Goal: Download file/media

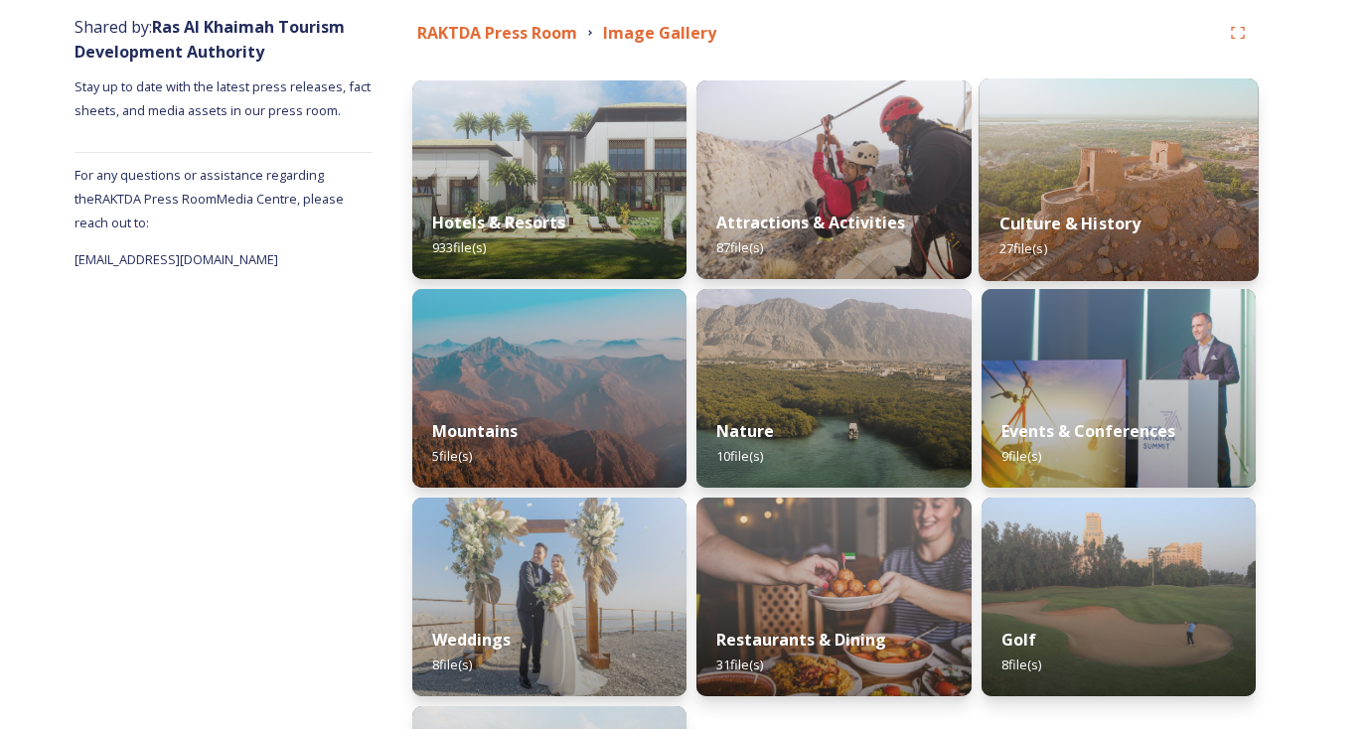
scroll to position [248, 0]
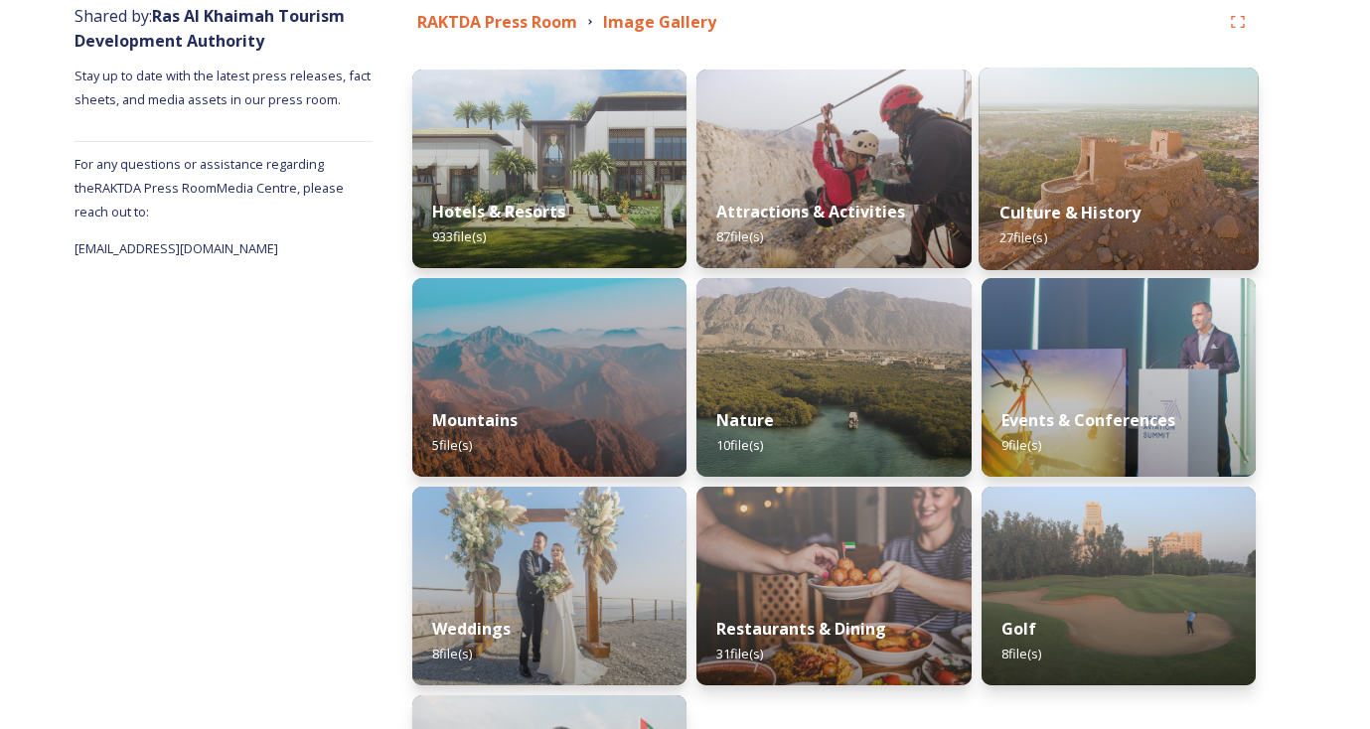
click at [1121, 175] on img at bounding box center [1118, 169] width 280 height 203
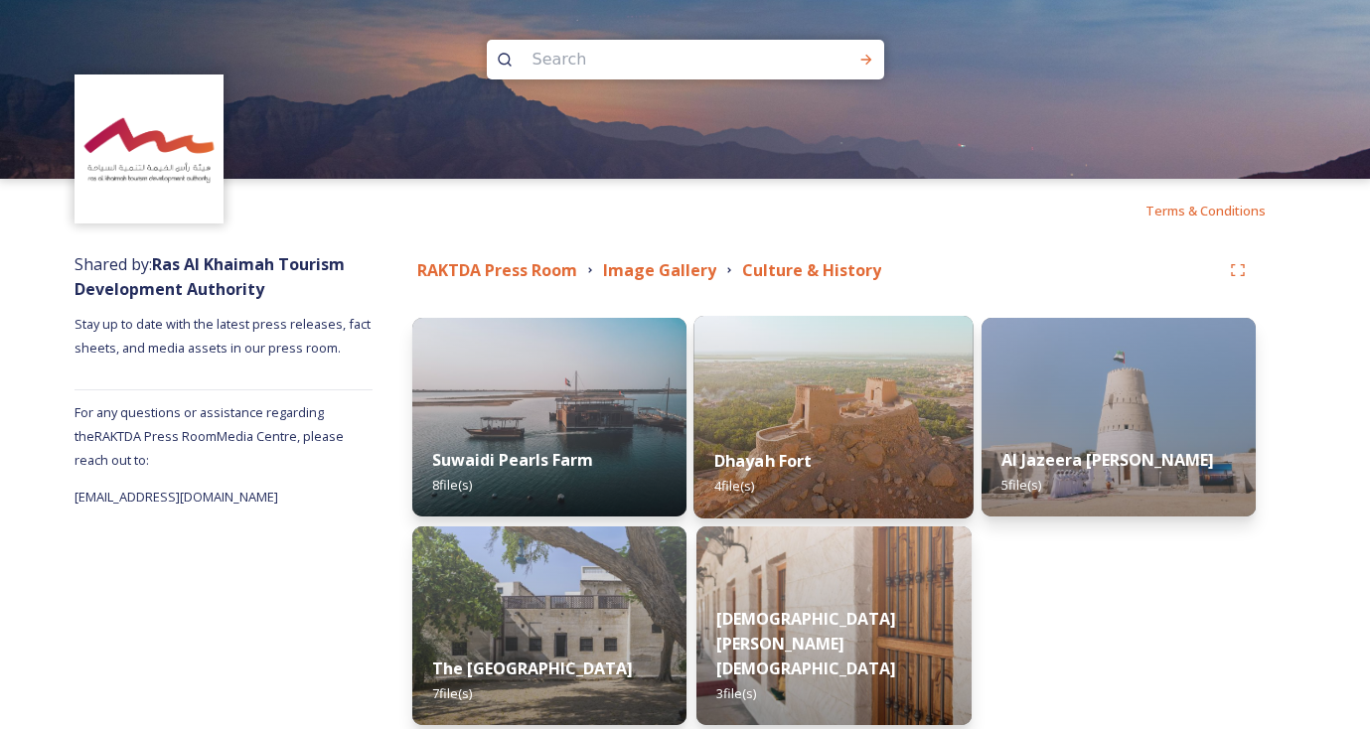
click at [838, 429] on img at bounding box center [834, 417] width 280 height 203
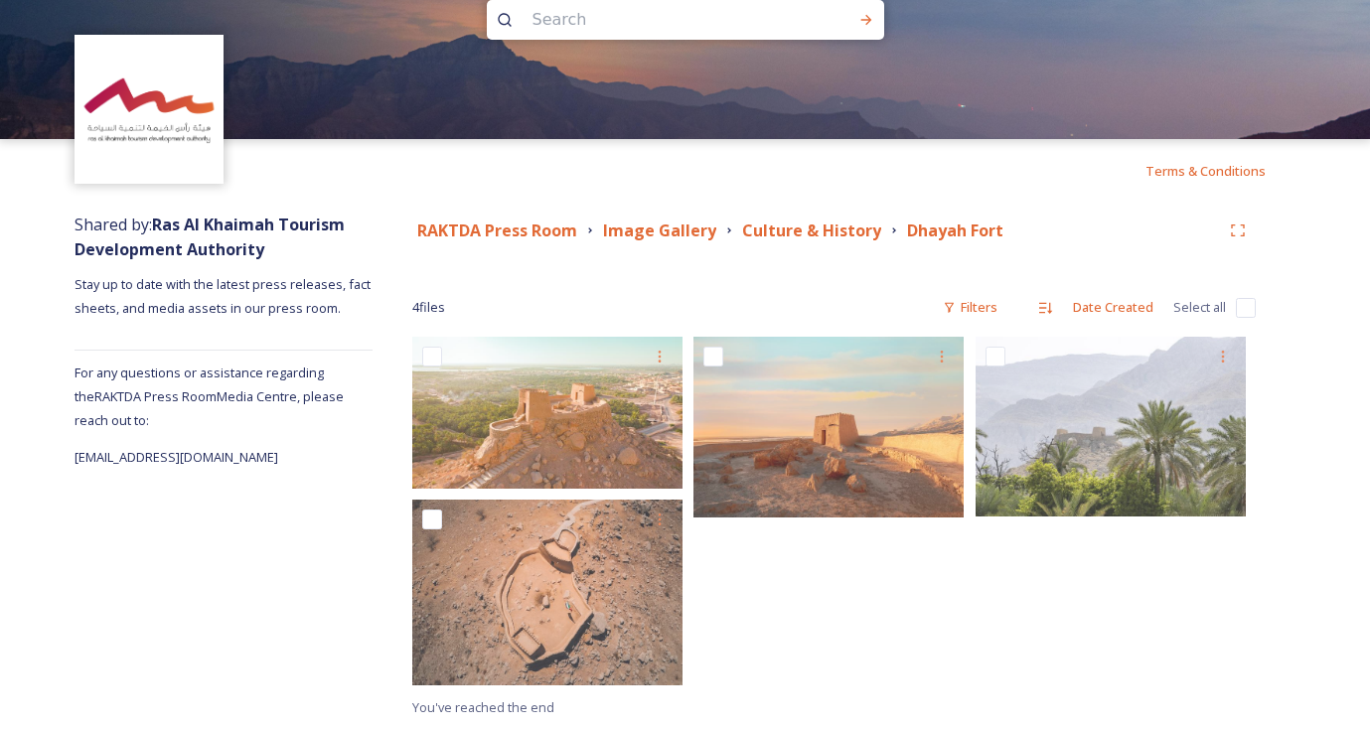
scroll to position [40, 0]
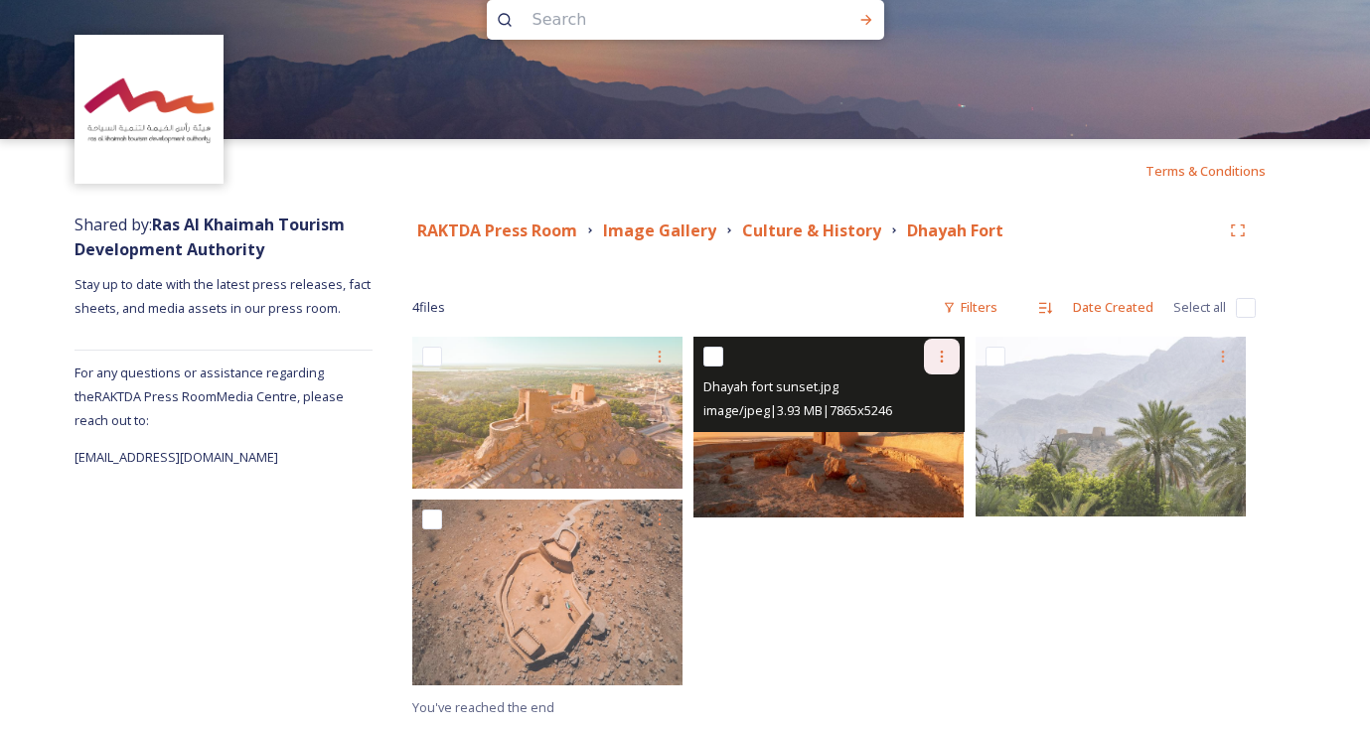
click at [936, 360] on icon at bounding box center [942, 357] width 16 height 16
click at [935, 439] on span "Download" at bounding box center [918, 438] width 61 height 19
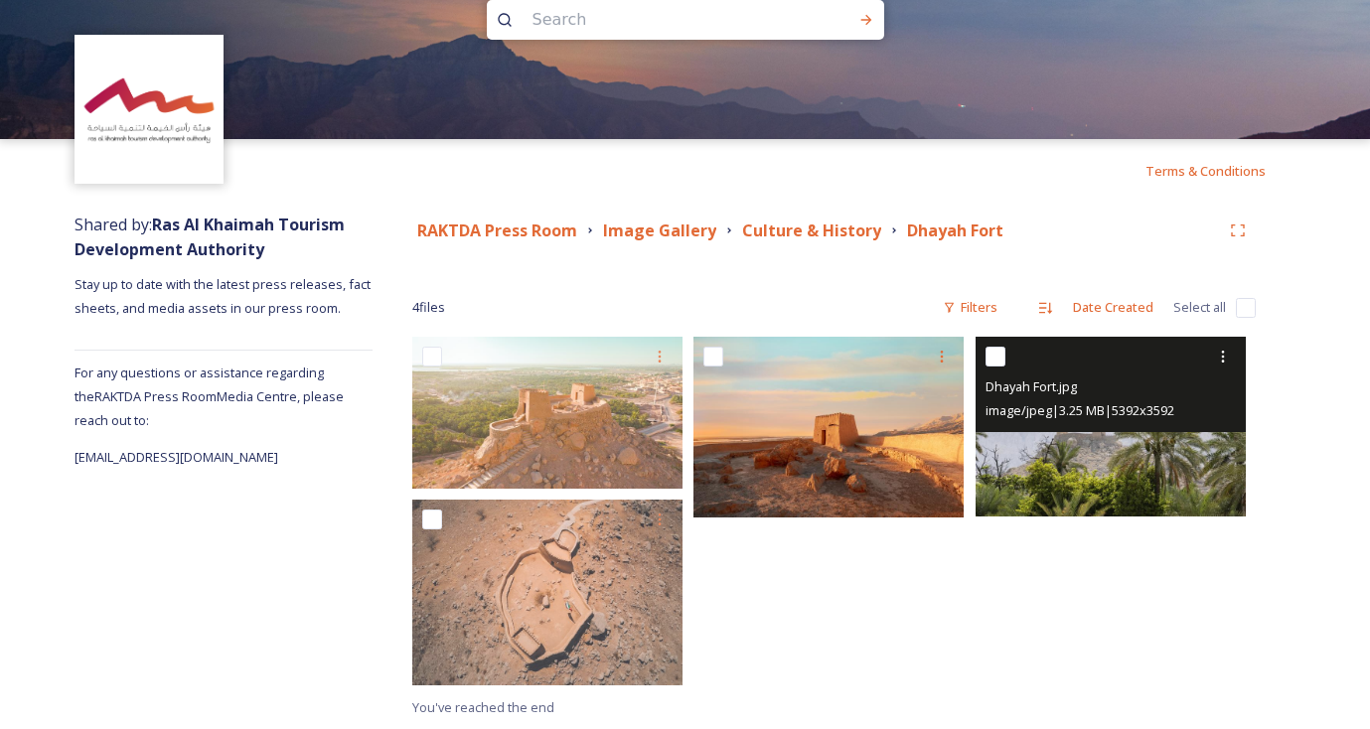
click at [1189, 481] on img at bounding box center [1110, 427] width 270 height 180
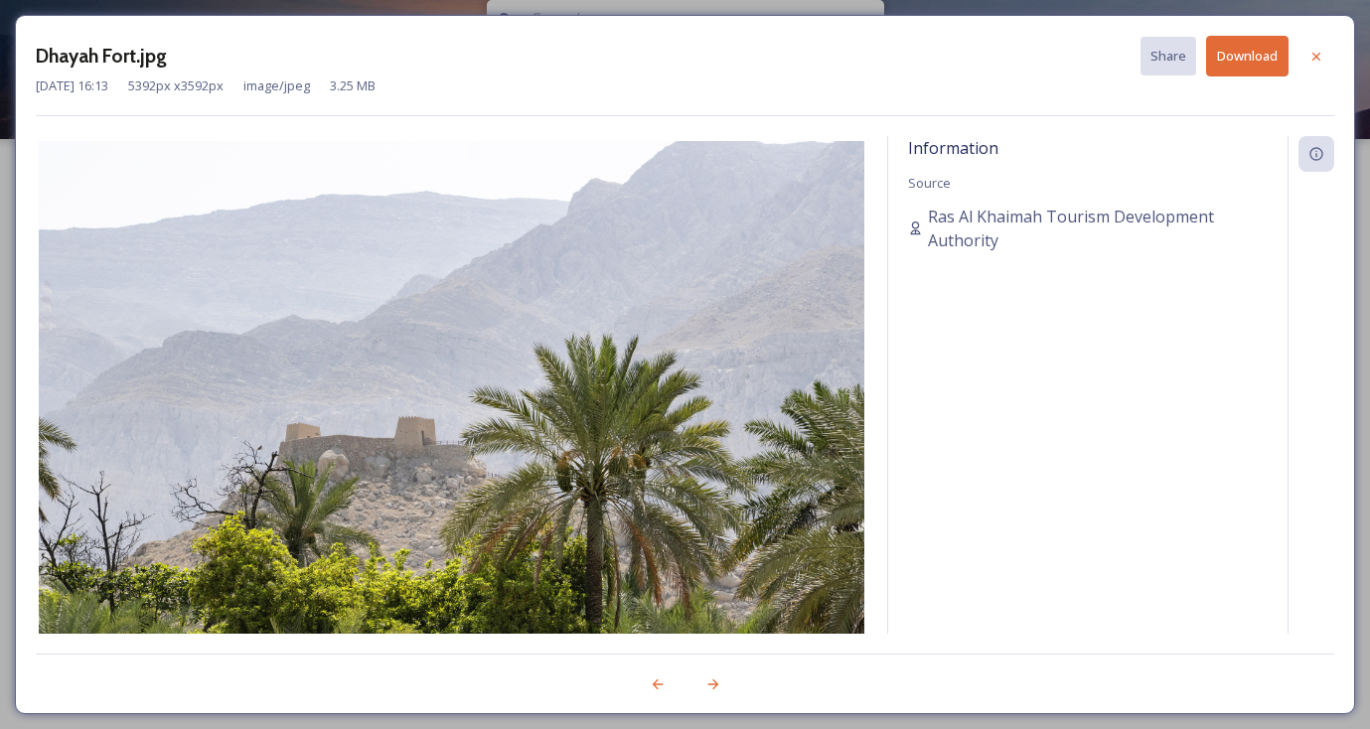
click at [1261, 31] on div "Dhayah Fort.jpg Share Download [DATE] 16:13 5392 px x 3592 px image/jpeg 3.25 M…" at bounding box center [685, 364] width 1340 height 699
click at [1240, 54] on button "Download" at bounding box center [1247, 56] width 82 height 41
click at [837, 659] on div at bounding box center [685, 674] width 1298 height 40
click at [1314, 58] on icon at bounding box center [1316, 56] width 8 height 8
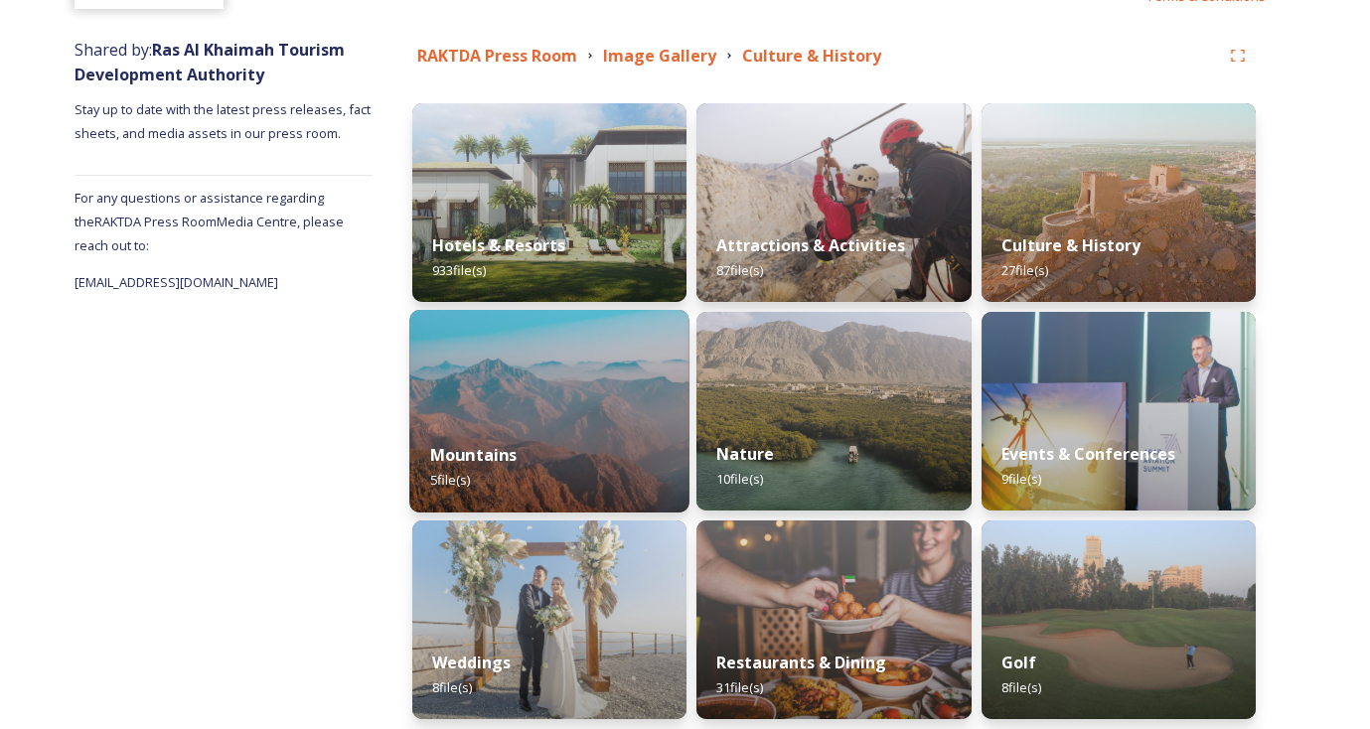
scroll to position [219, 0]
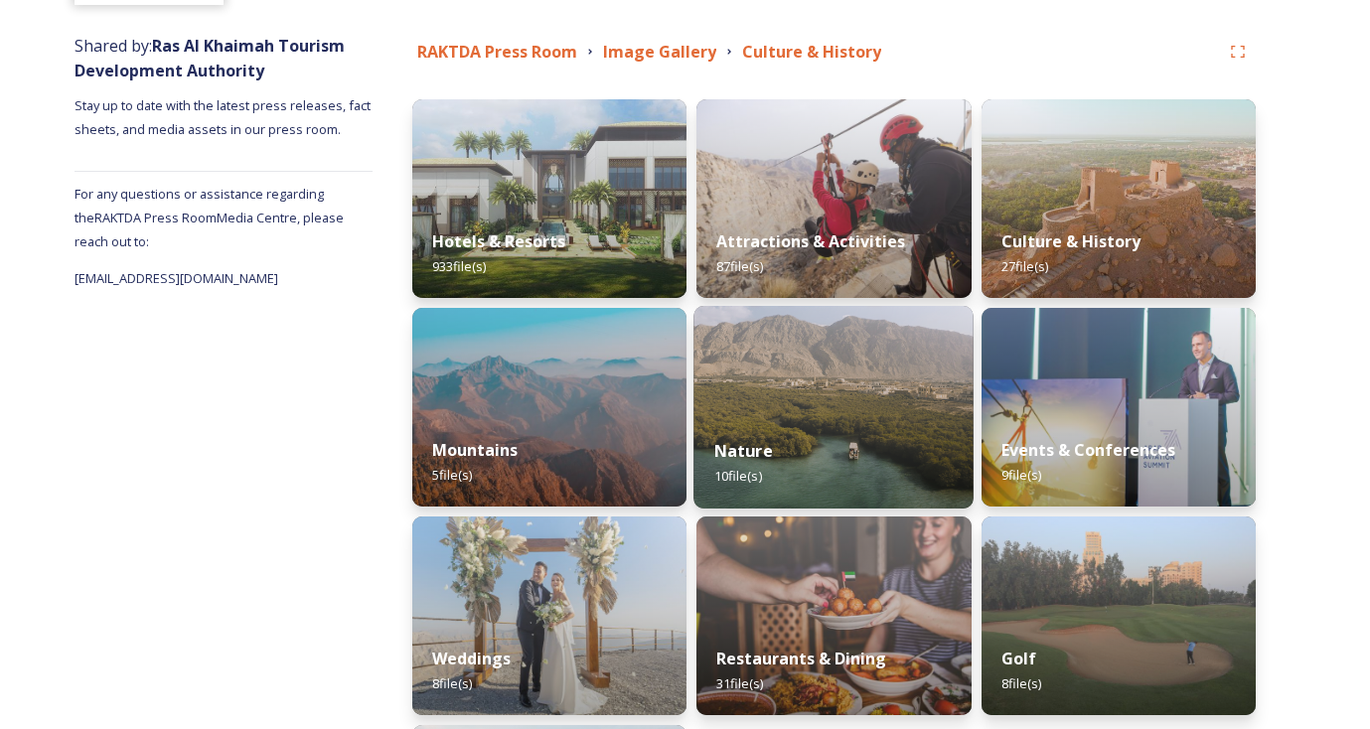
click at [825, 404] on img at bounding box center [834, 407] width 280 height 203
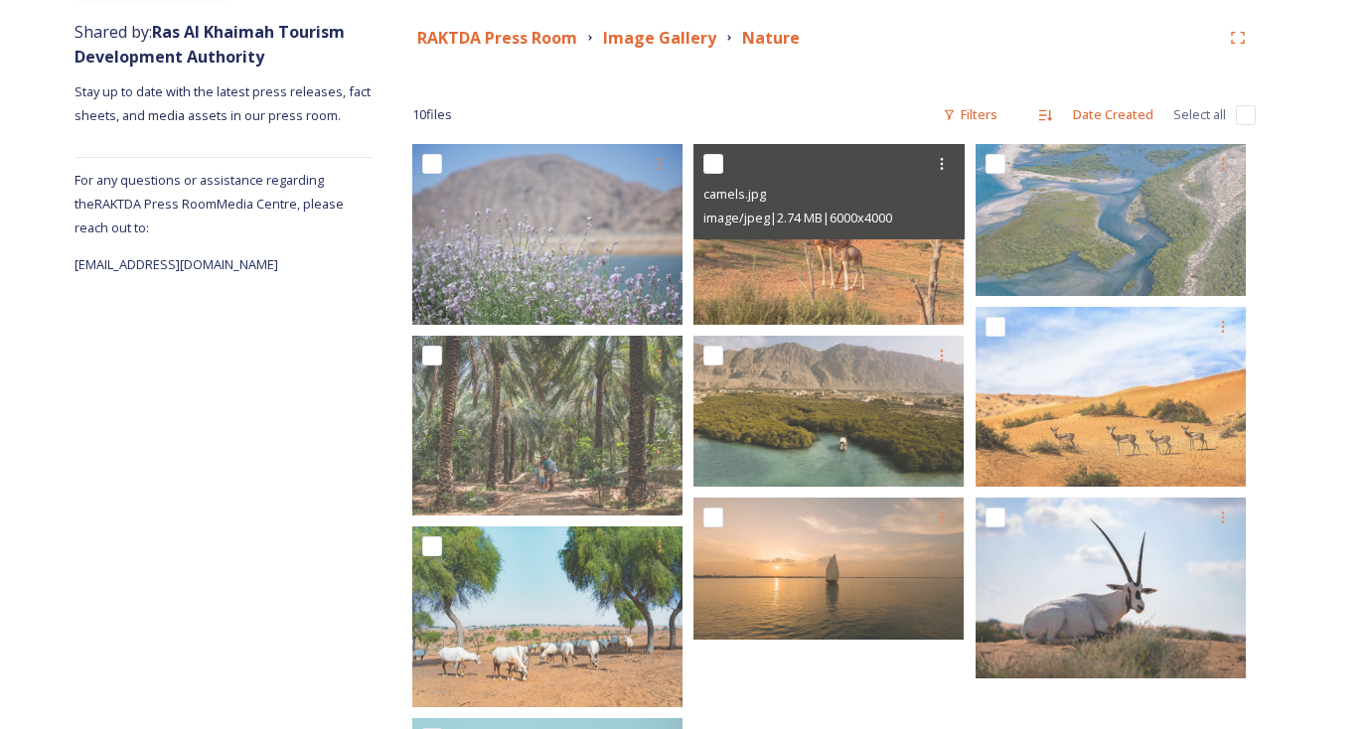
scroll to position [230, 0]
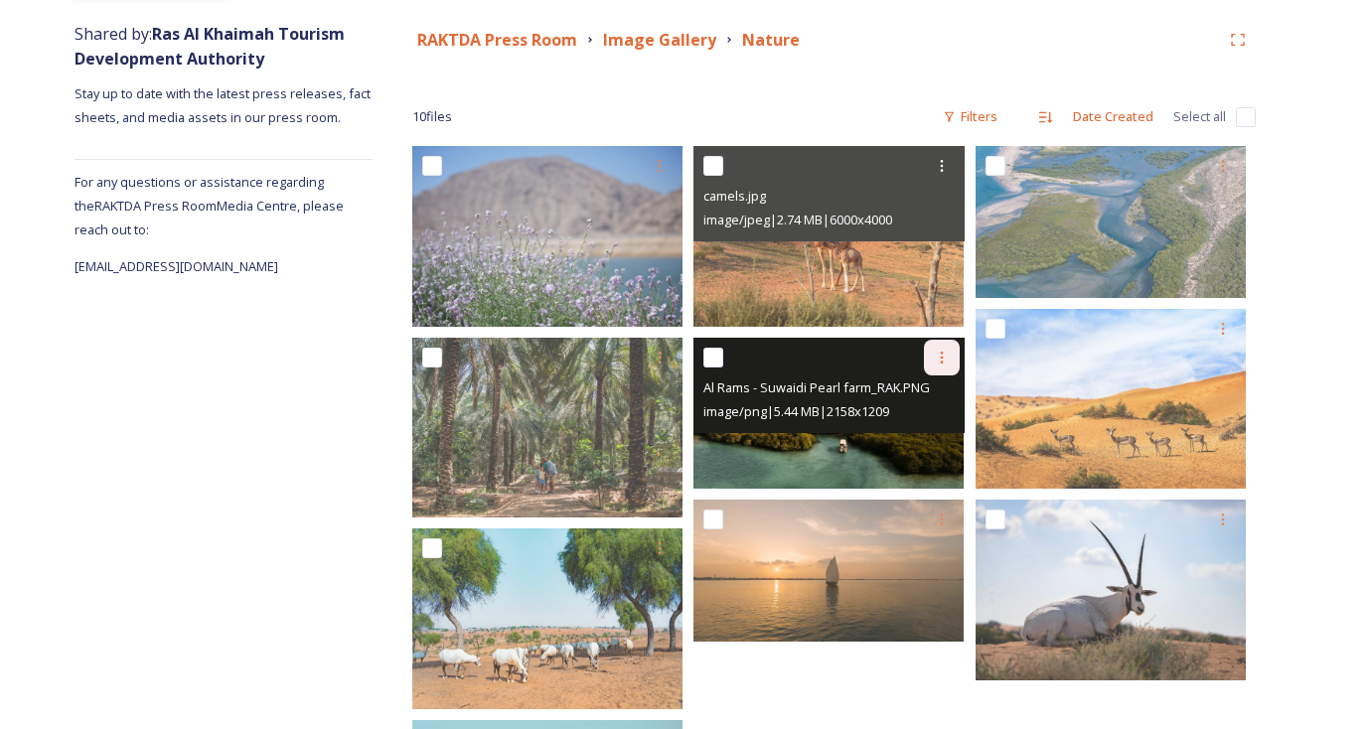
click at [934, 360] on icon at bounding box center [942, 358] width 16 height 16
click at [929, 431] on span "Download" at bounding box center [918, 439] width 61 height 19
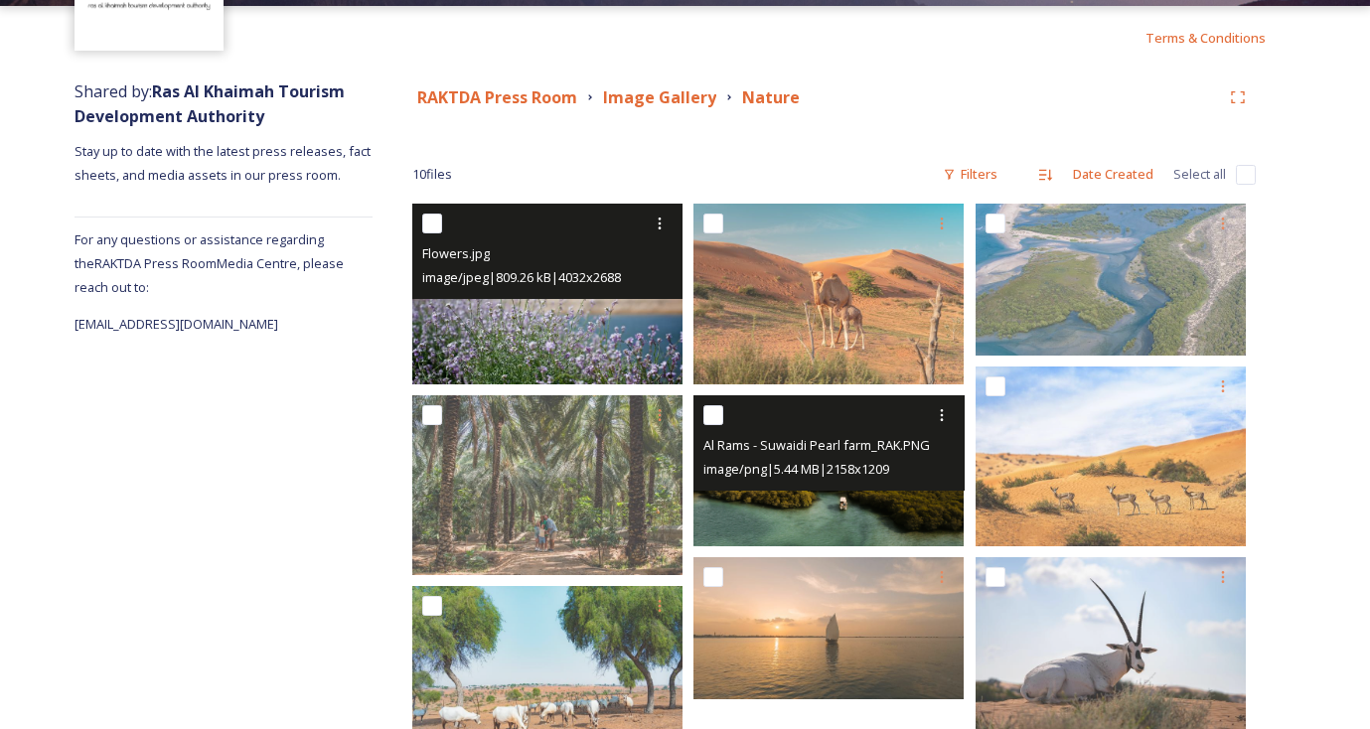
scroll to position [192, 0]
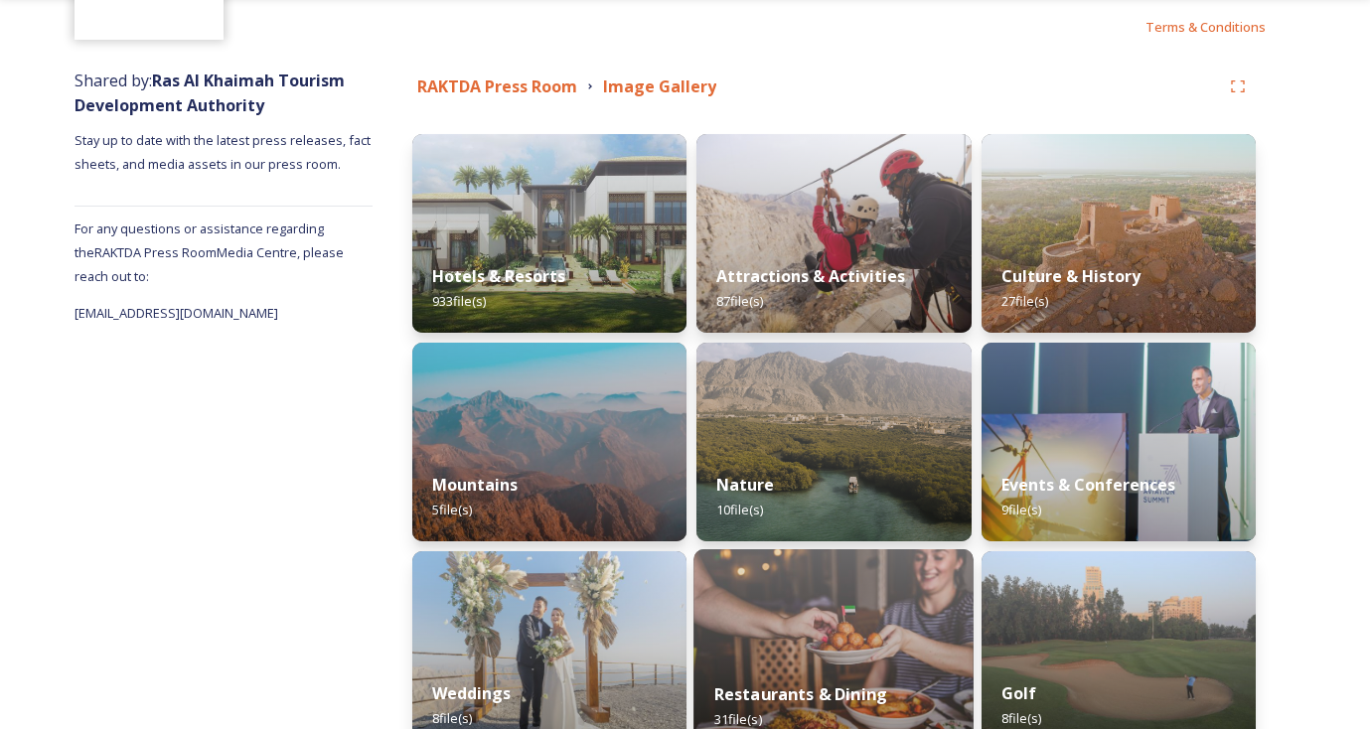
scroll to position [162, 0]
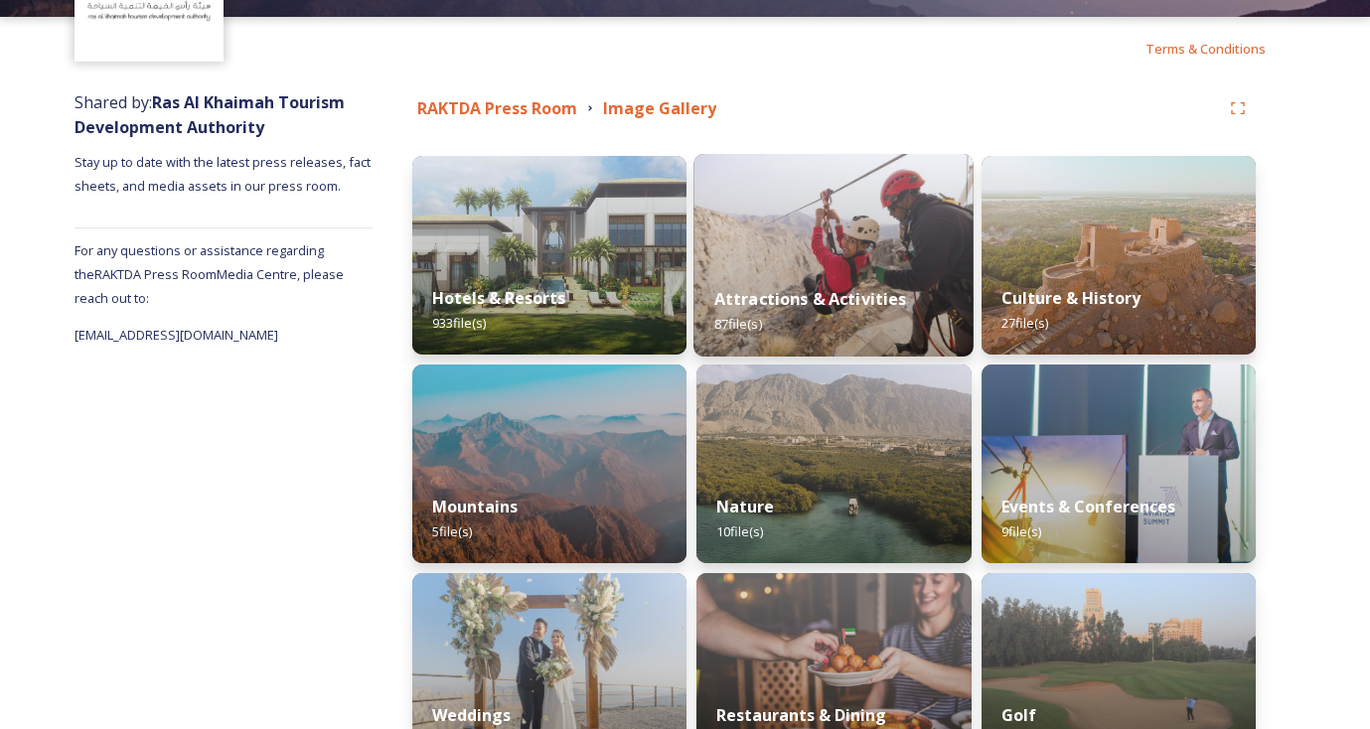
click at [851, 270] on div "Attractions & Activities 87 file(s)" at bounding box center [834, 311] width 280 height 90
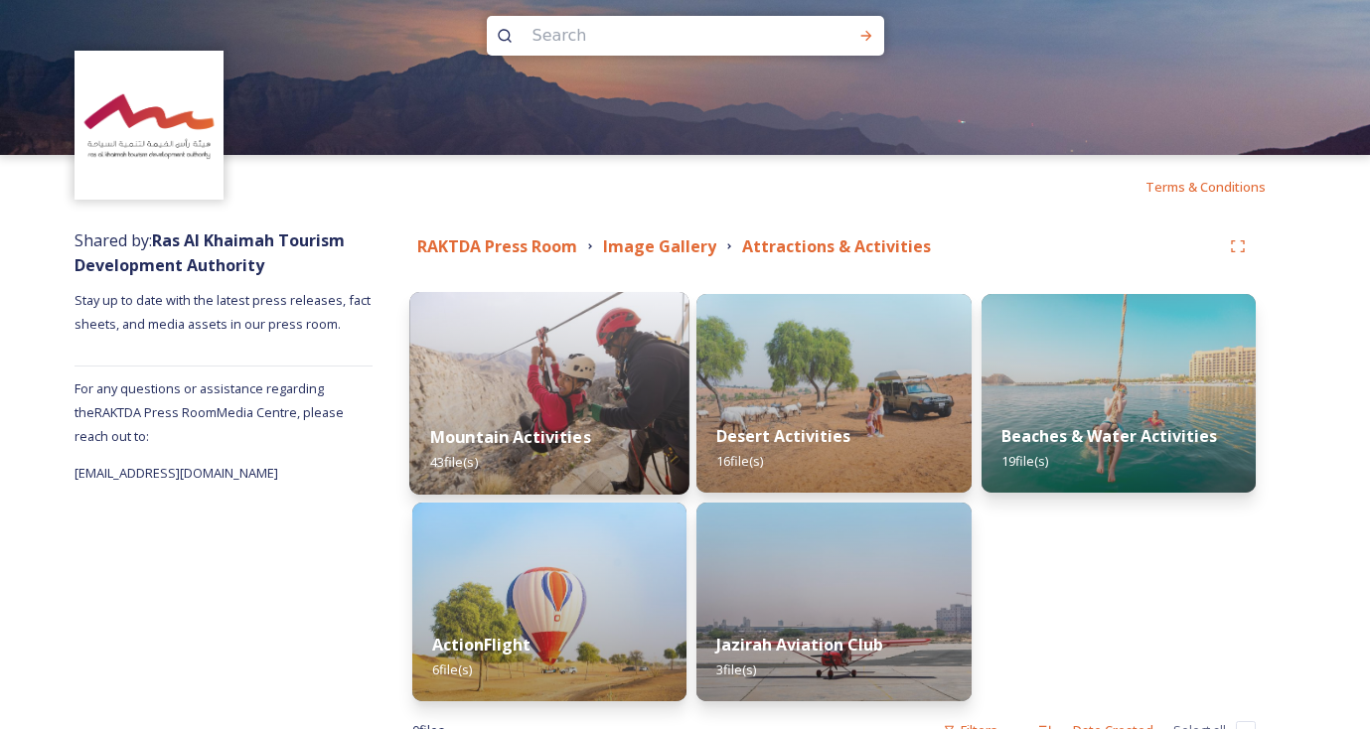
scroll to position [33, 0]
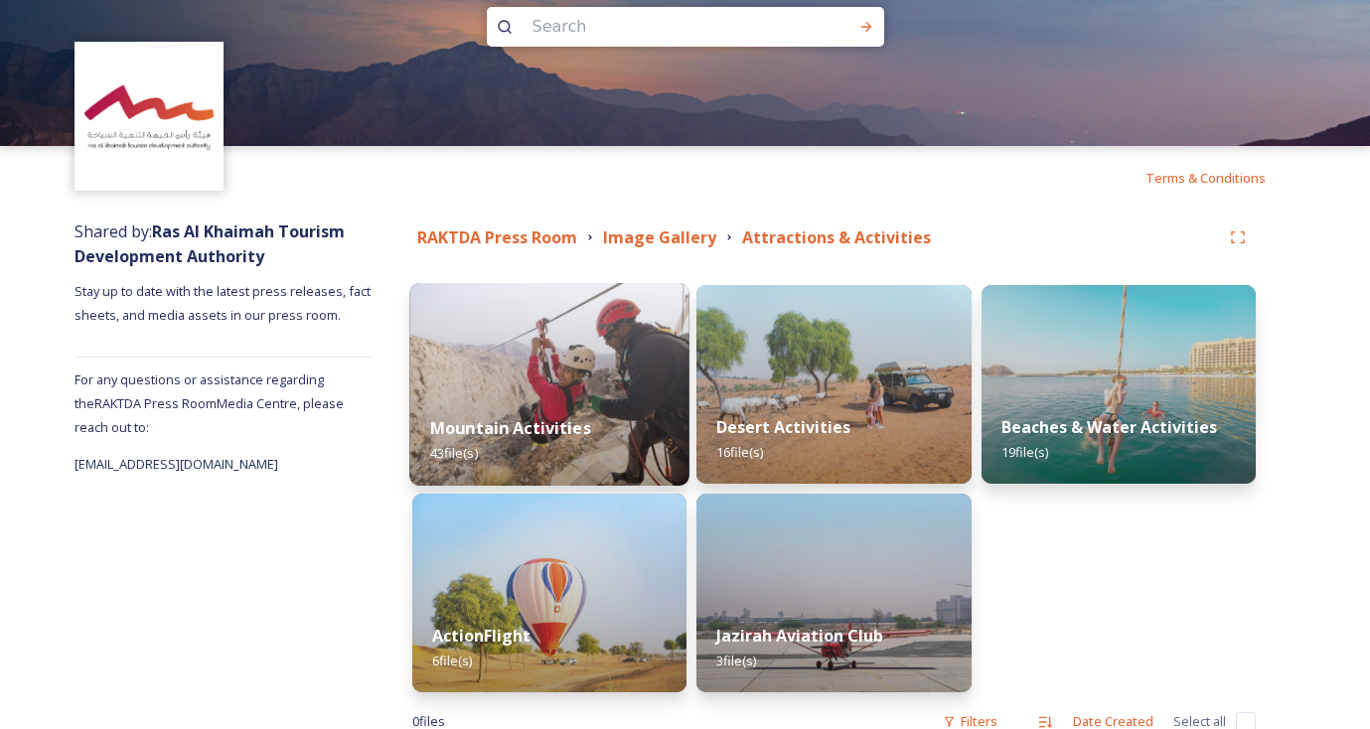
click at [622, 407] on div "Mountain Activities 43 file(s)" at bounding box center [549, 440] width 280 height 90
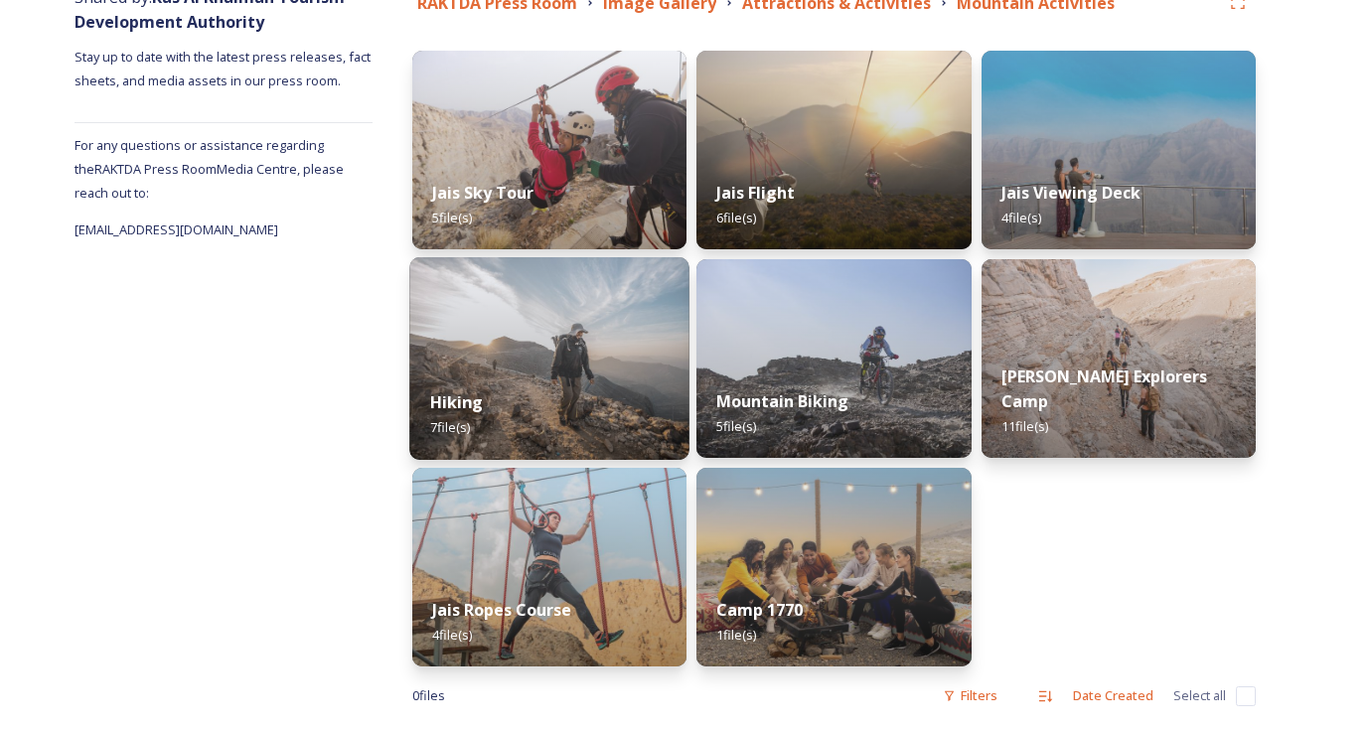
scroll to position [264, 0]
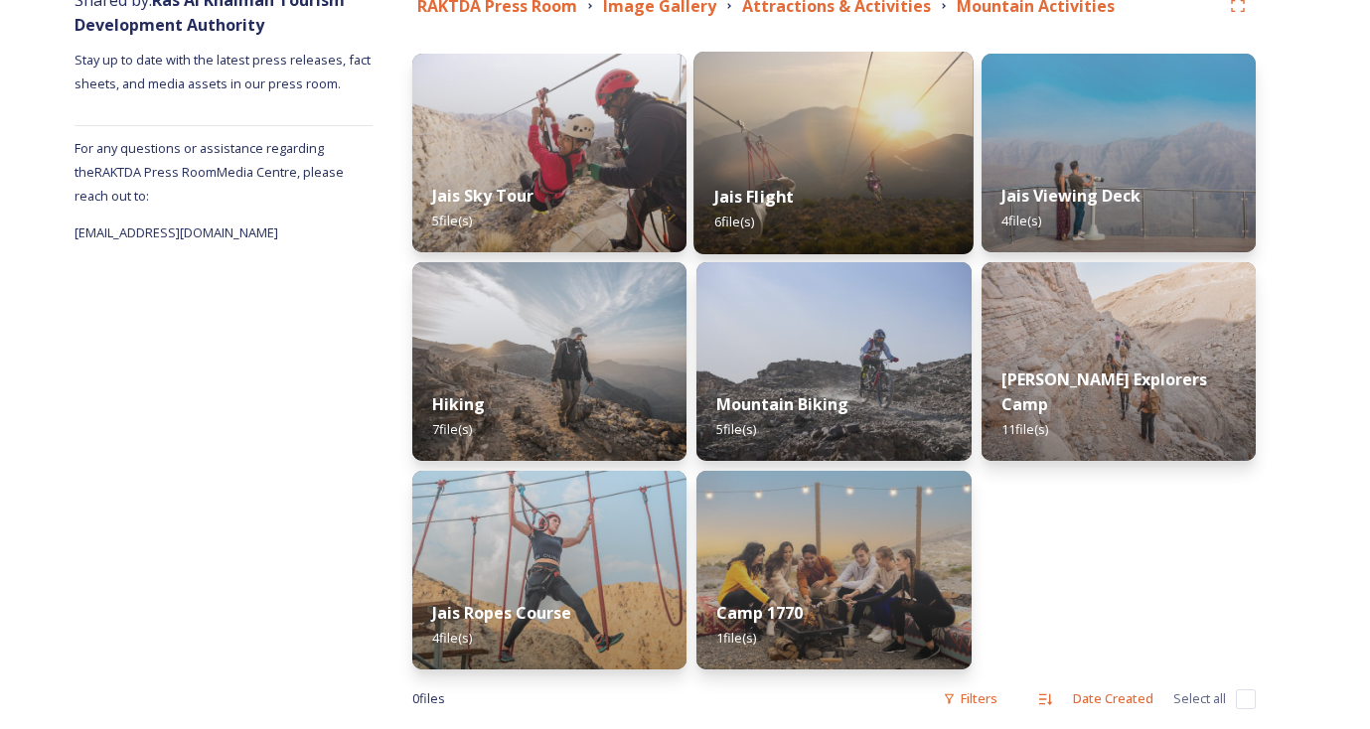
click at [883, 146] on img at bounding box center [834, 153] width 280 height 203
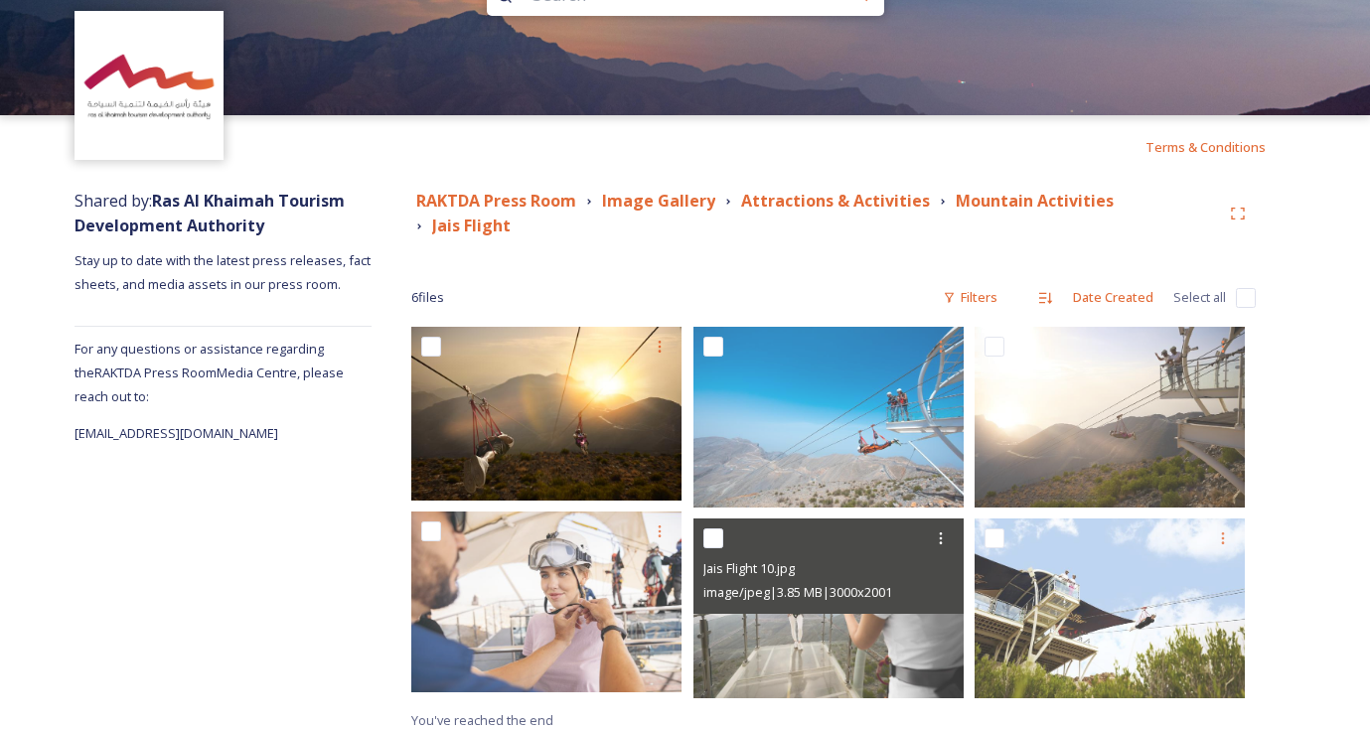
scroll to position [63, 0]
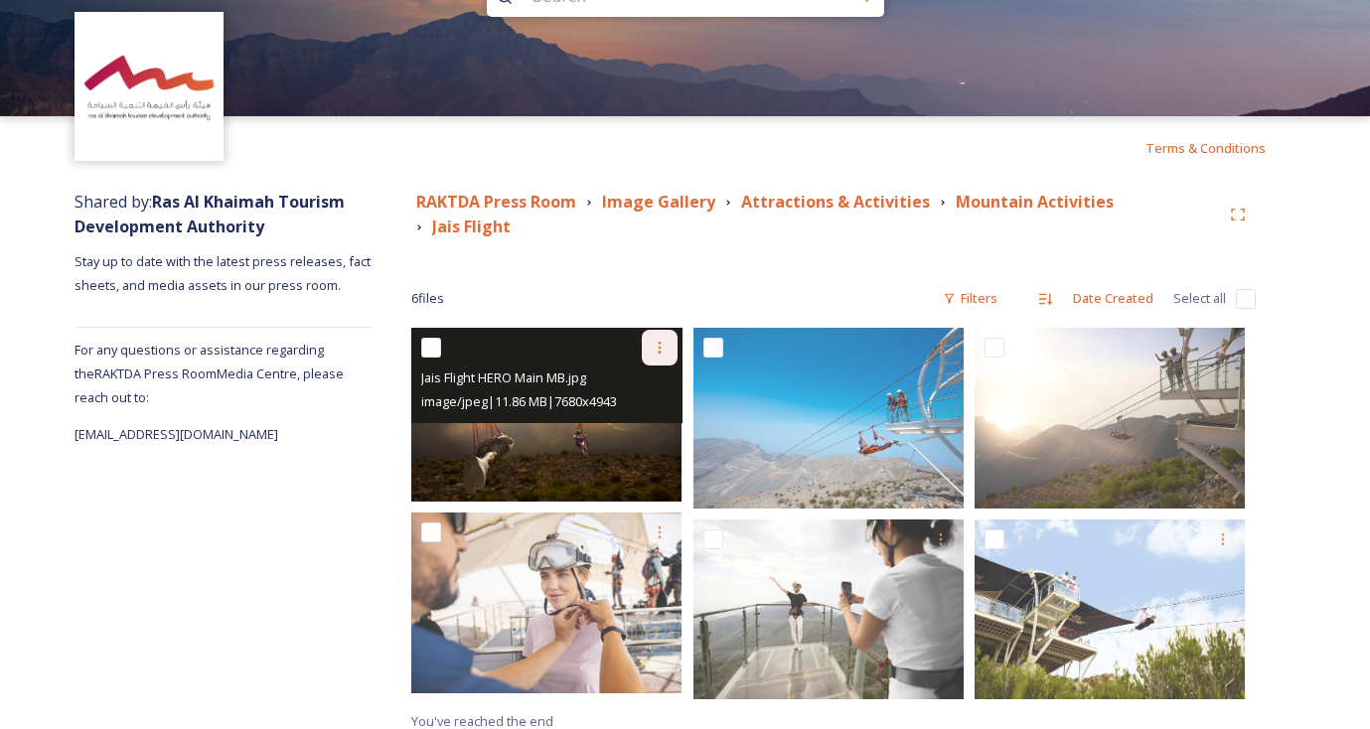
click at [660, 340] on icon at bounding box center [660, 348] width 16 height 16
click at [659, 420] on span "Download" at bounding box center [636, 429] width 61 height 19
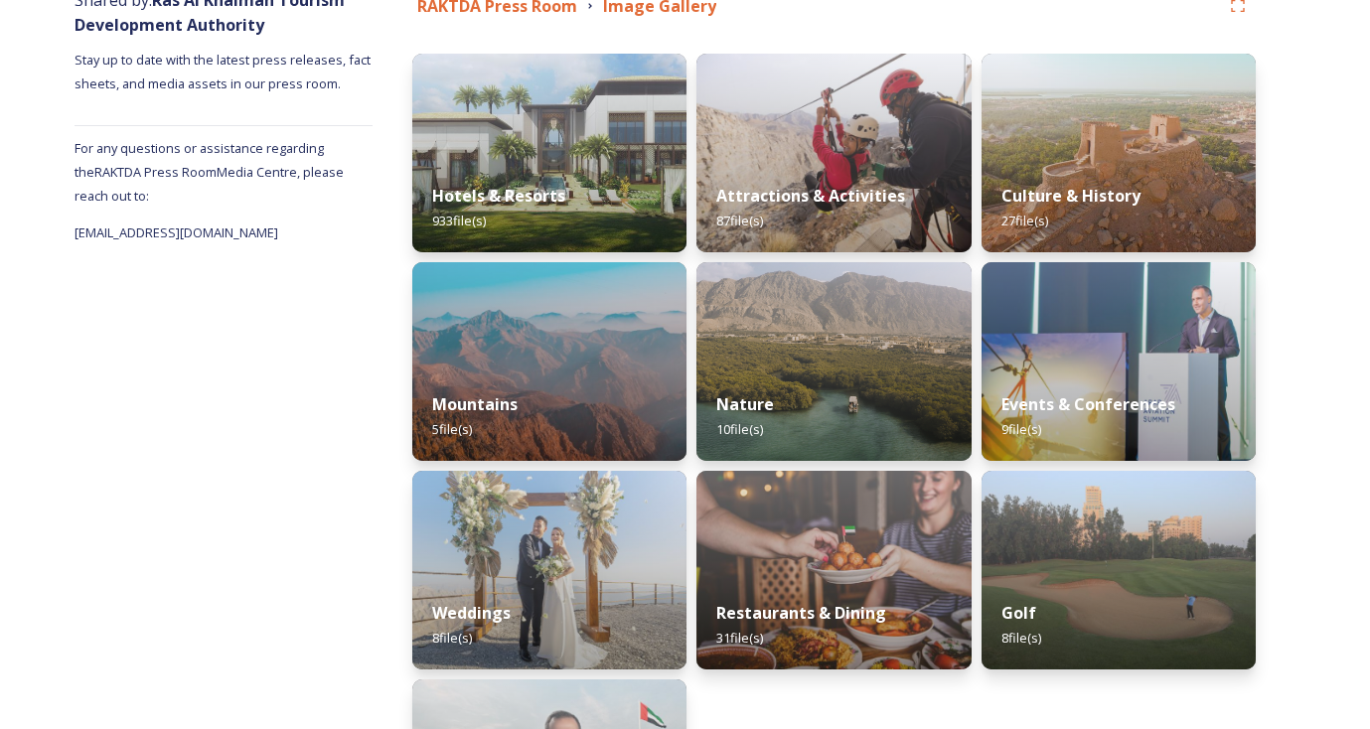
scroll to position [263, 0]
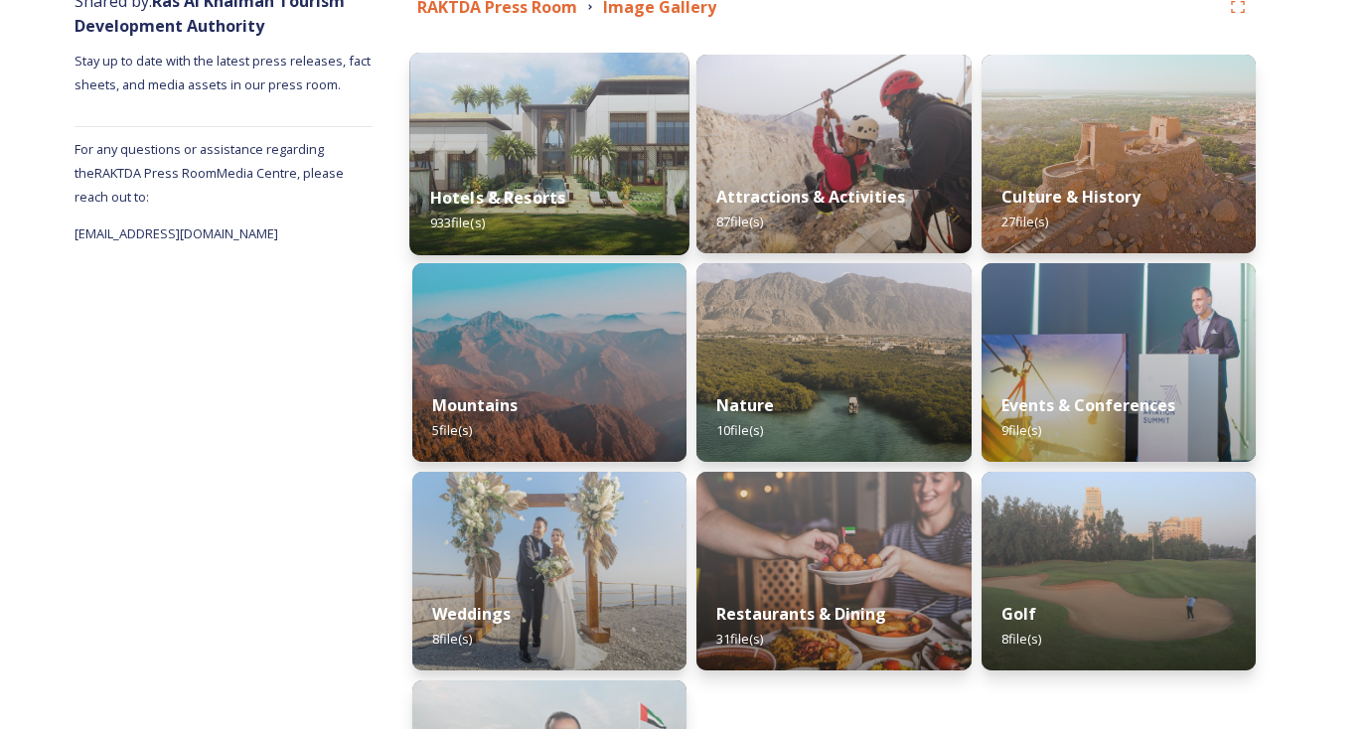
click at [582, 170] on div "Hotels & Resorts 933 file(s)" at bounding box center [549, 210] width 280 height 90
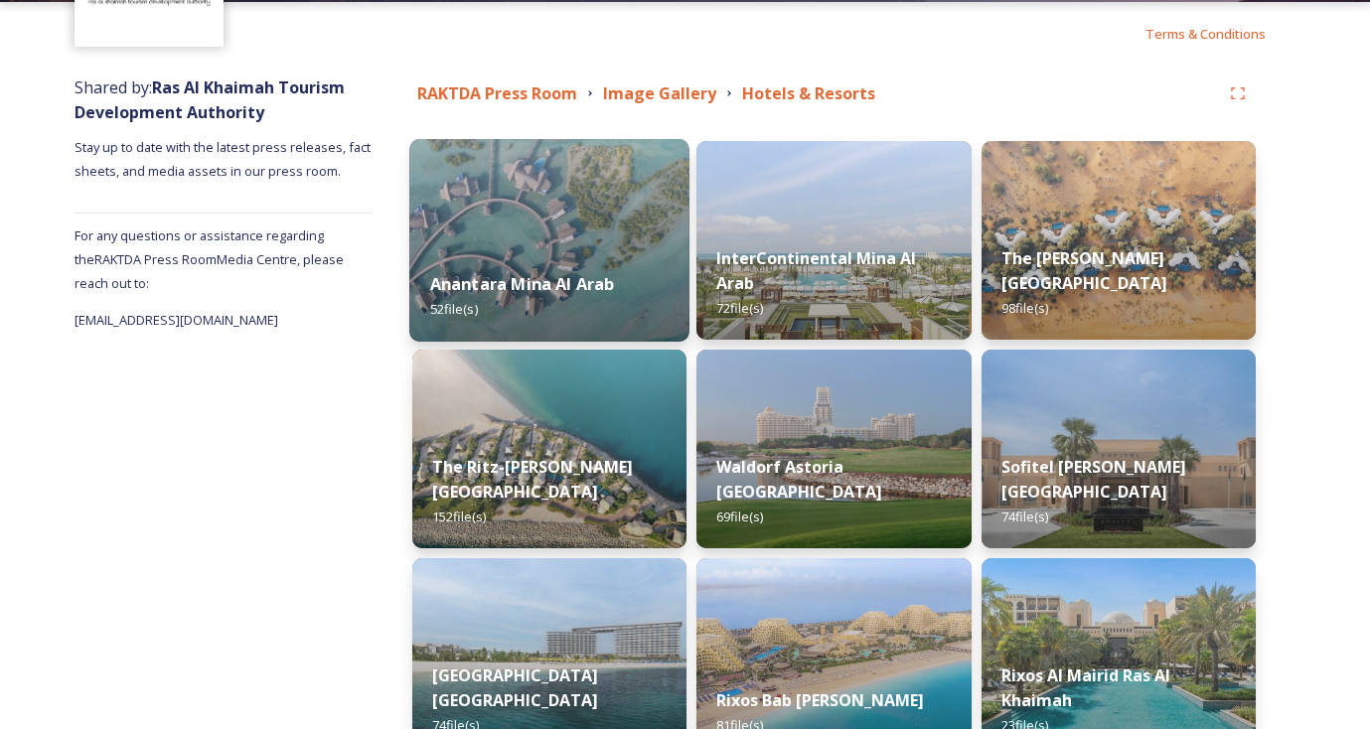
scroll to position [304, 0]
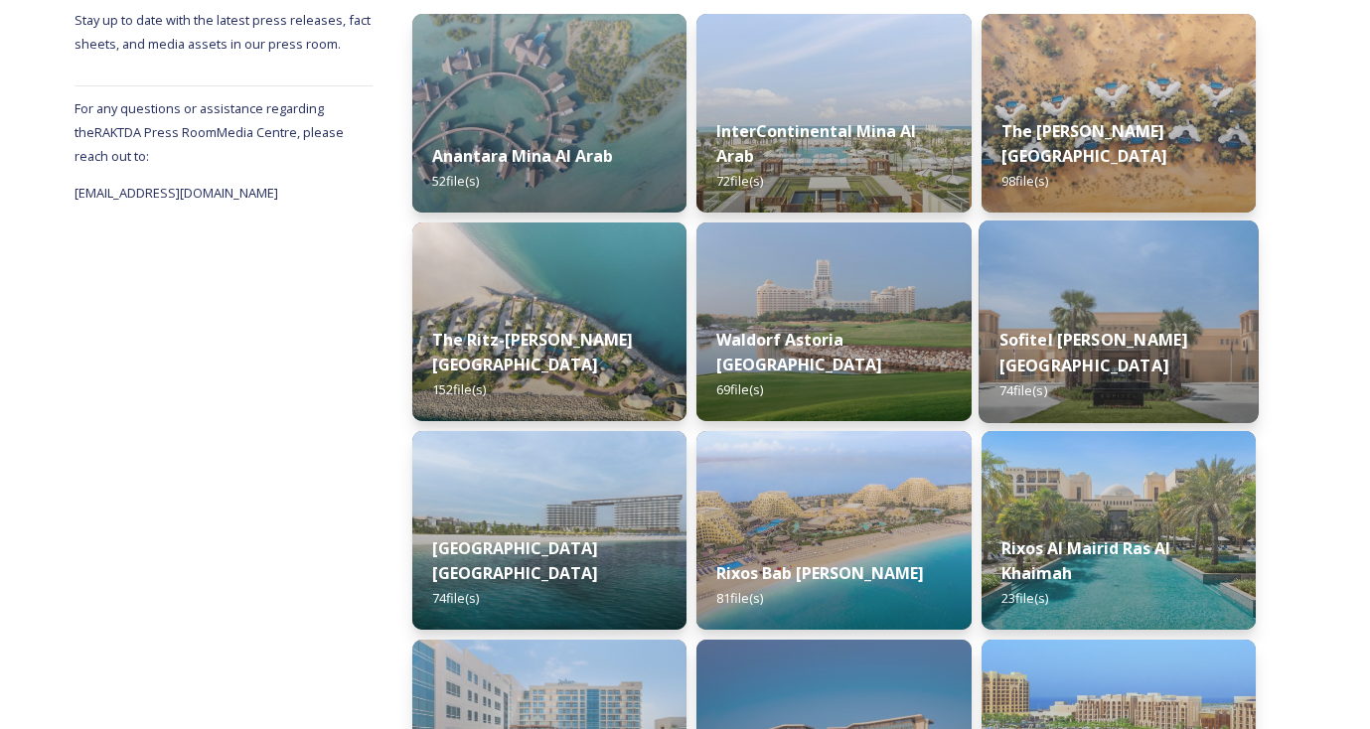
click at [1062, 345] on strong "Sofitel [PERSON_NAME][GEOGRAPHIC_DATA]" at bounding box center [1092, 353] width 189 height 48
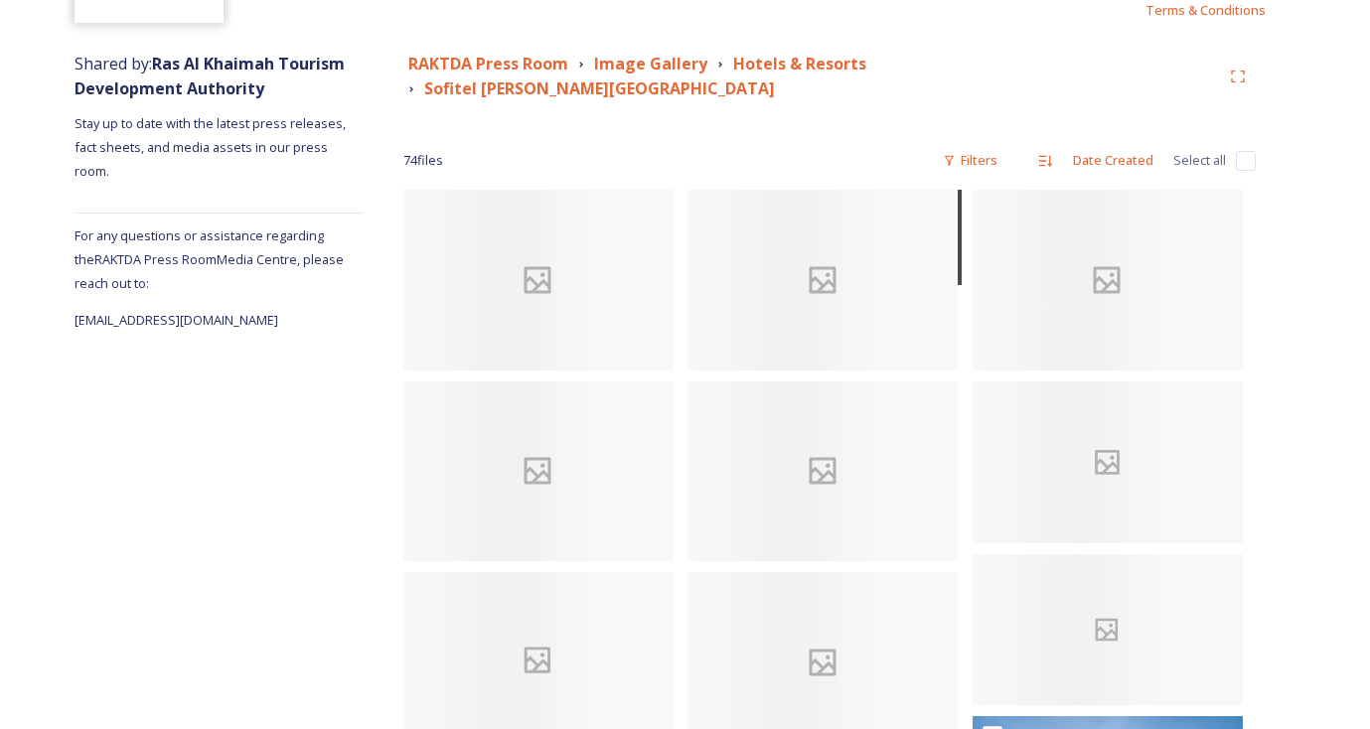
scroll to position [217, 0]
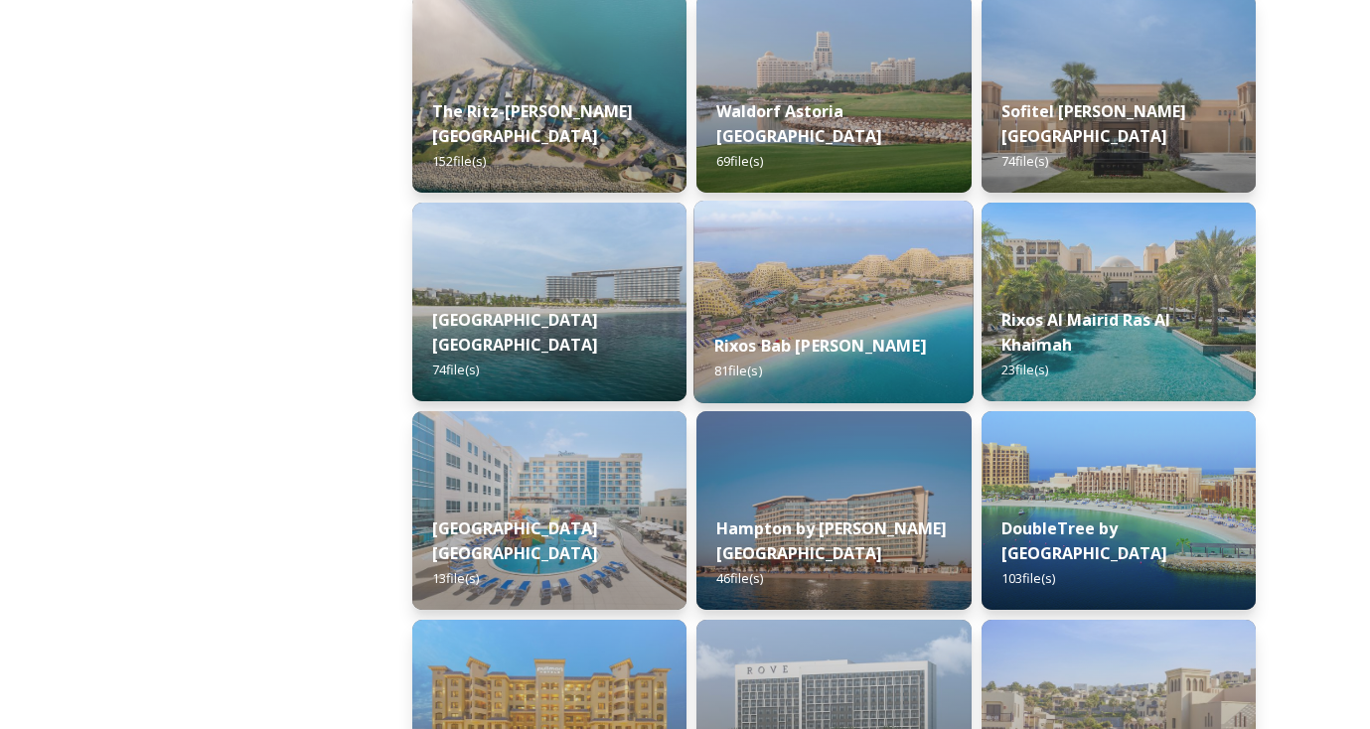
scroll to position [534, 0]
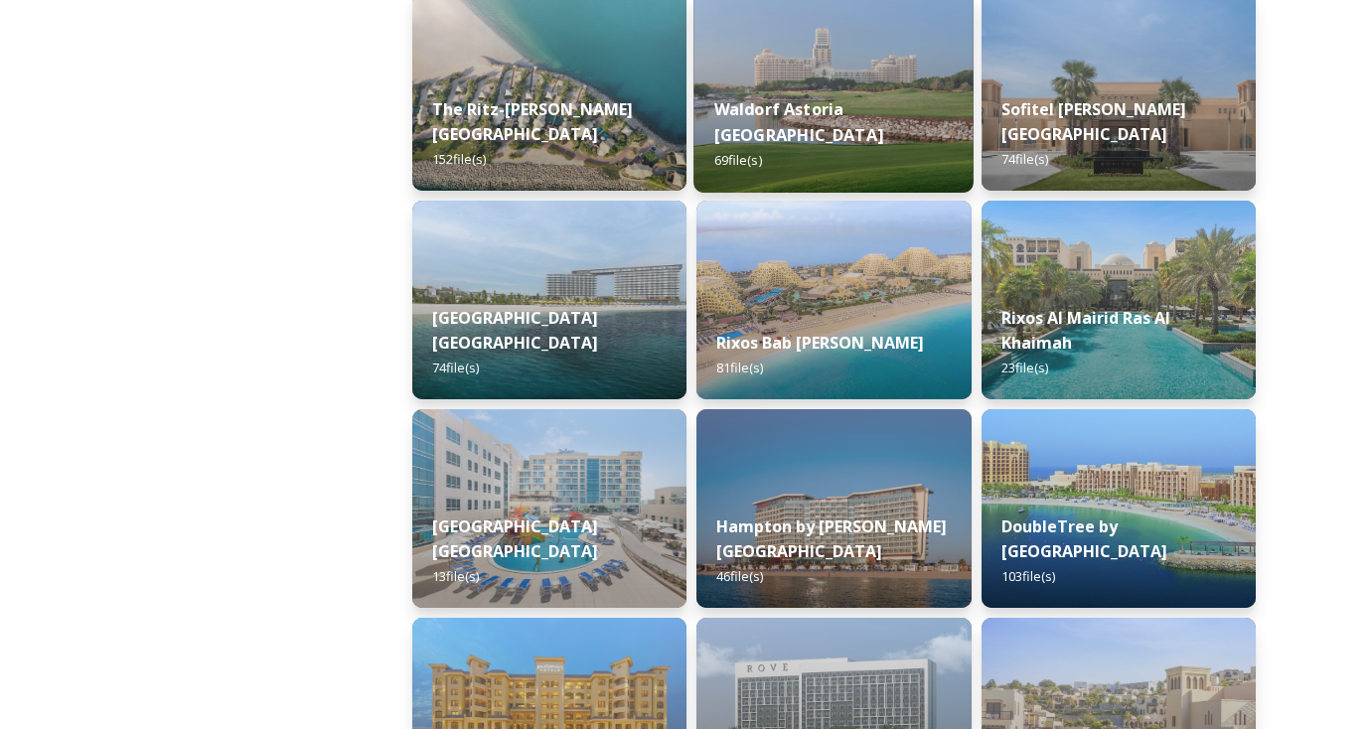
click at [874, 125] on div "Waldorf Astoria Ras Al Khaimah 69 file(s)" at bounding box center [834, 134] width 280 height 115
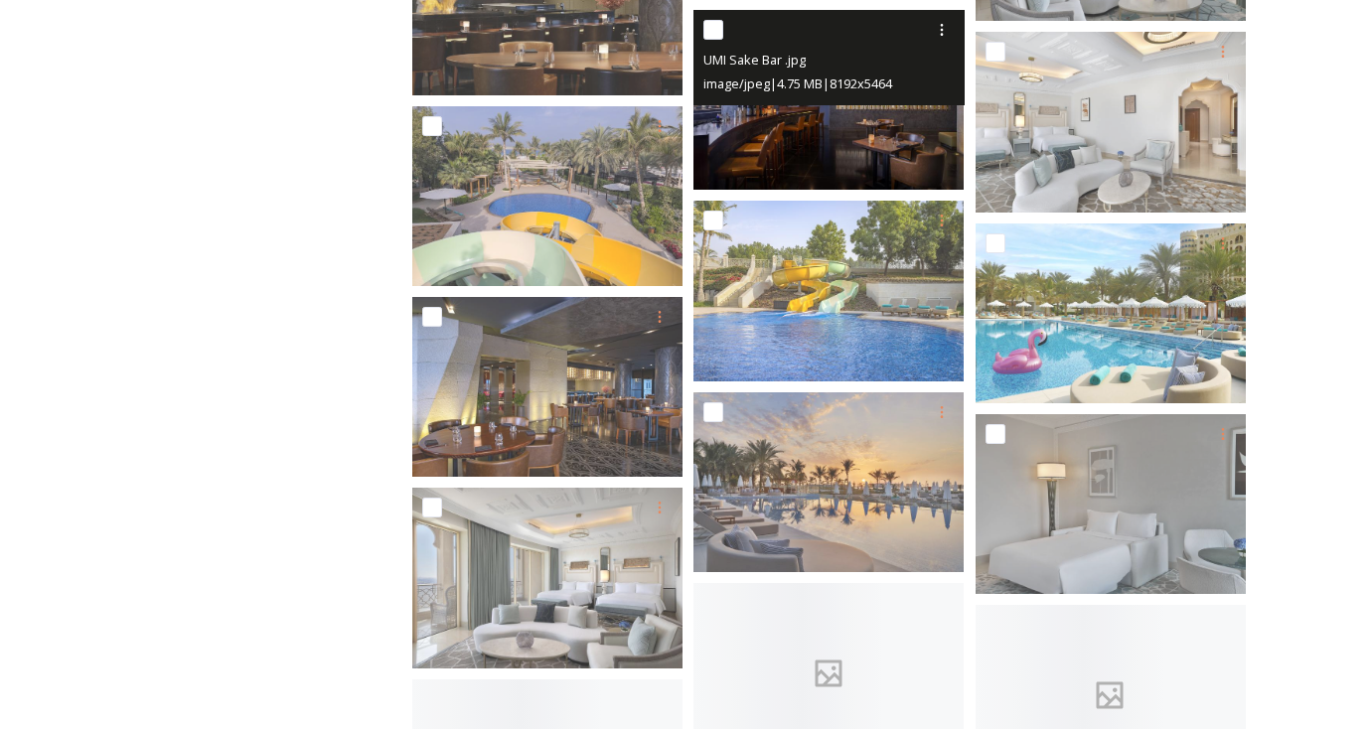
scroll to position [2244, 0]
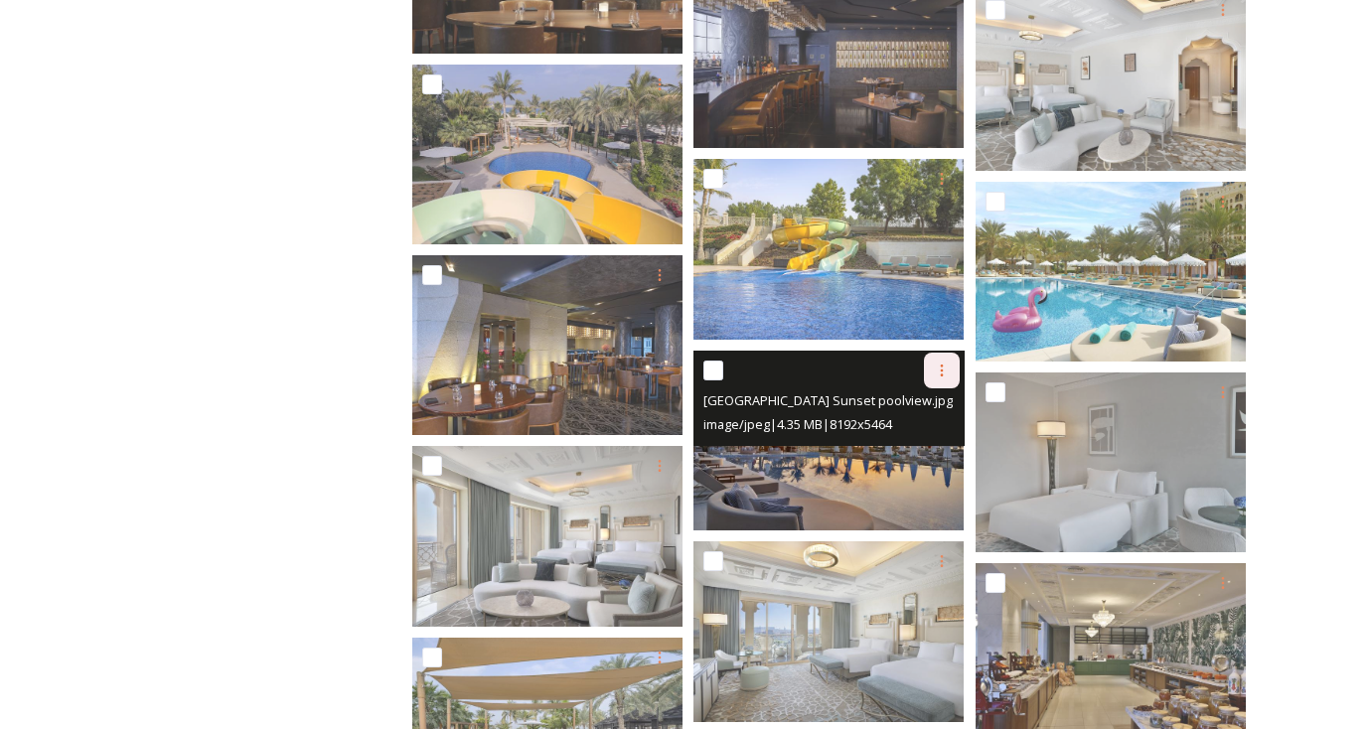
click at [946, 370] on icon at bounding box center [942, 371] width 16 height 16
click at [937, 452] on span "Download" at bounding box center [918, 452] width 61 height 19
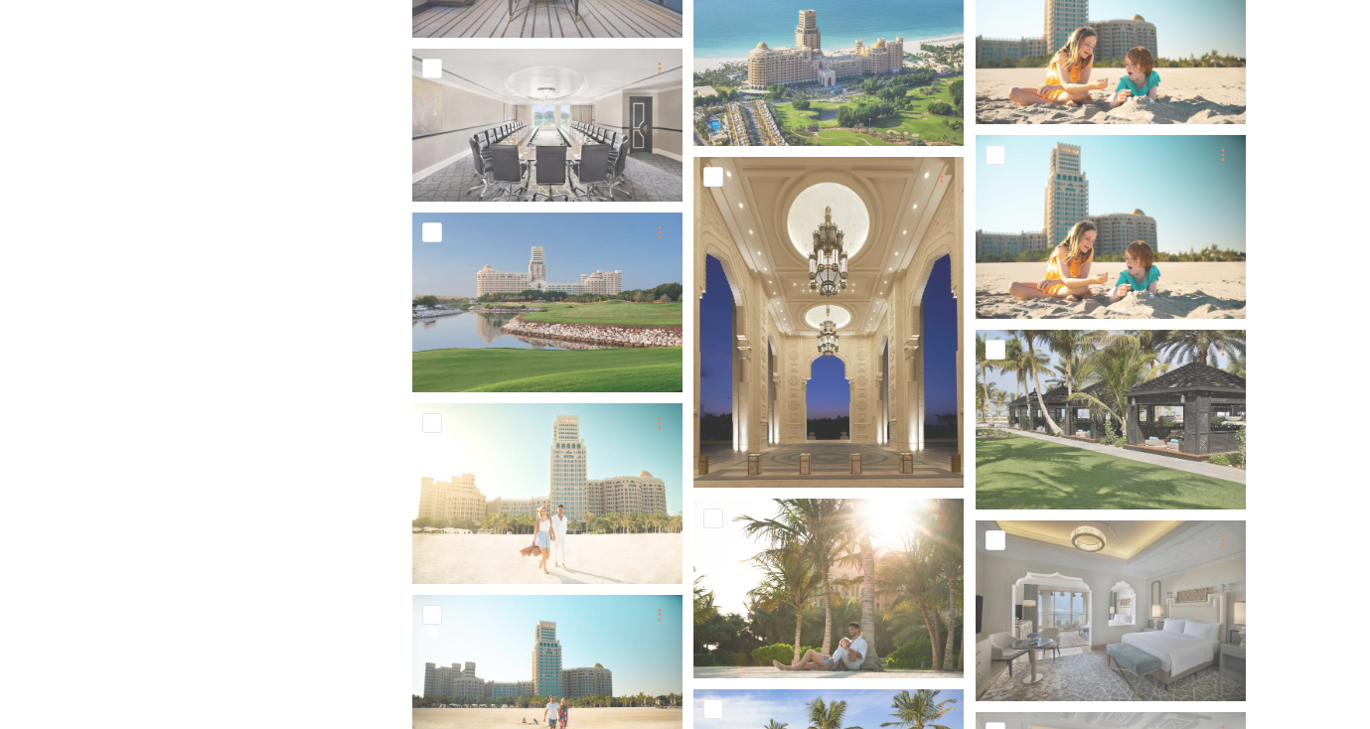
scroll to position [1221, 0]
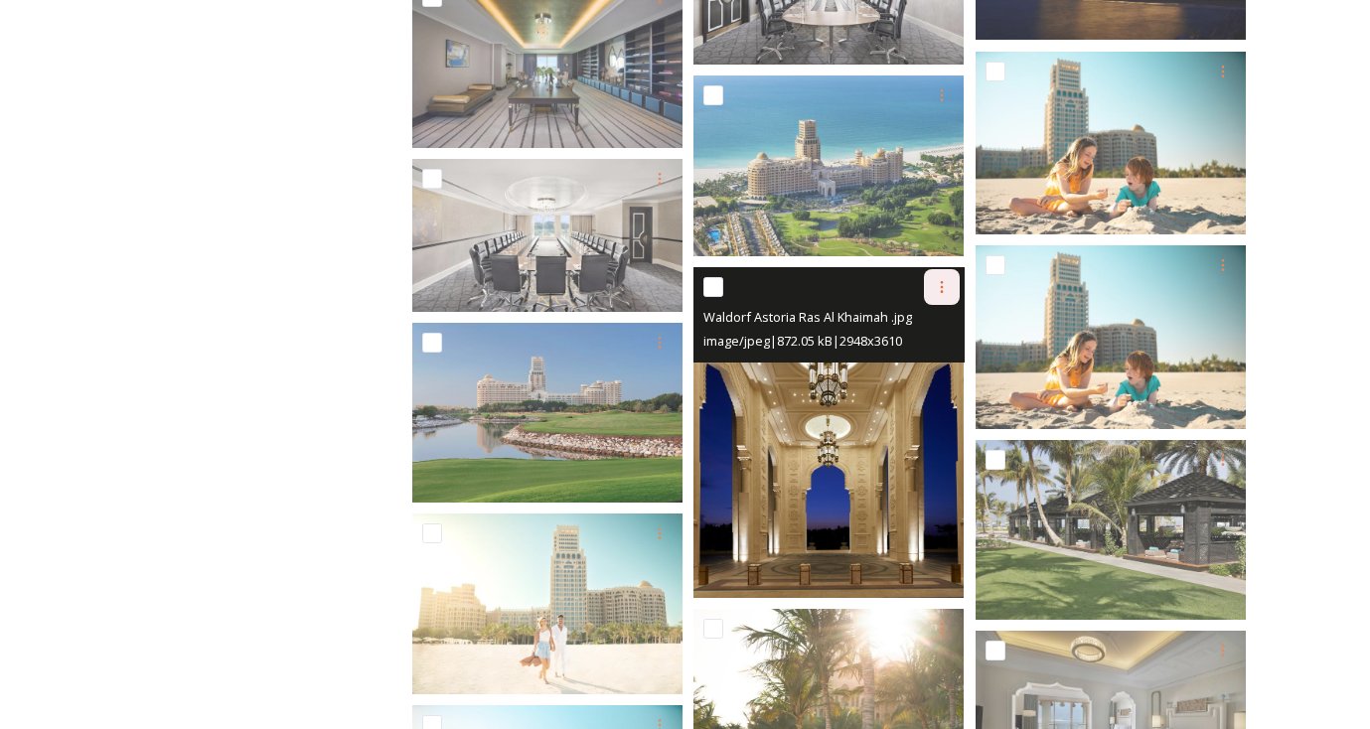
click at [944, 296] on div at bounding box center [942, 287] width 36 height 36
click at [941, 365] on span "Download" at bounding box center [918, 369] width 61 height 19
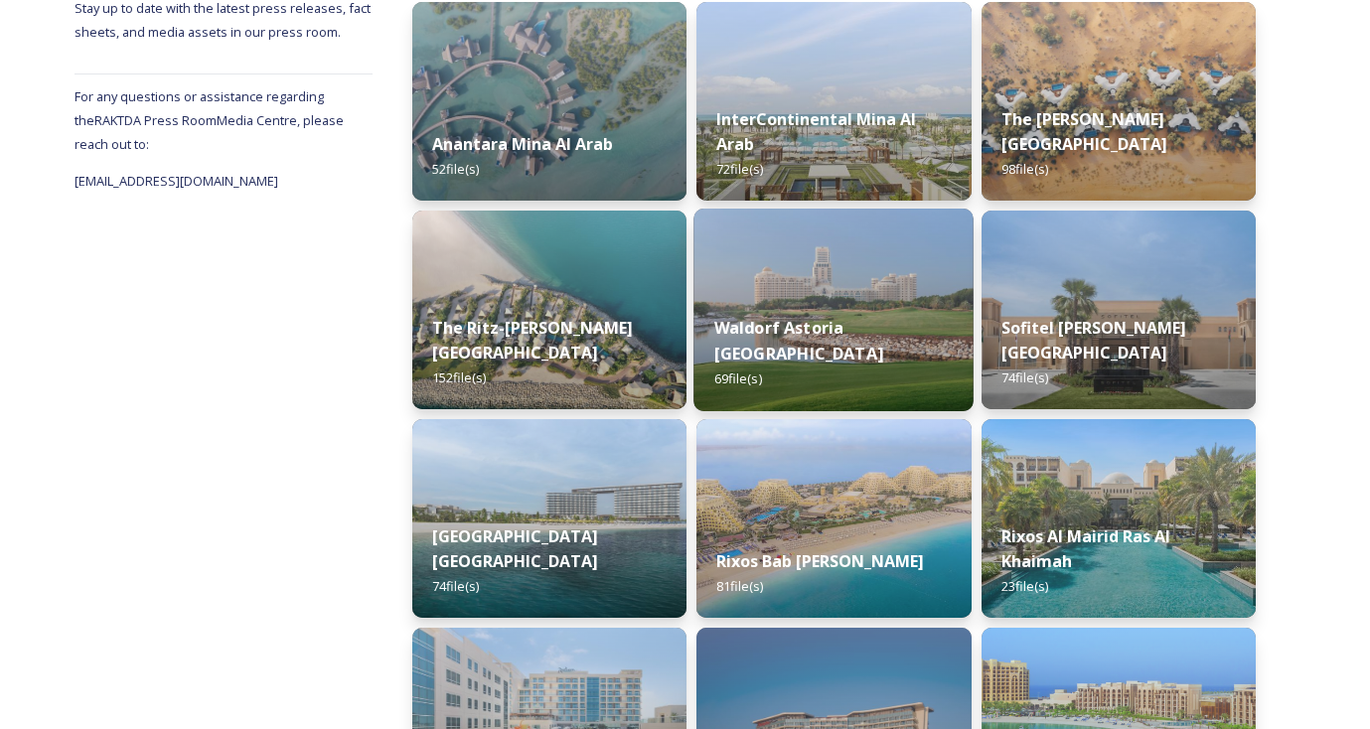
scroll to position [14, 0]
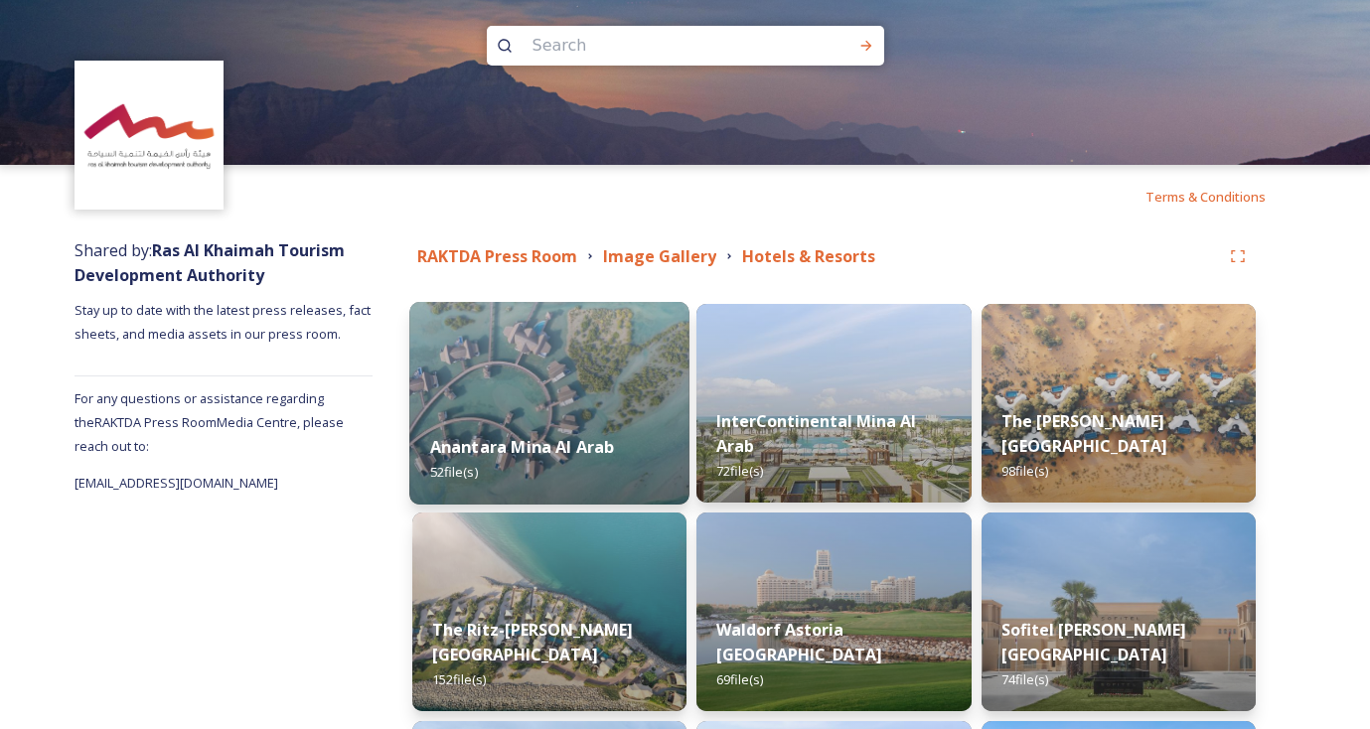
click at [550, 357] on img at bounding box center [549, 403] width 280 height 203
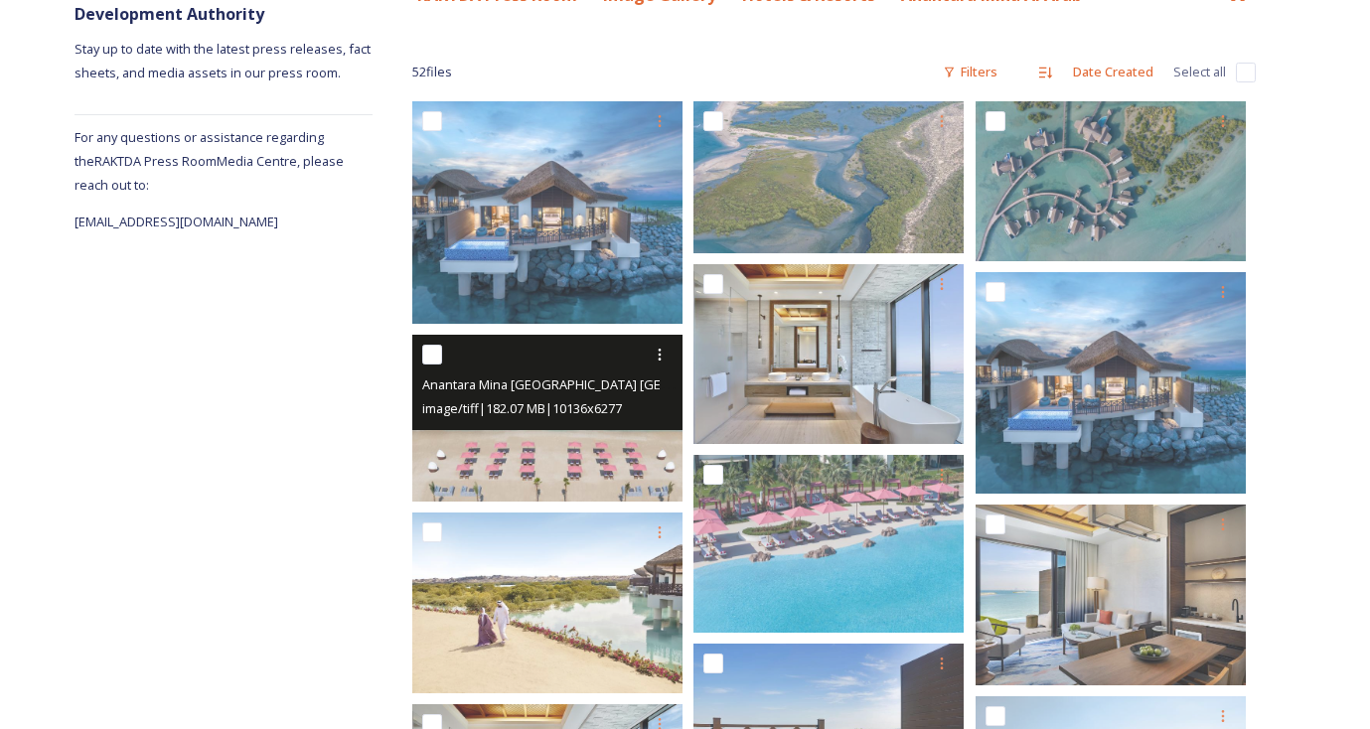
scroll to position [271, 0]
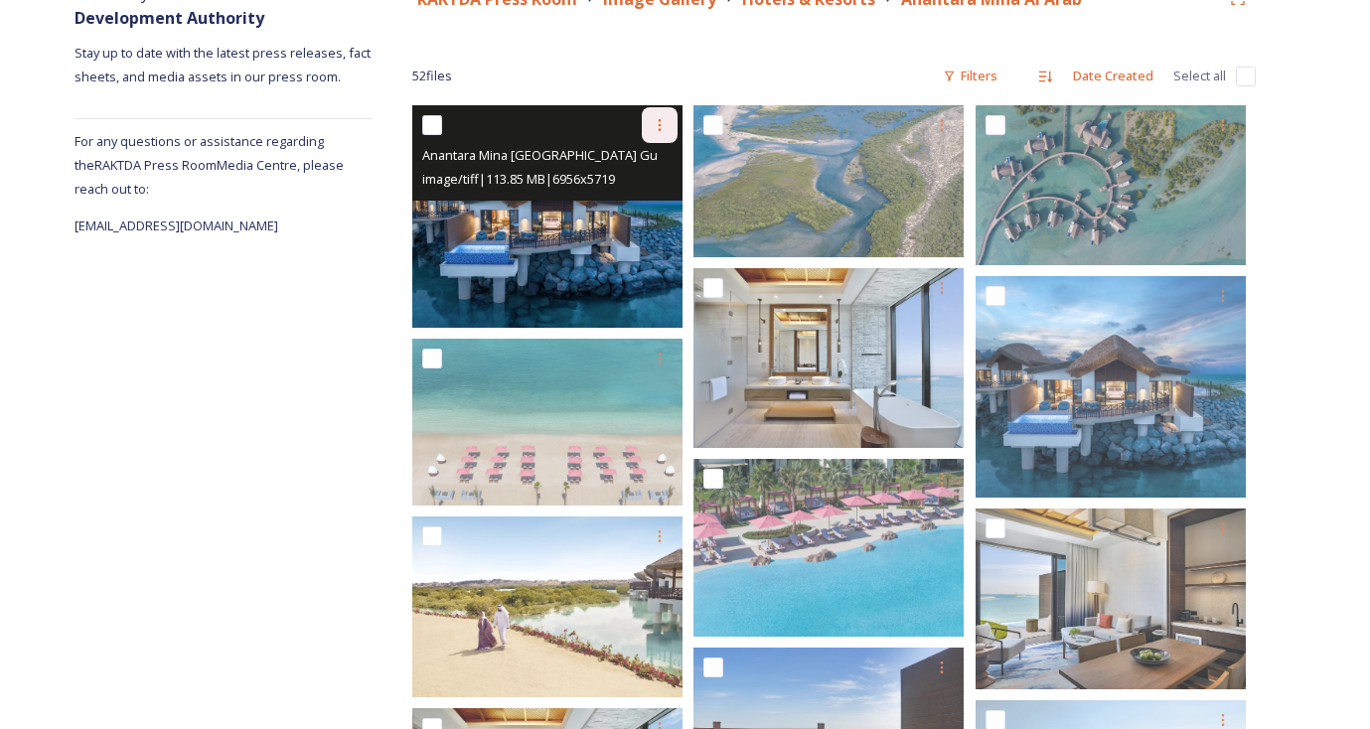
click at [665, 119] on icon at bounding box center [660, 125] width 16 height 16
click at [657, 209] on span "Download" at bounding box center [636, 207] width 61 height 19
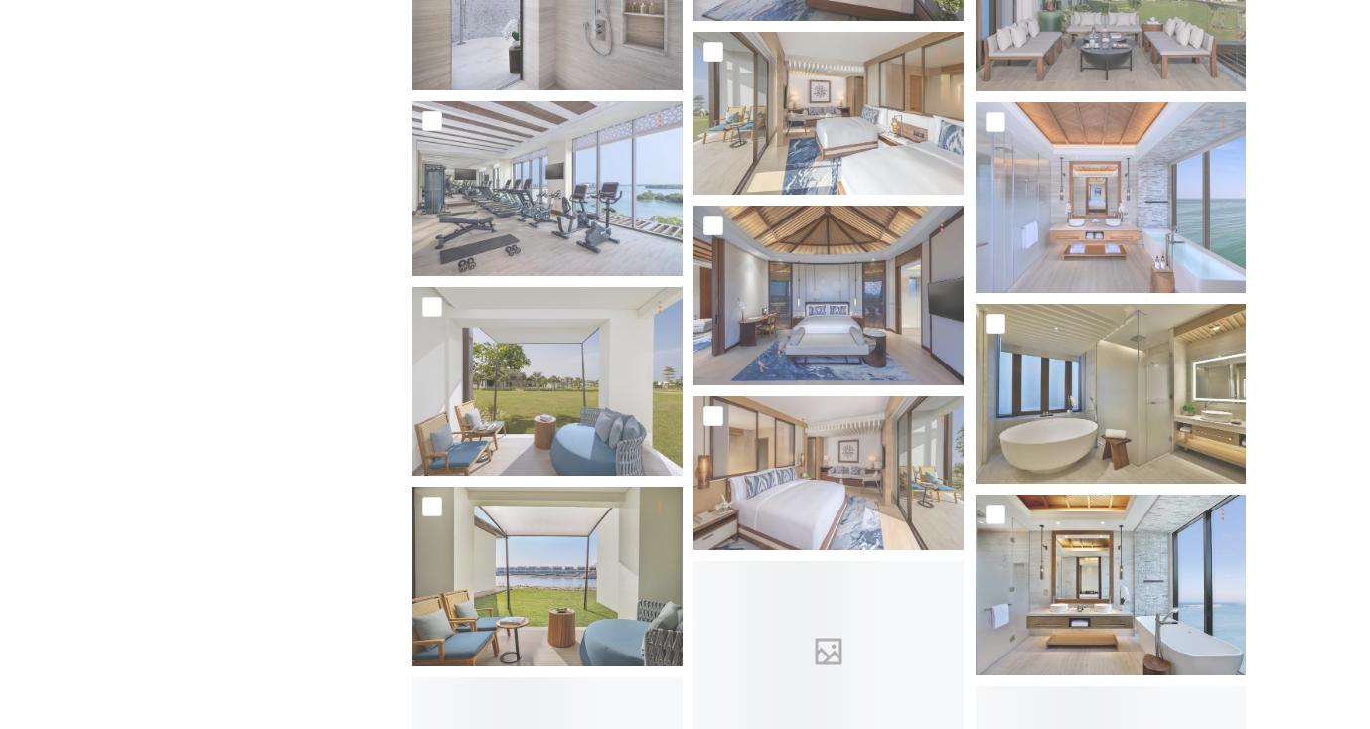
scroll to position [1720, 0]
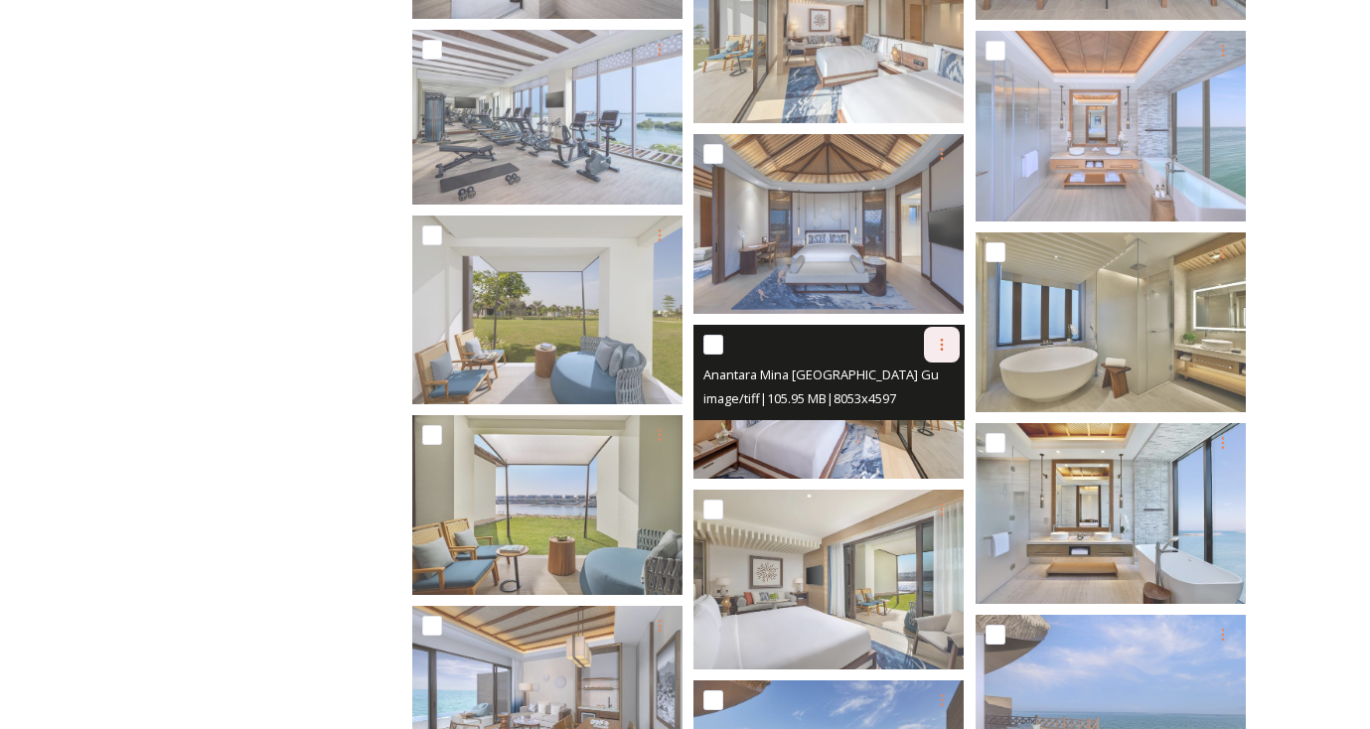
click at [948, 335] on div at bounding box center [942, 345] width 36 height 36
click at [914, 418] on span "Download" at bounding box center [918, 426] width 61 height 19
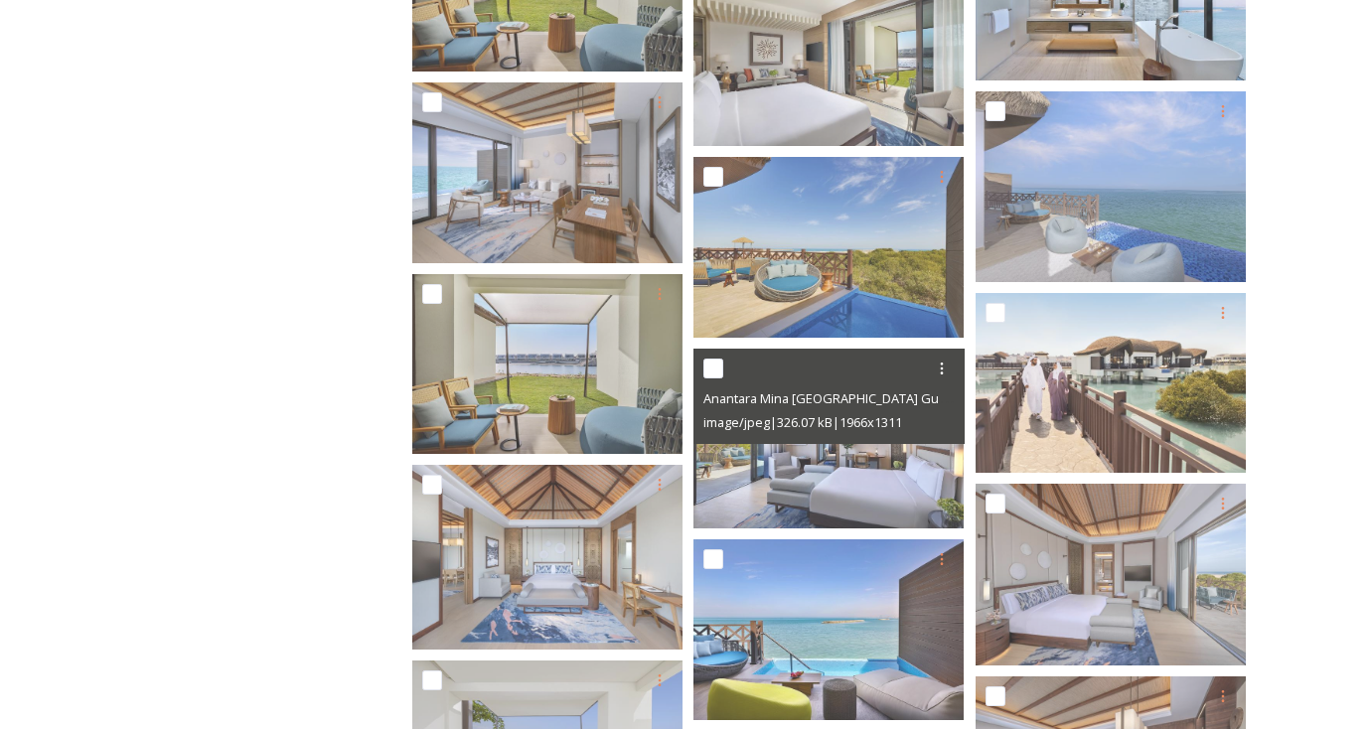
scroll to position [2011, 0]
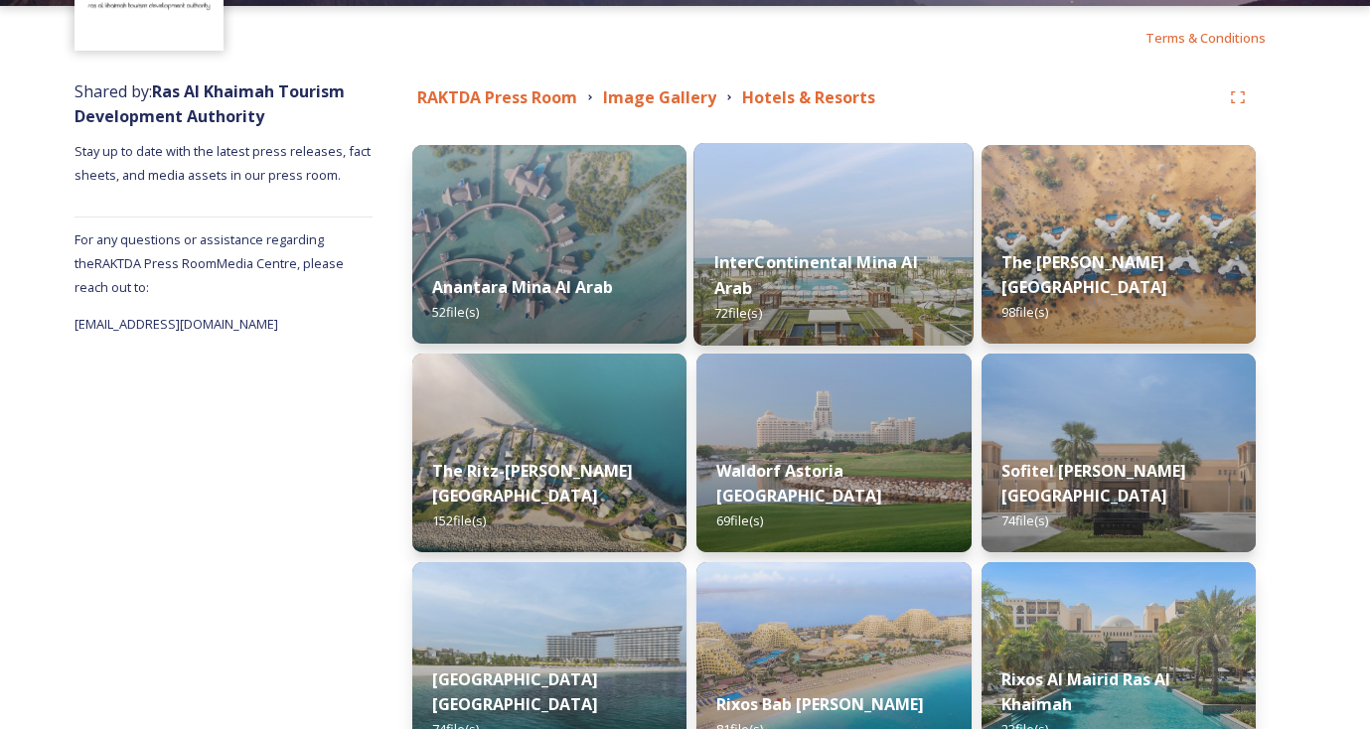
scroll to position [214, 0]
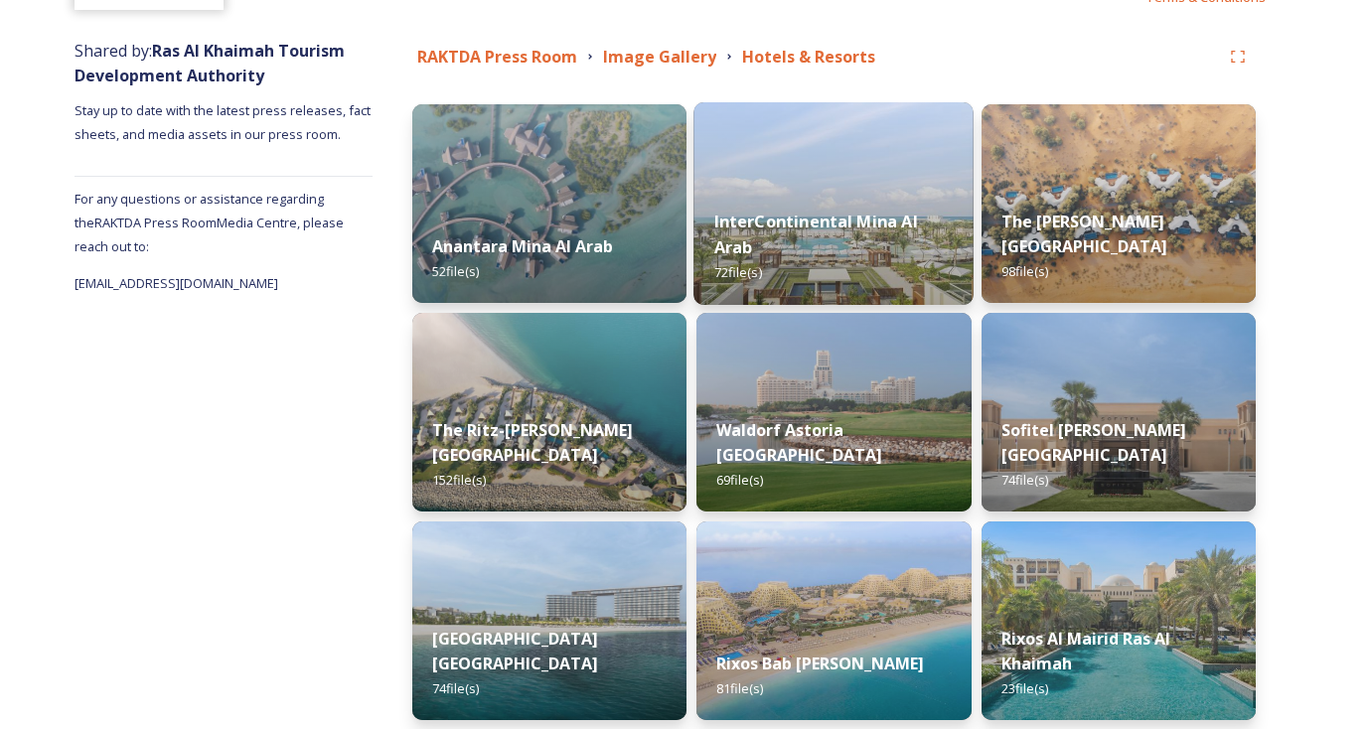
click at [840, 165] on img at bounding box center [834, 203] width 280 height 203
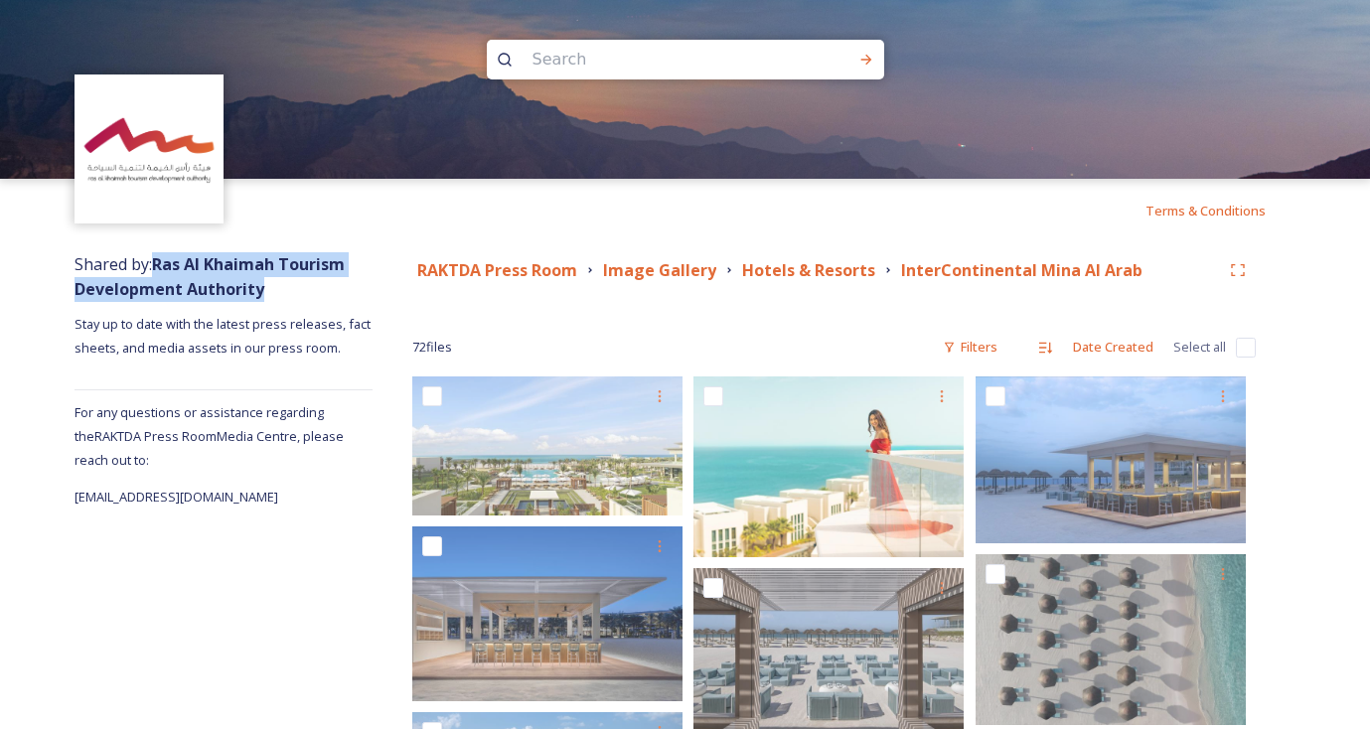
drag, startPoint x: 270, startPoint y: 294, endPoint x: 159, endPoint y: 270, distance: 113.8
copy strong "Ras Al Khaimah Tourism Development Authority"
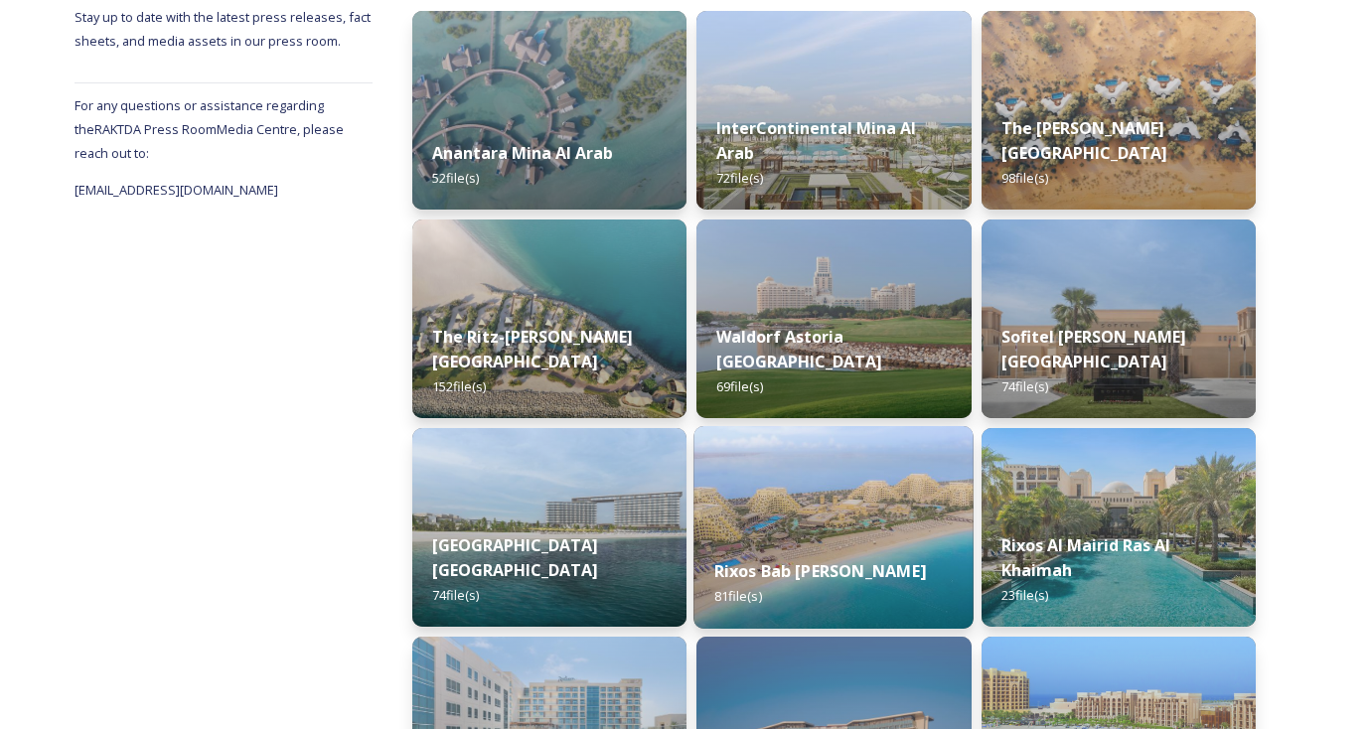
scroll to position [310, 0]
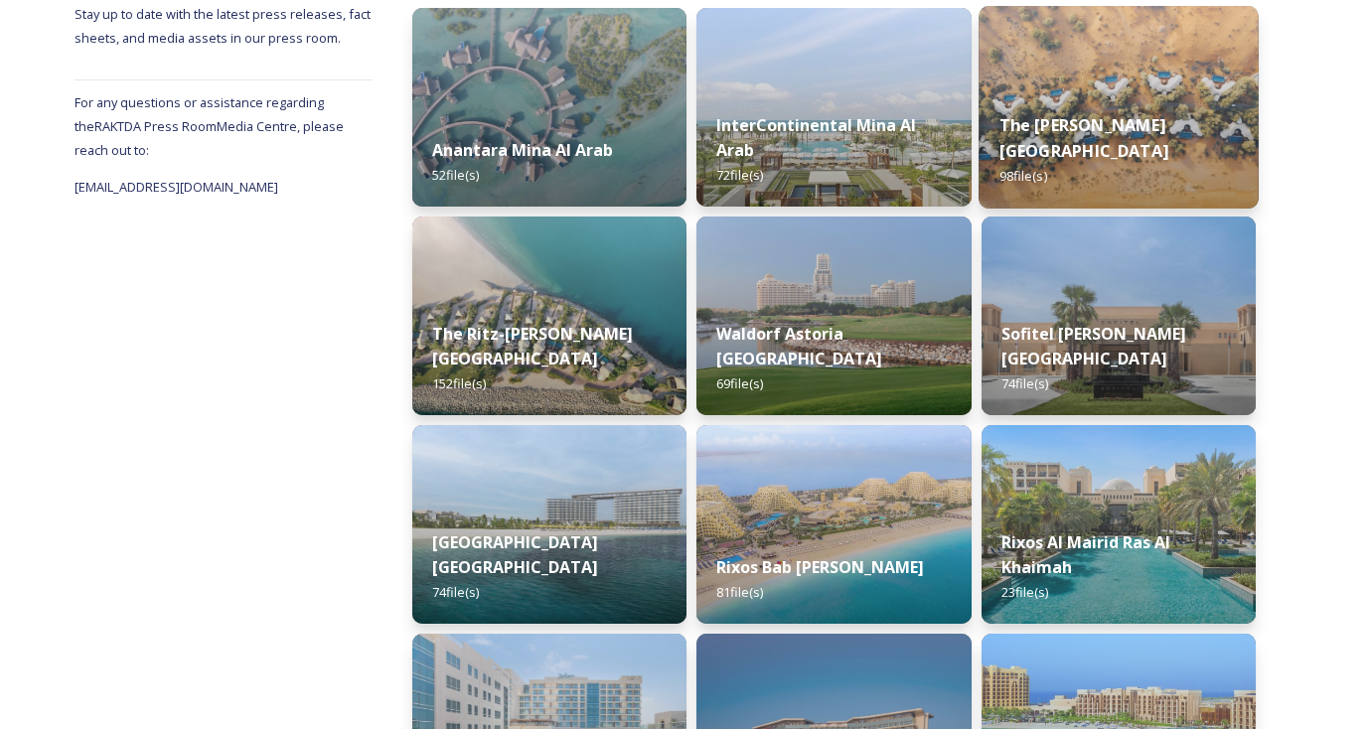
click at [1143, 97] on div "The [PERSON_NAME] Al Wadi Desert 98 file(s)" at bounding box center [1118, 150] width 280 height 115
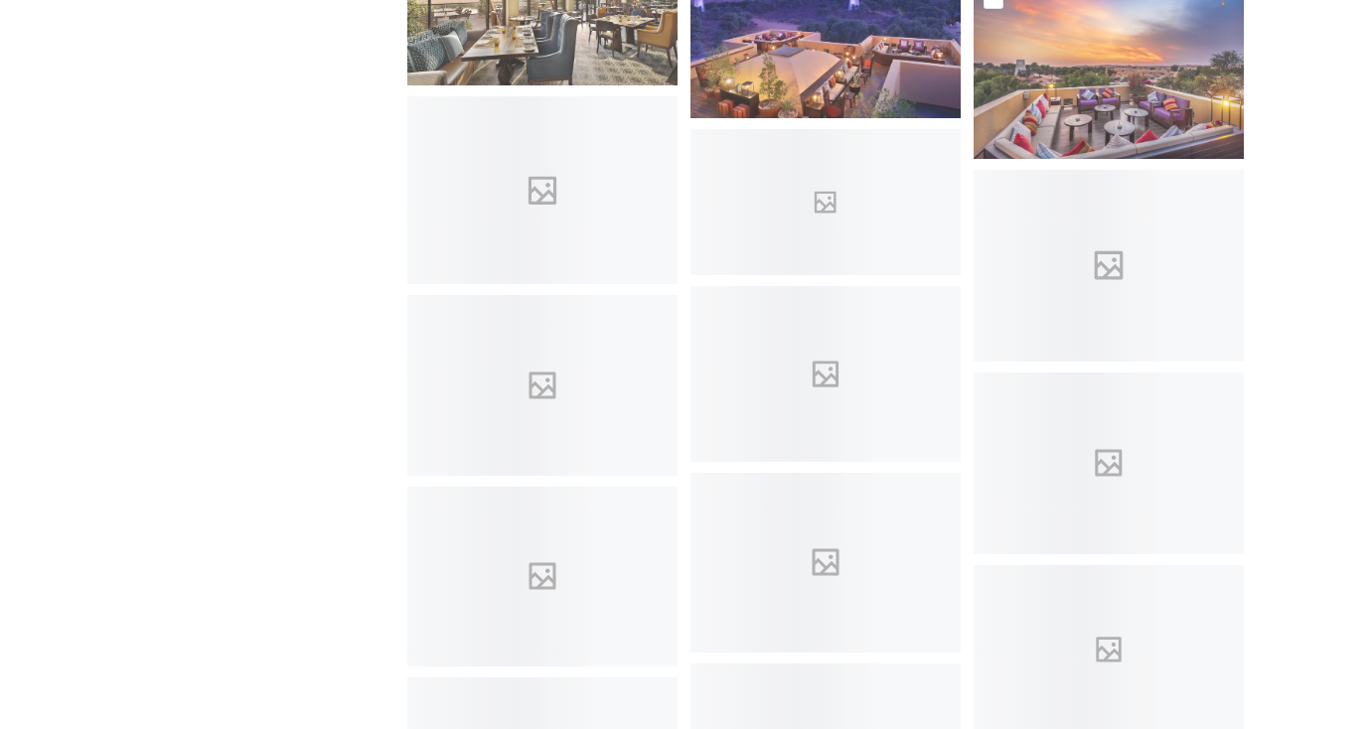
scroll to position [2792, 0]
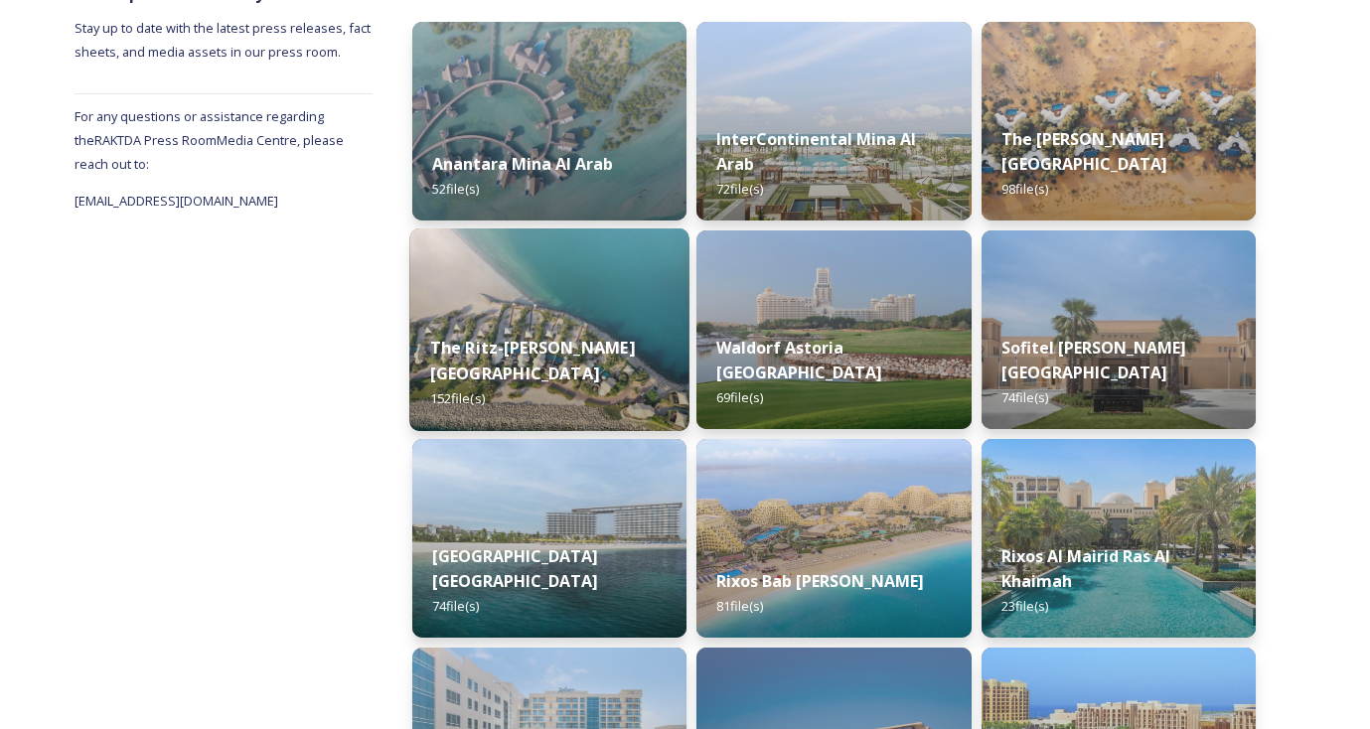
scroll to position [714, 0]
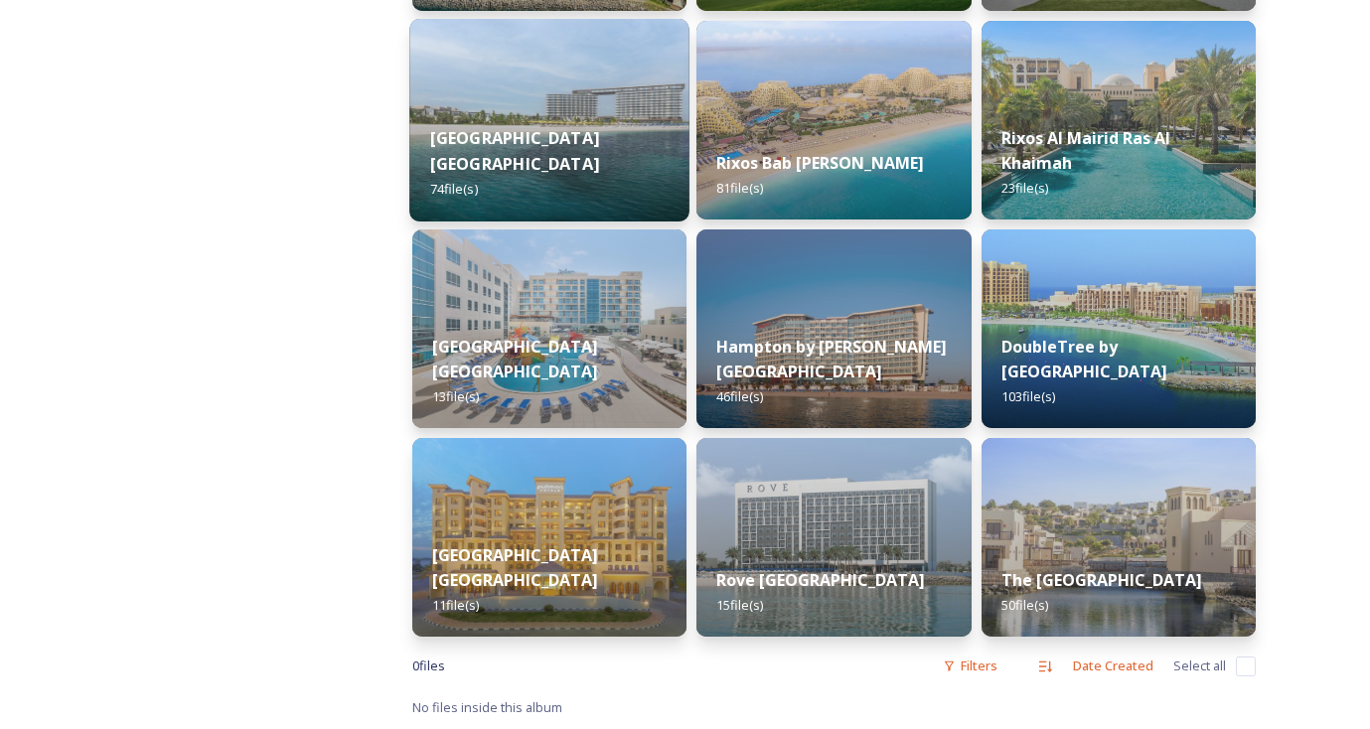
click at [591, 151] on strong "[GEOGRAPHIC_DATA] [GEOGRAPHIC_DATA]" at bounding box center [514, 151] width 169 height 48
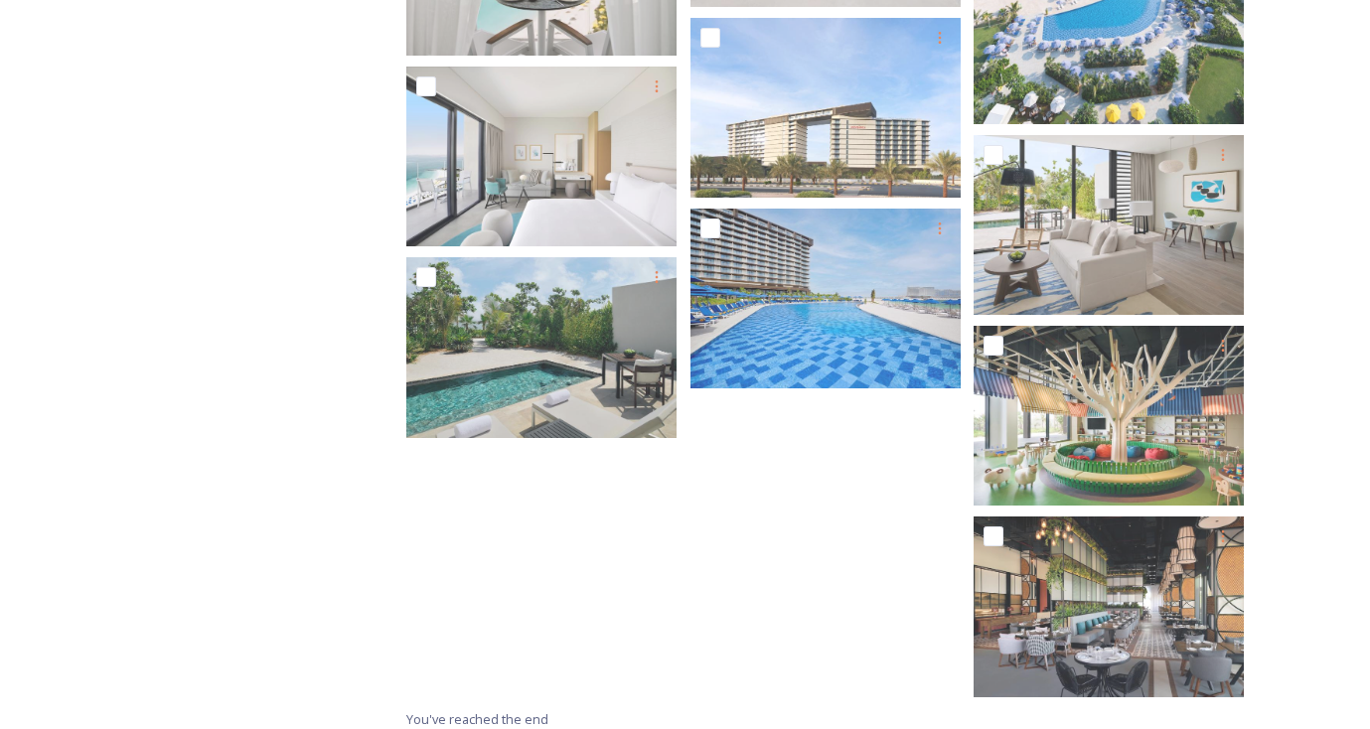
scroll to position [4765, 0]
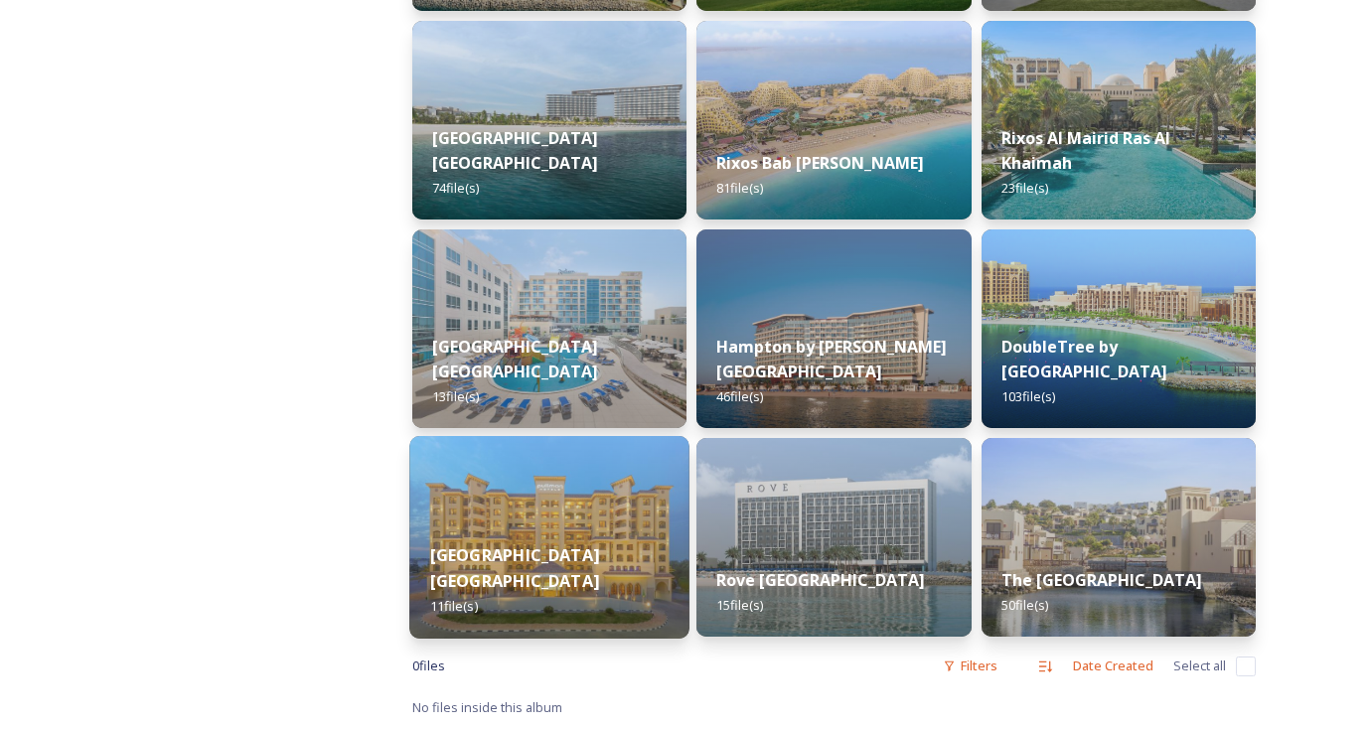
scroll to position [714, 0]
click at [587, 497] on img at bounding box center [549, 537] width 280 height 203
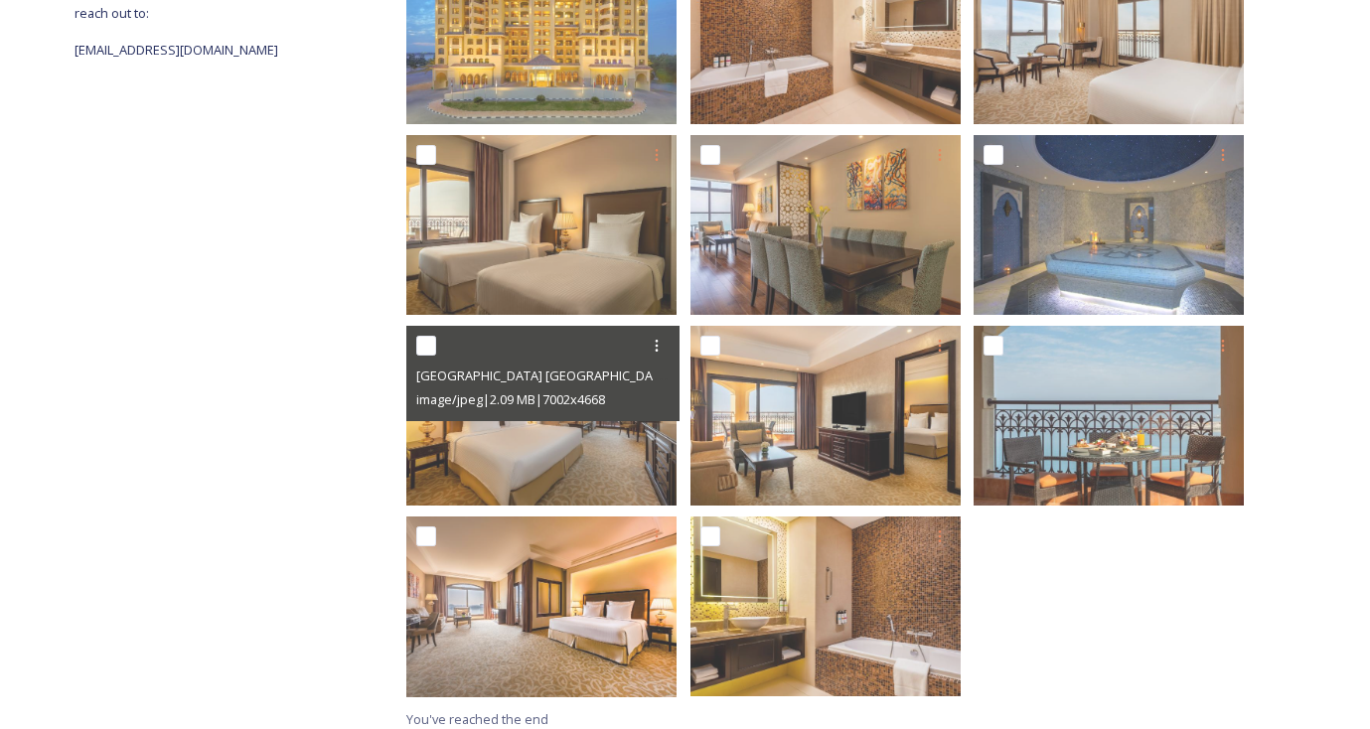
scroll to position [444, 0]
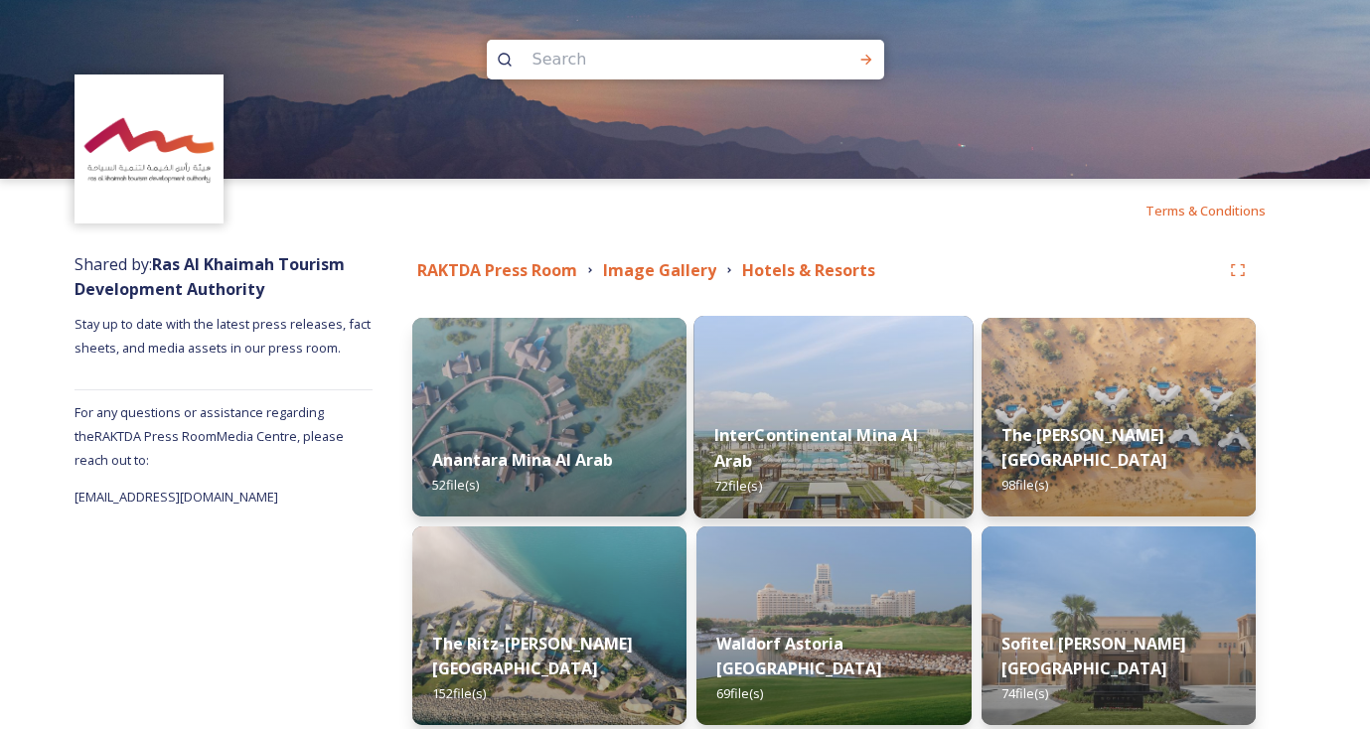
click at [819, 386] on img at bounding box center [834, 417] width 280 height 203
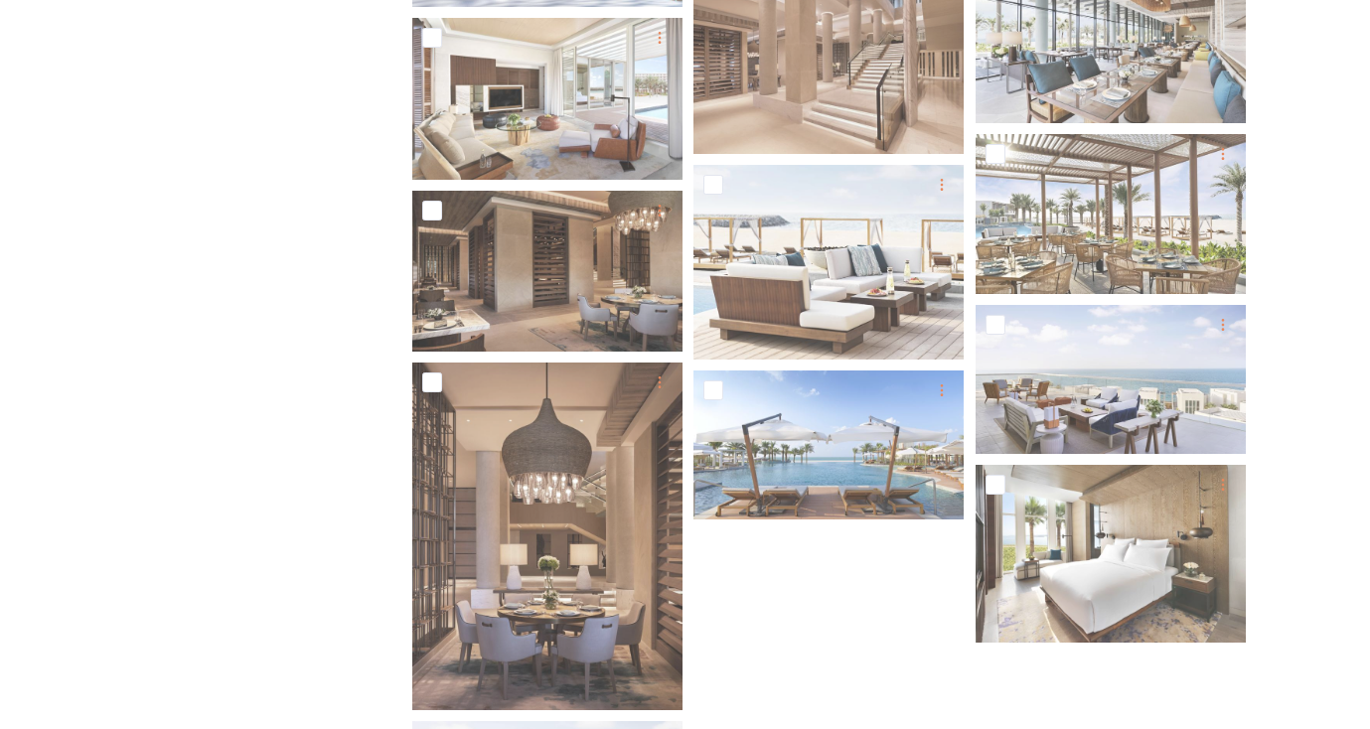
scroll to position [4158, 0]
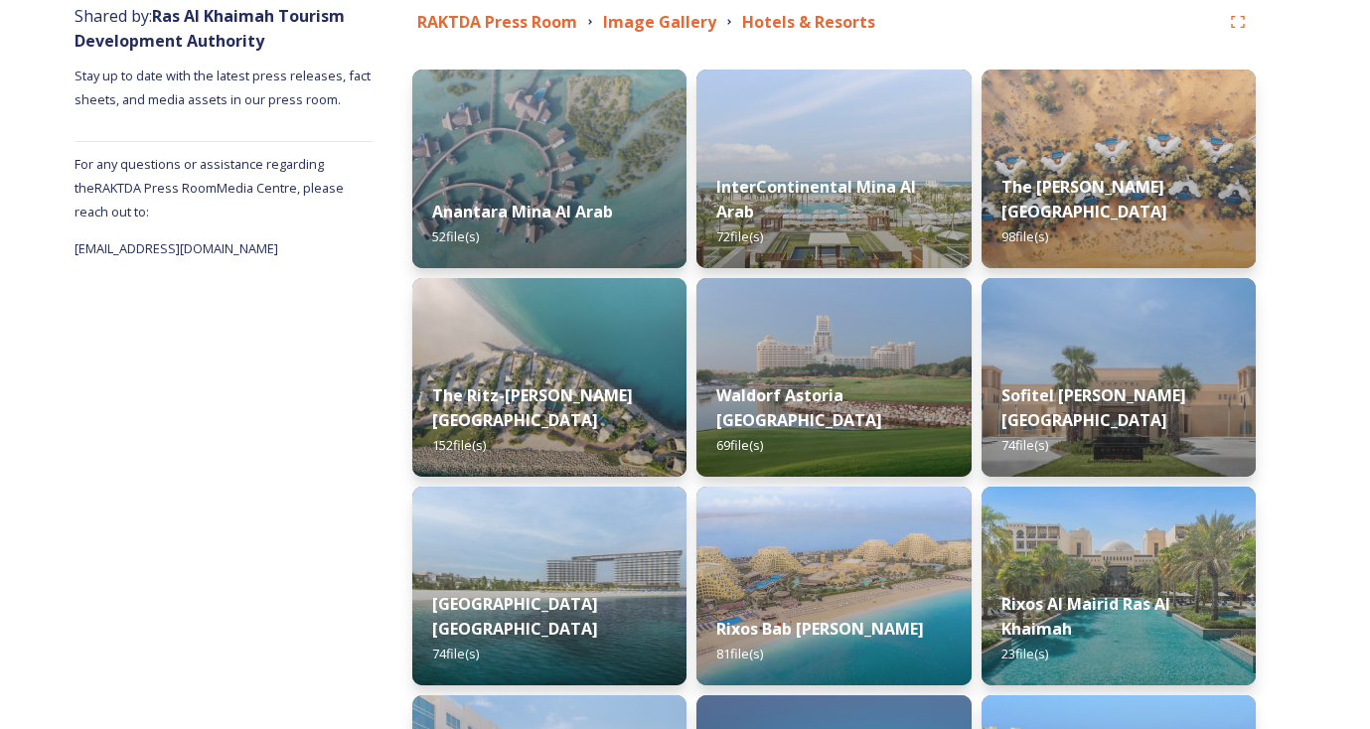
scroll to position [141, 0]
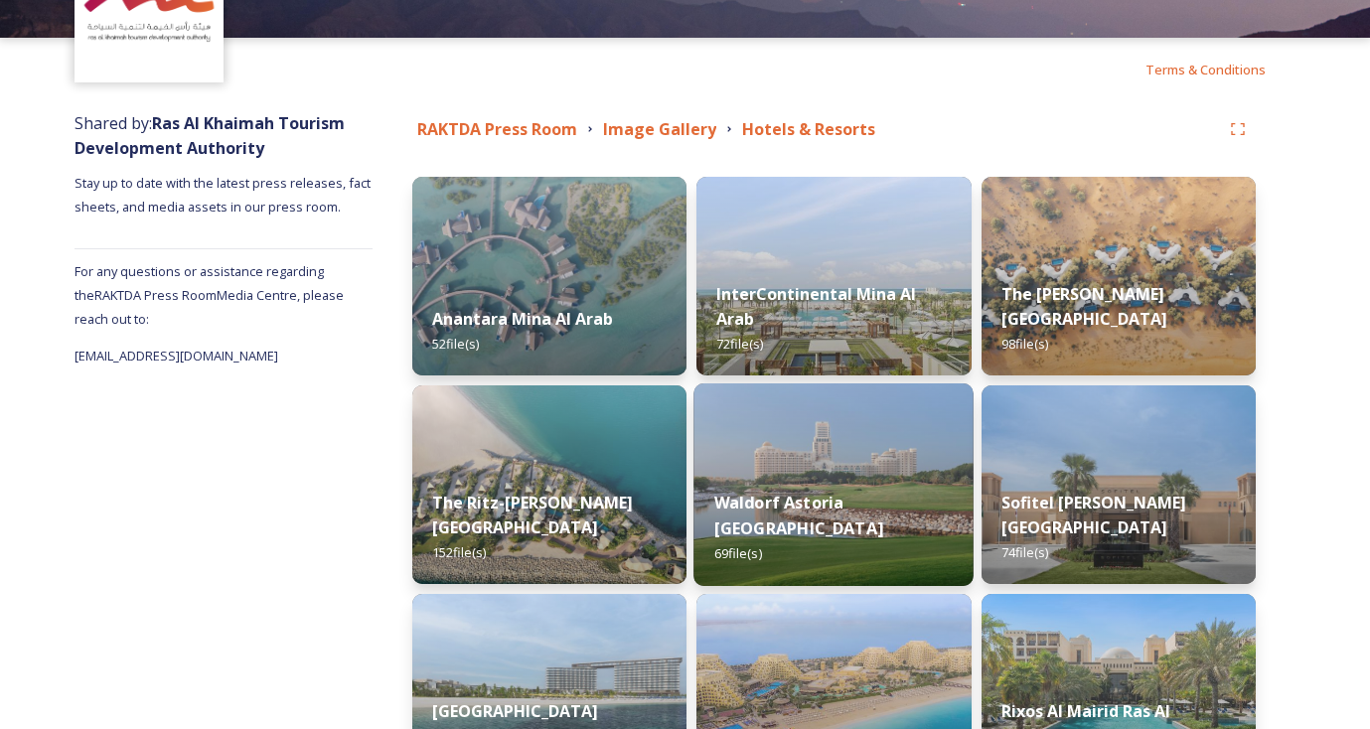
click at [878, 423] on img at bounding box center [834, 484] width 280 height 203
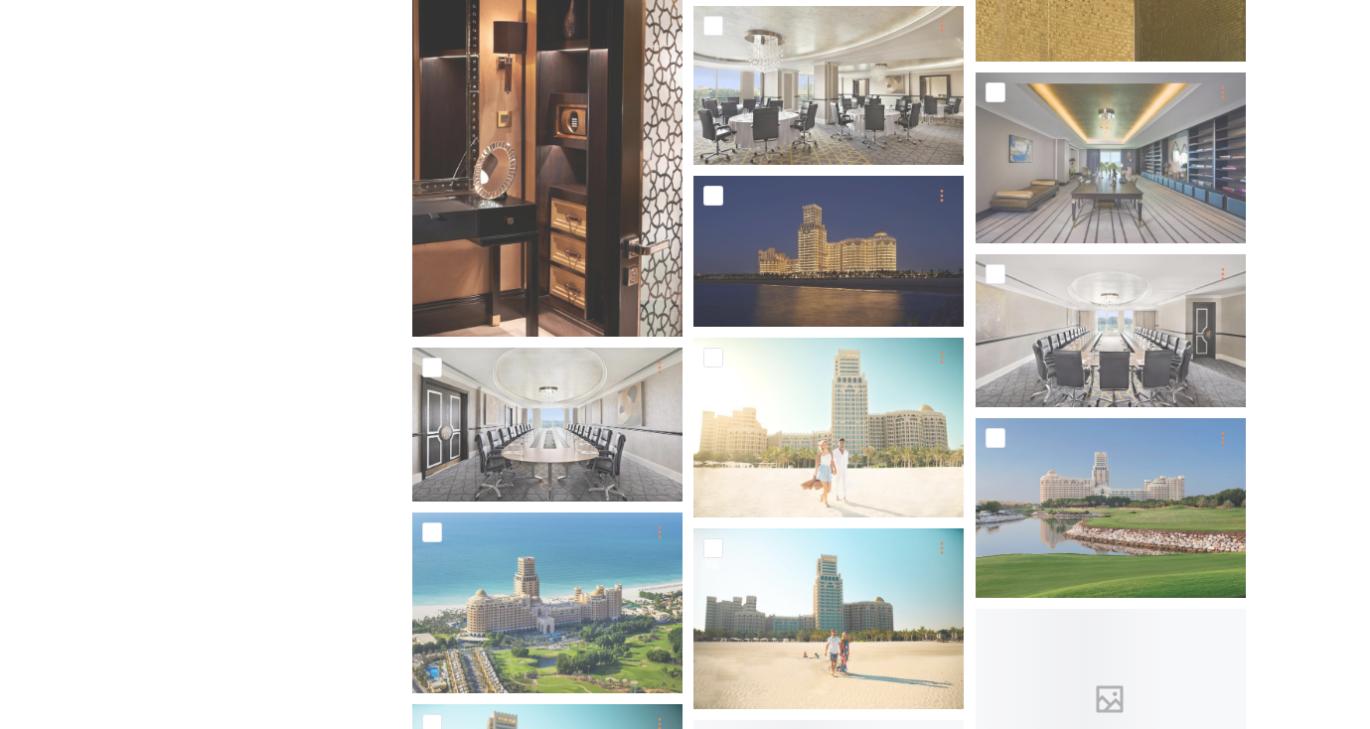
scroll to position [1165, 0]
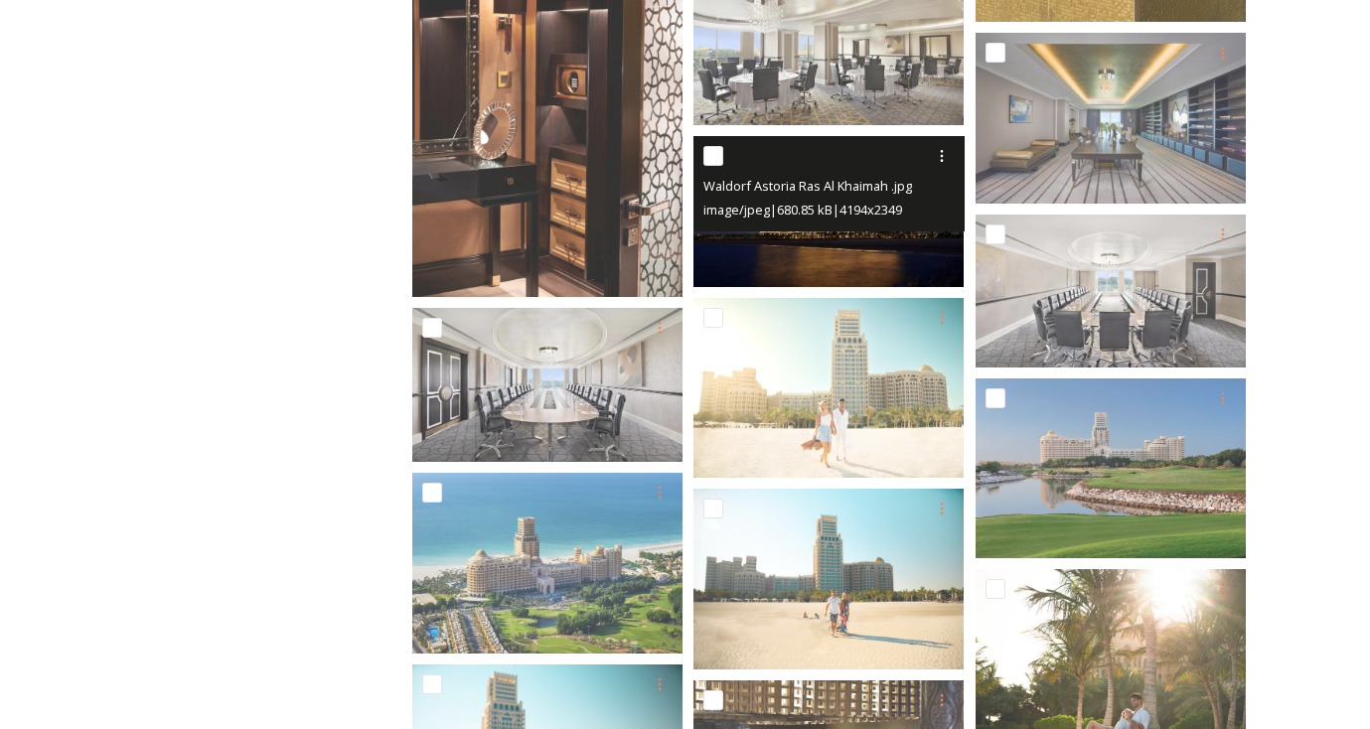
click at [869, 253] on img at bounding box center [828, 211] width 270 height 151
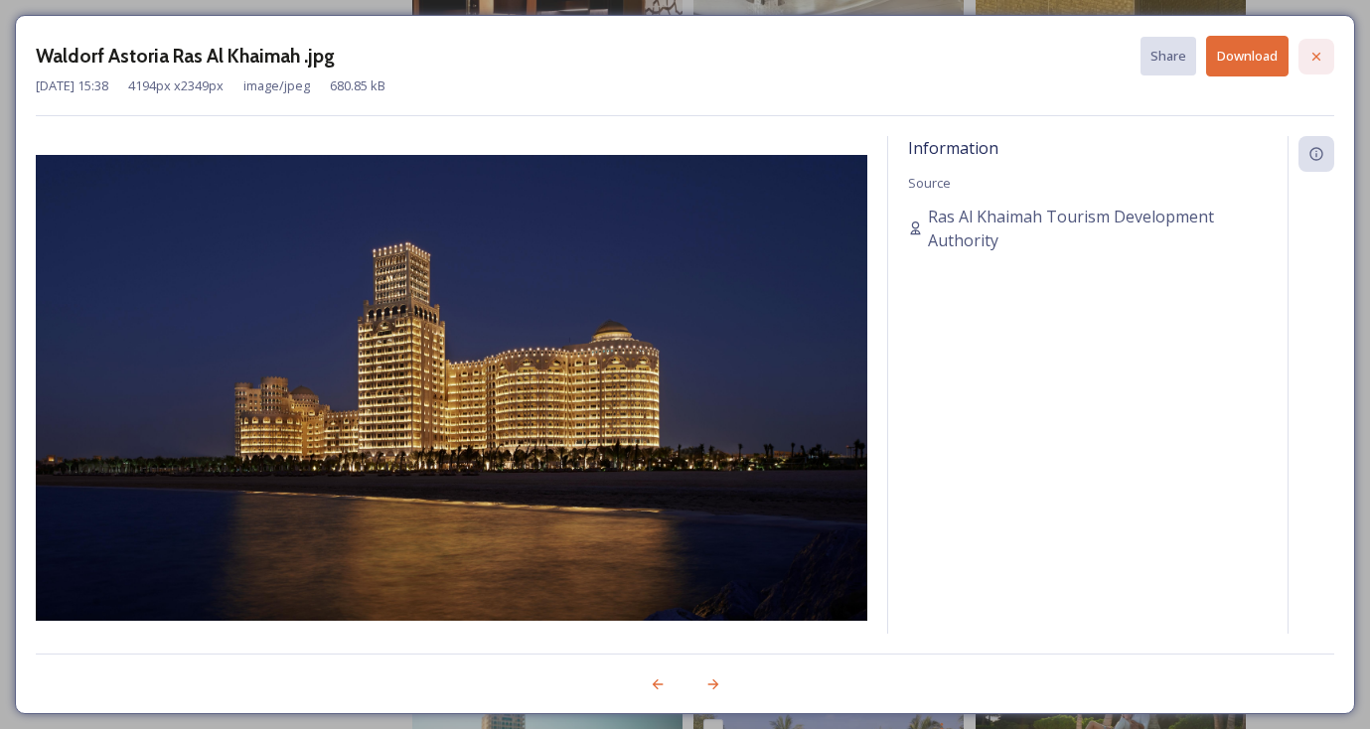
click at [1317, 58] on icon at bounding box center [1316, 57] width 16 height 16
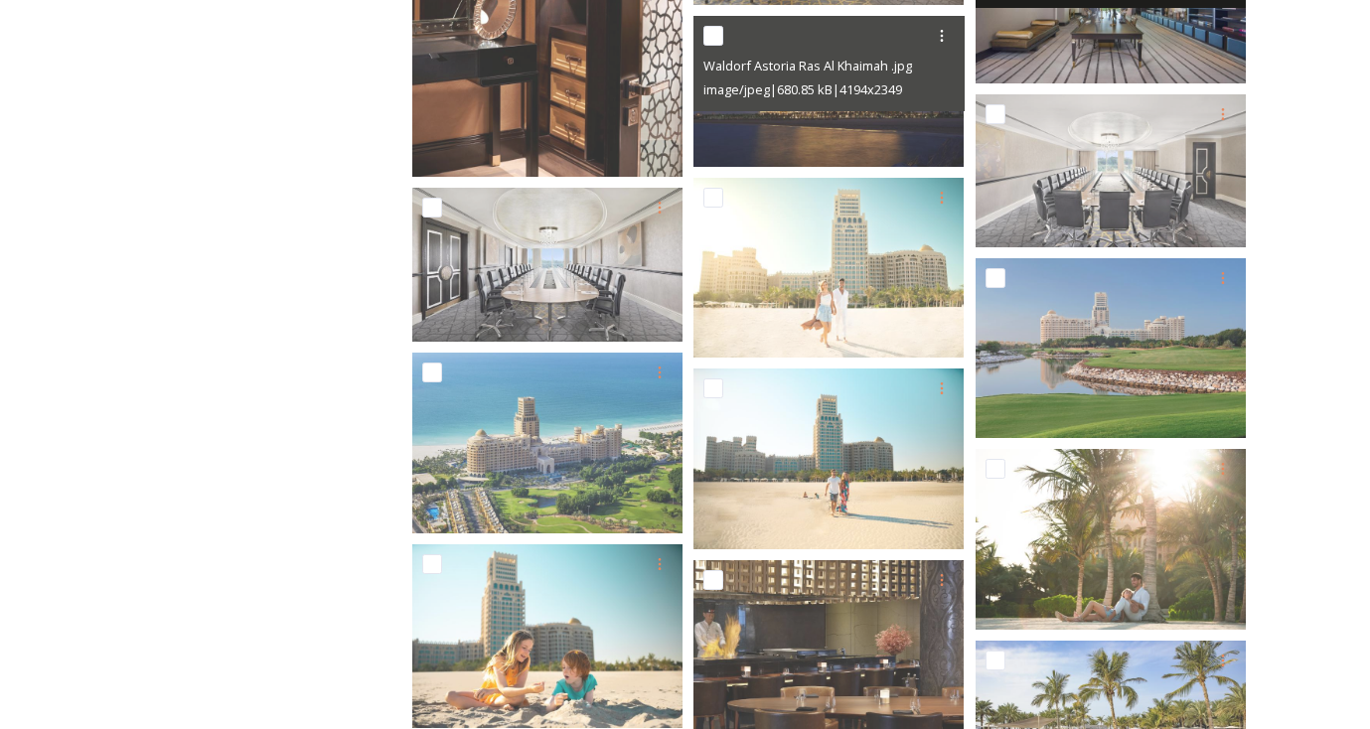
scroll to position [1335, 0]
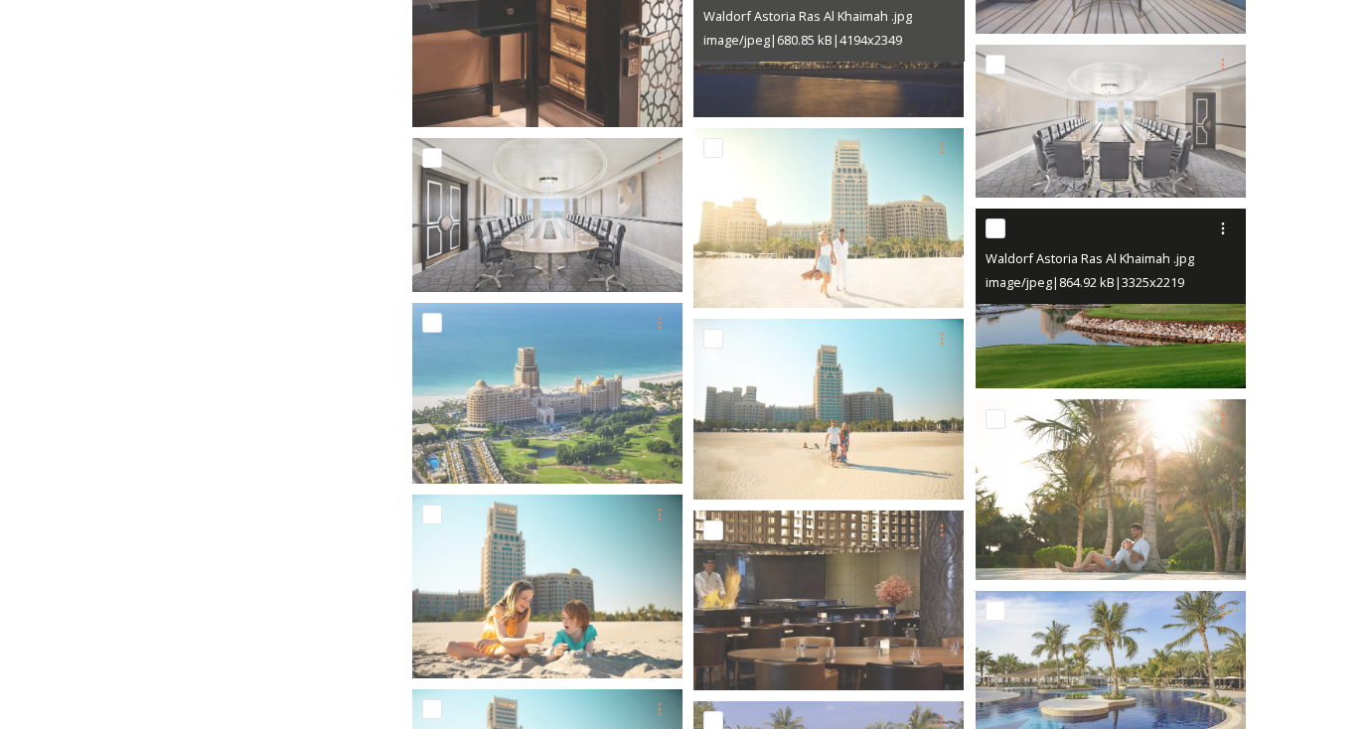
click at [1127, 340] on img at bounding box center [1110, 299] width 270 height 180
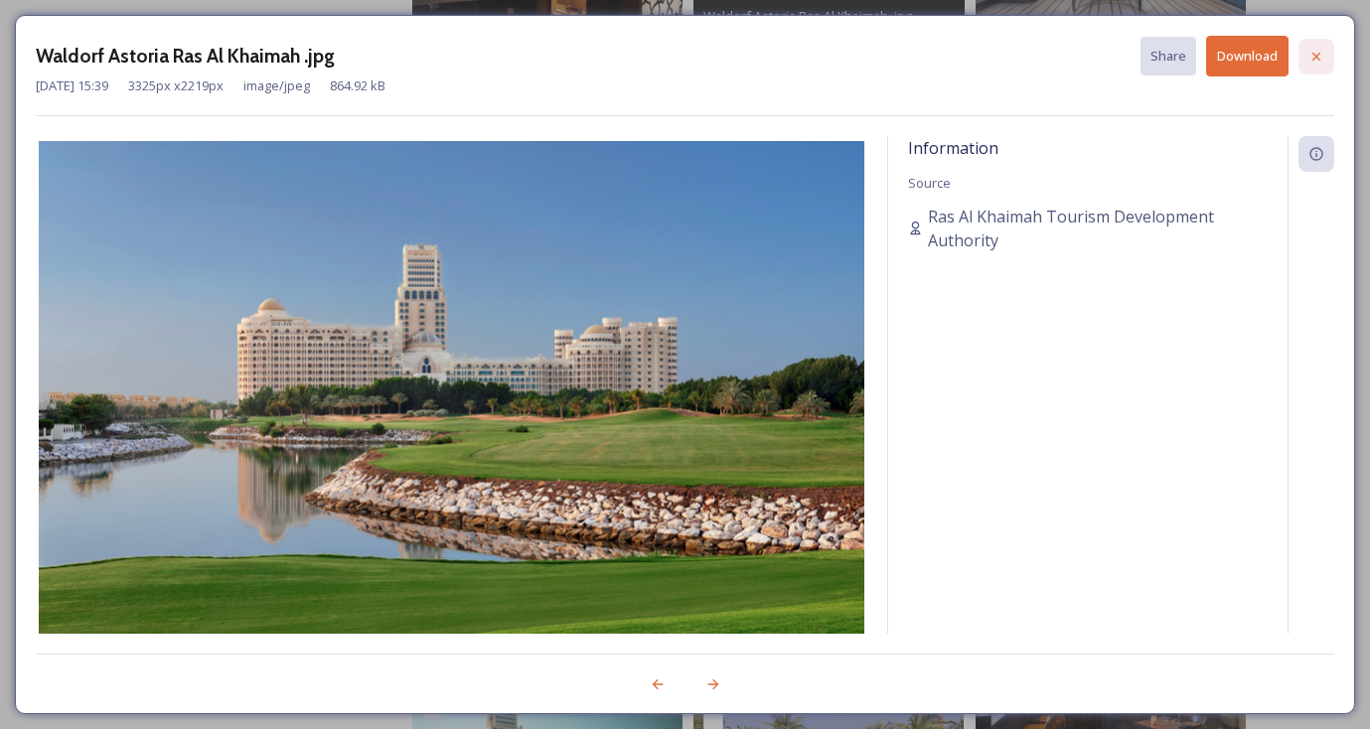
click at [1328, 53] on div at bounding box center [1316, 57] width 36 height 36
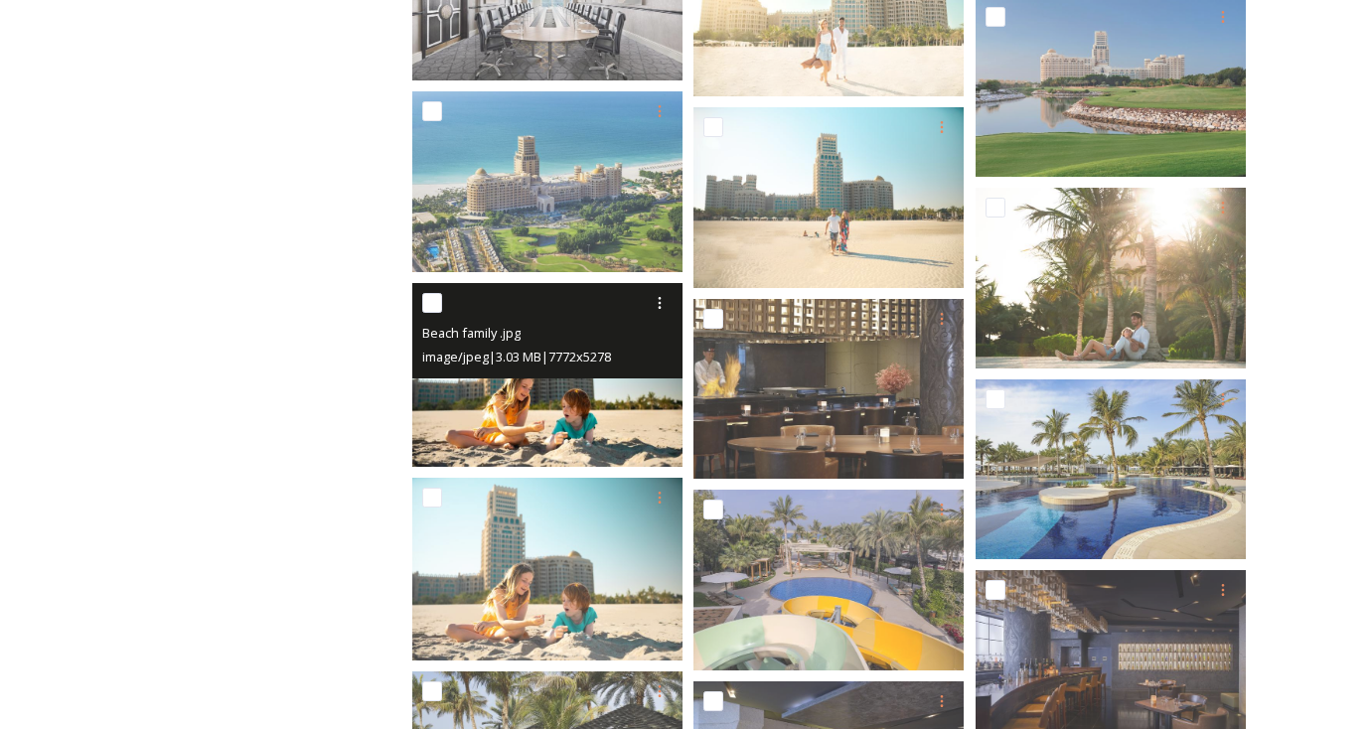
scroll to position [1859, 0]
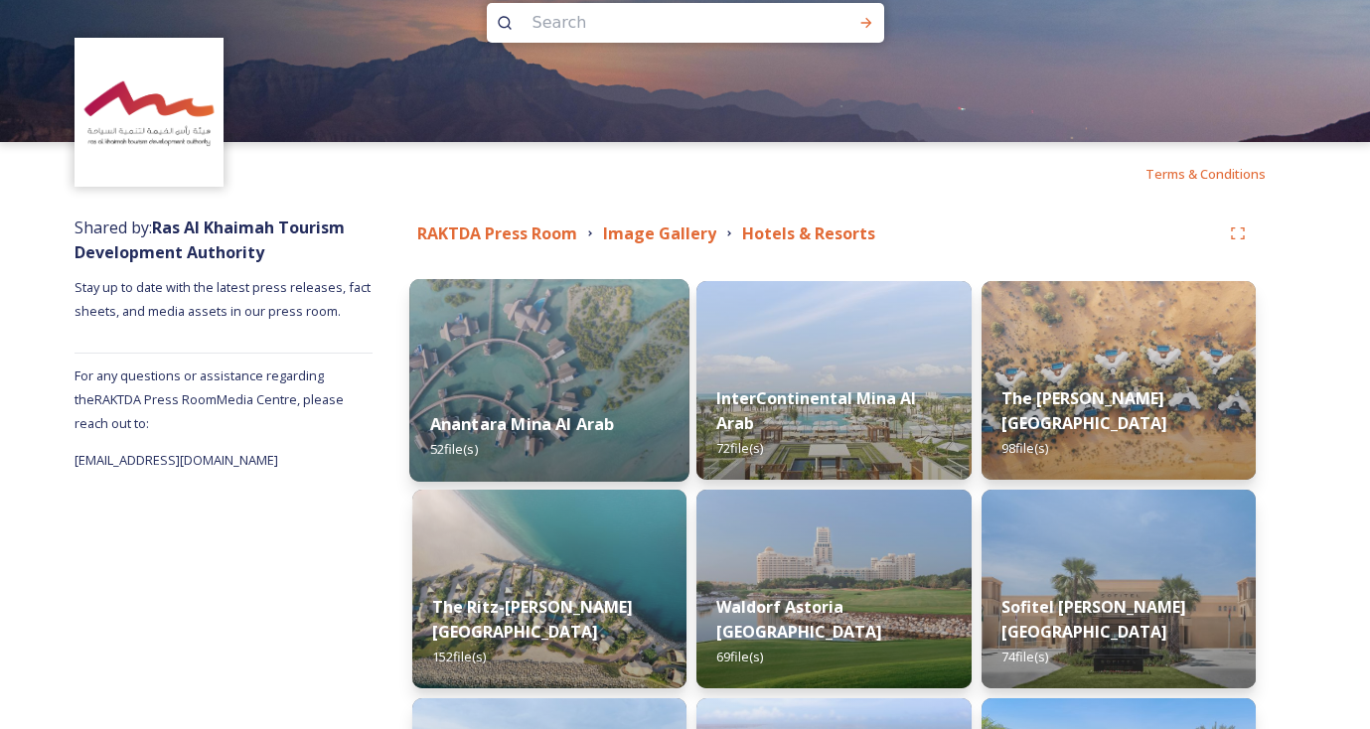
scroll to position [41, 0]
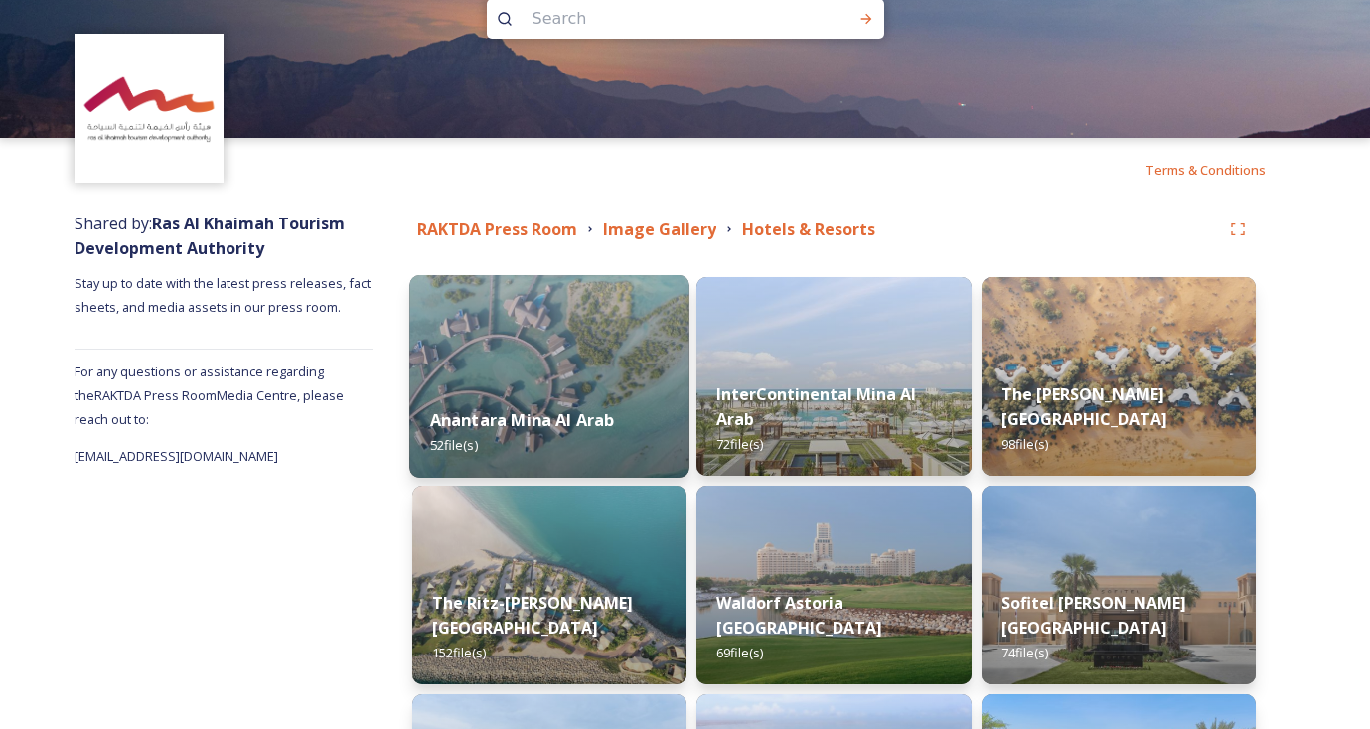
click at [593, 360] on img at bounding box center [549, 376] width 280 height 203
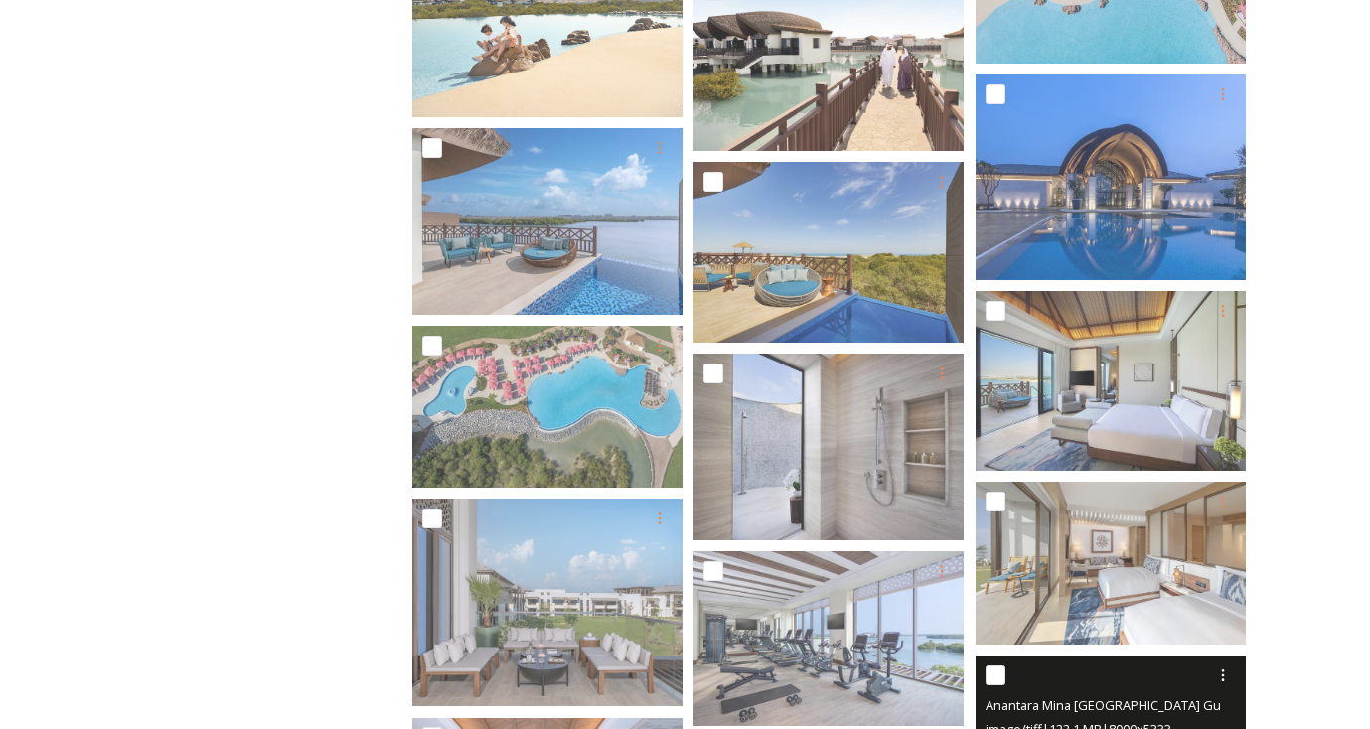
scroll to position [1120, 0]
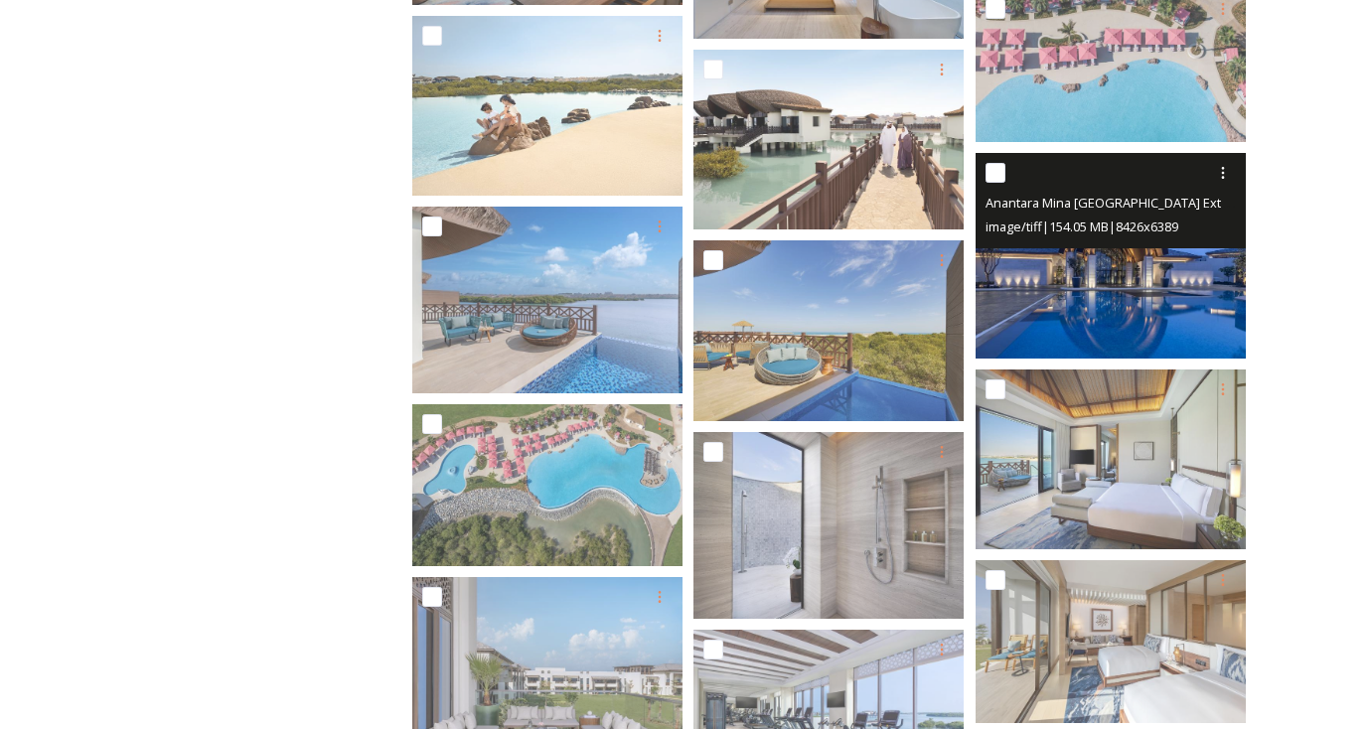
click at [1150, 282] on img at bounding box center [1110, 255] width 270 height 205
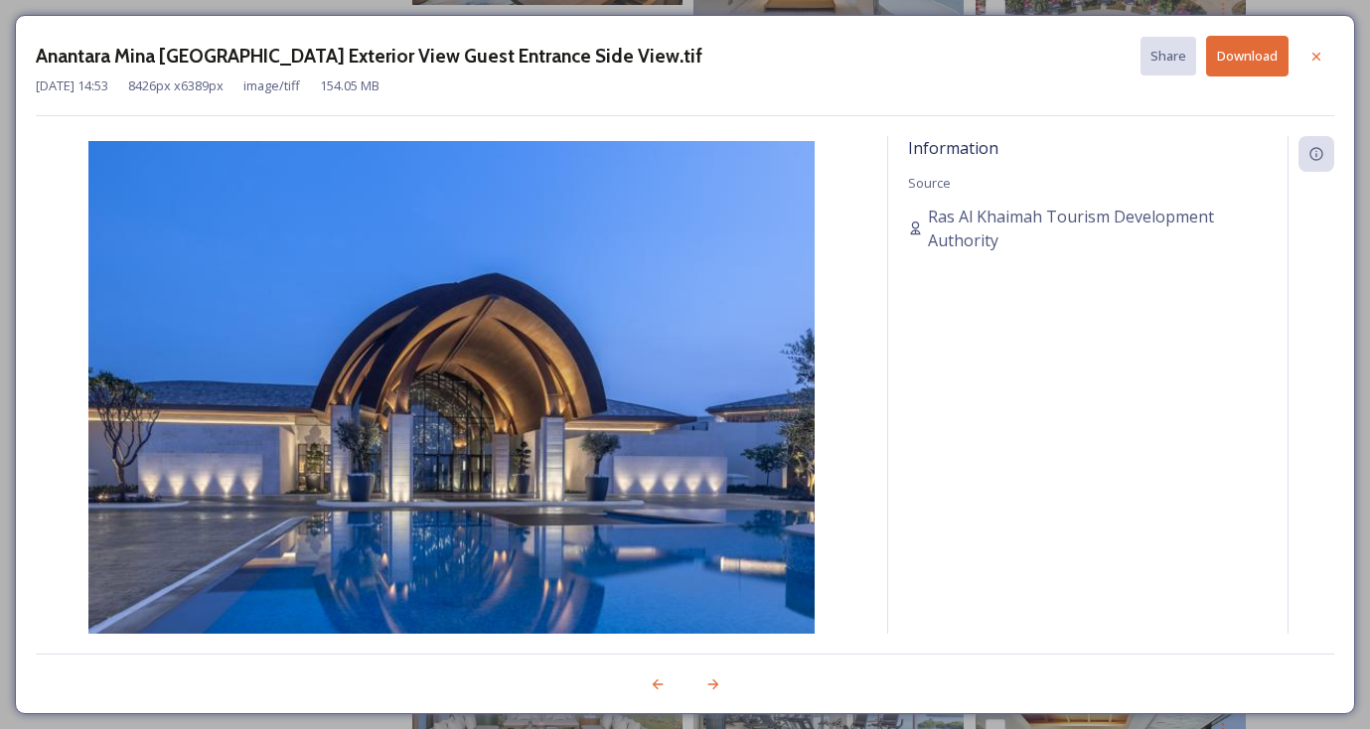
click at [1236, 57] on button "Download" at bounding box center [1247, 56] width 82 height 41
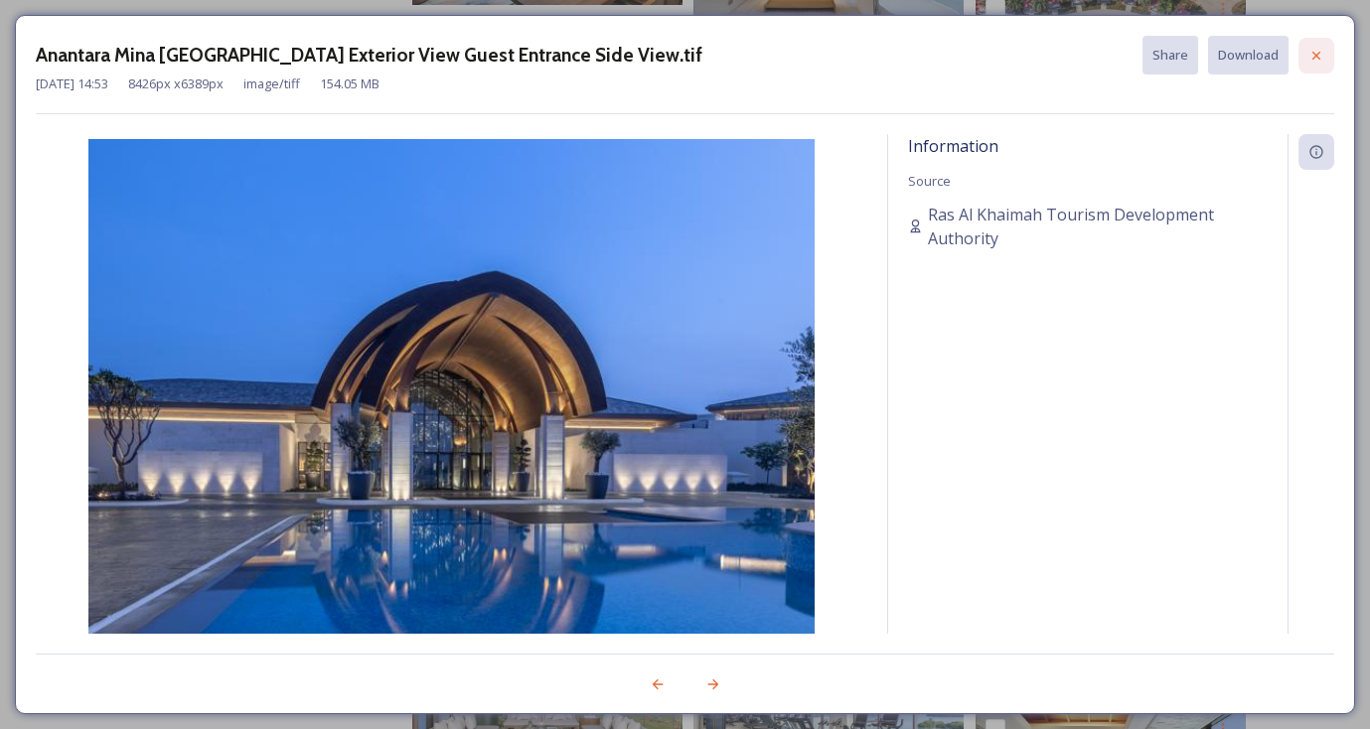
click at [1322, 59] on icon at bounding box center [1316, 56] width 16 height 16
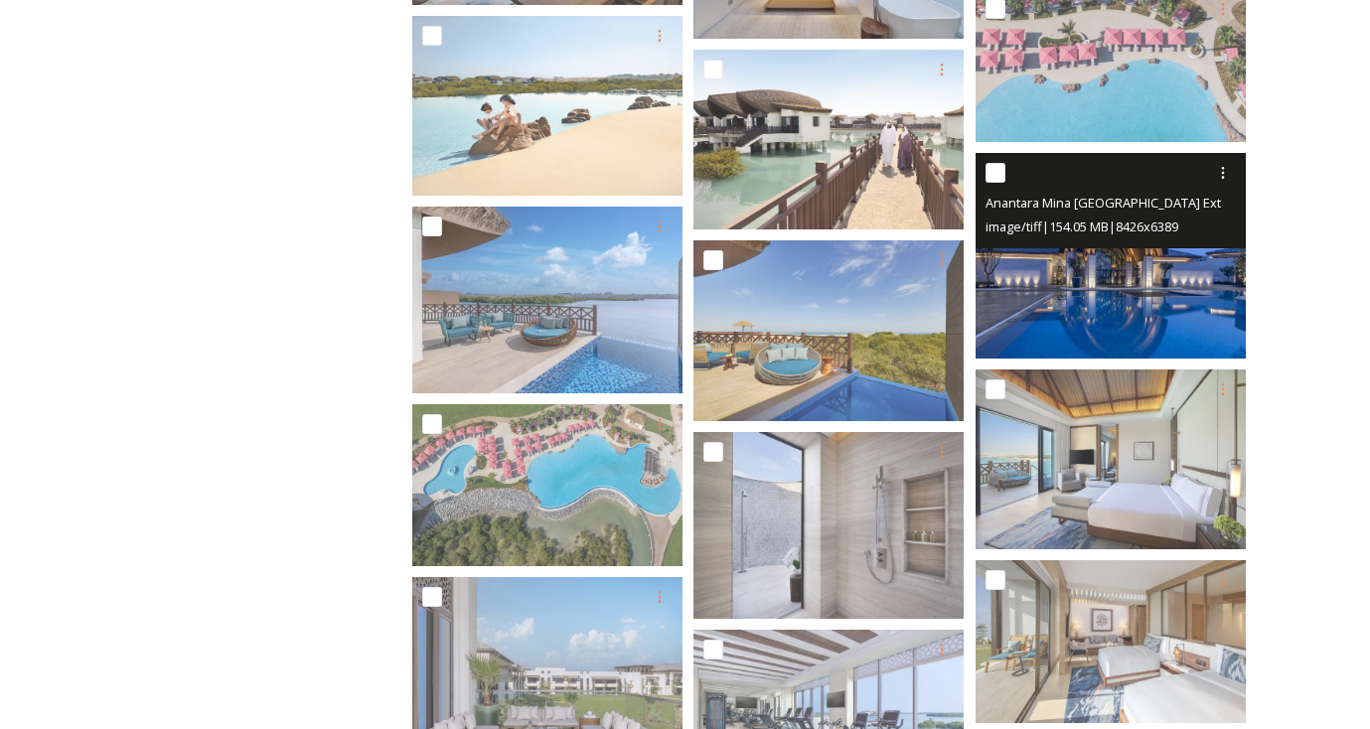
click at [1144, 285] on img at bounding box center [1110, 255] width 270 height 205
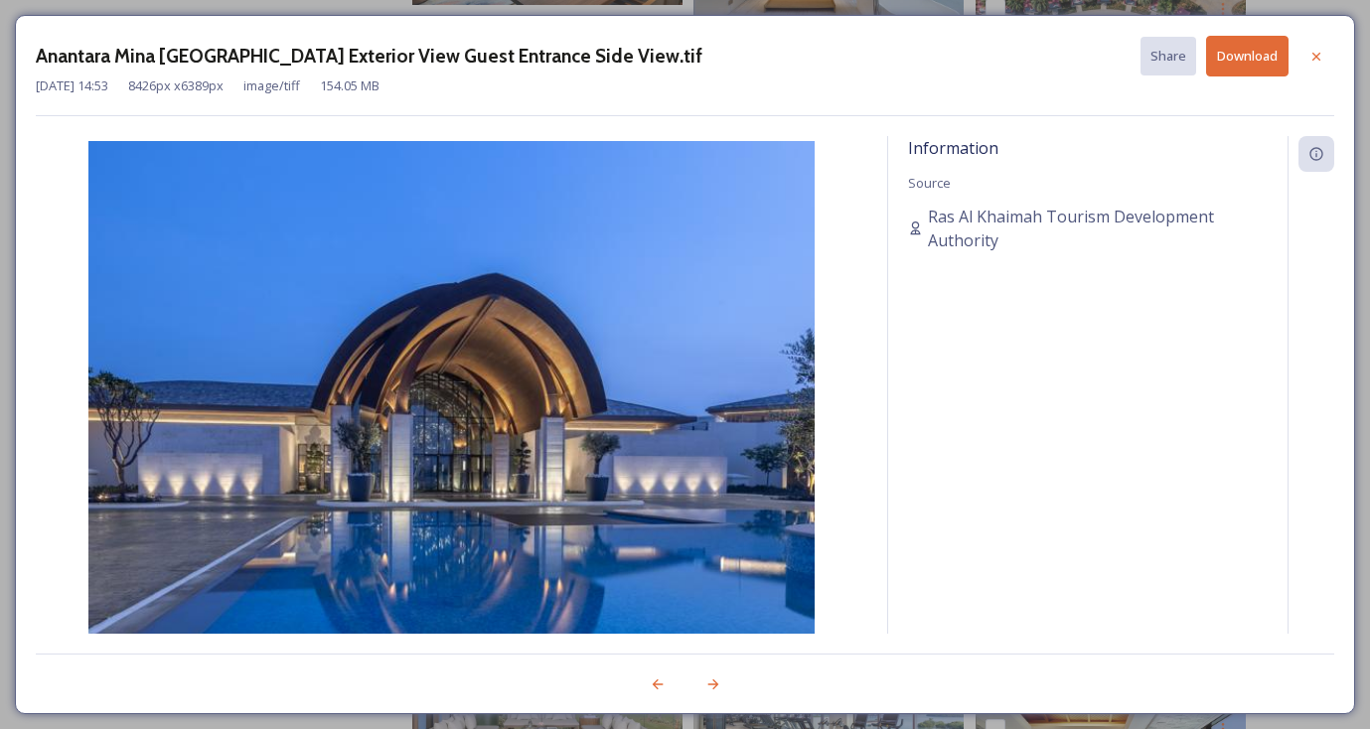
click at [1251, 61] on button "Download" at bounding box center [1247, 56] width 82 height 41
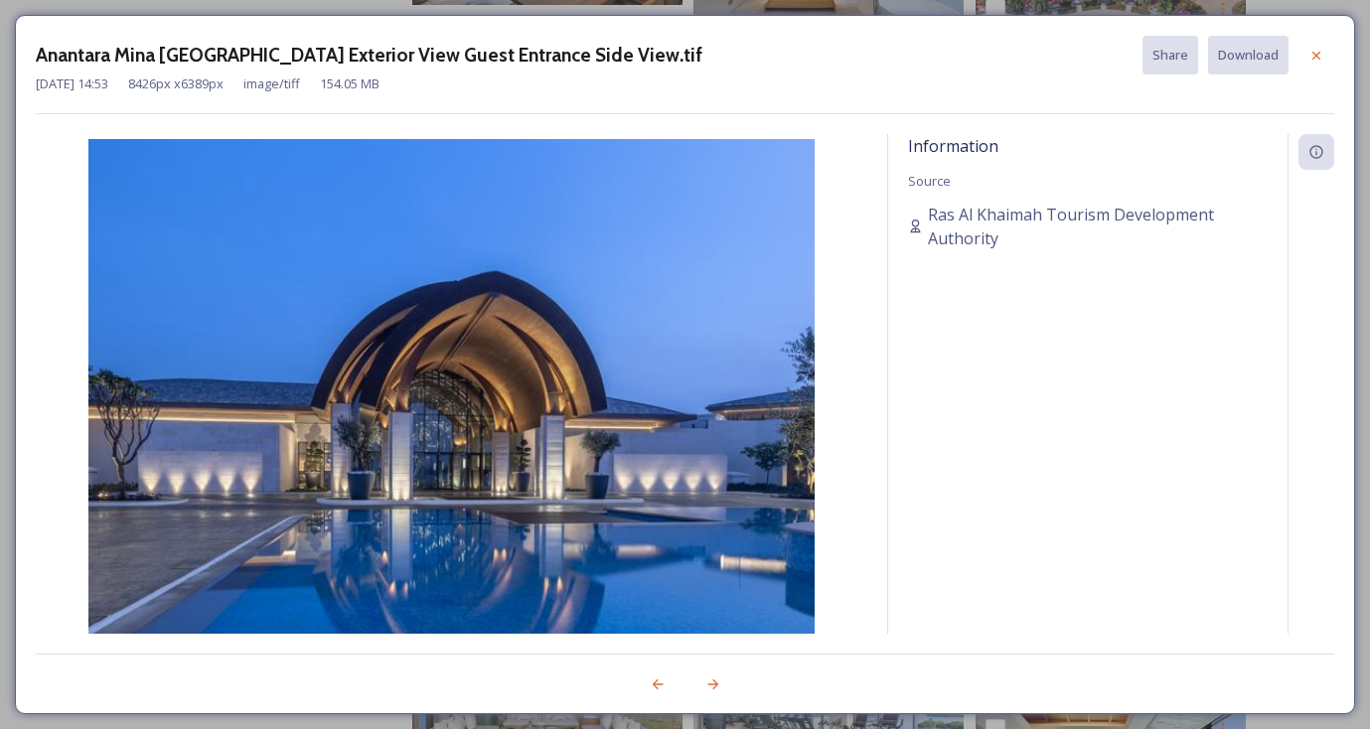
click at [1198, 599] on div "Information Source Ras Al Khaimah Tourism Development Authority" at bounding box center [1087, 409] width 399 height 550
click at [1305, 54] on div at bounding box center [1316, 56] width 36 height 36
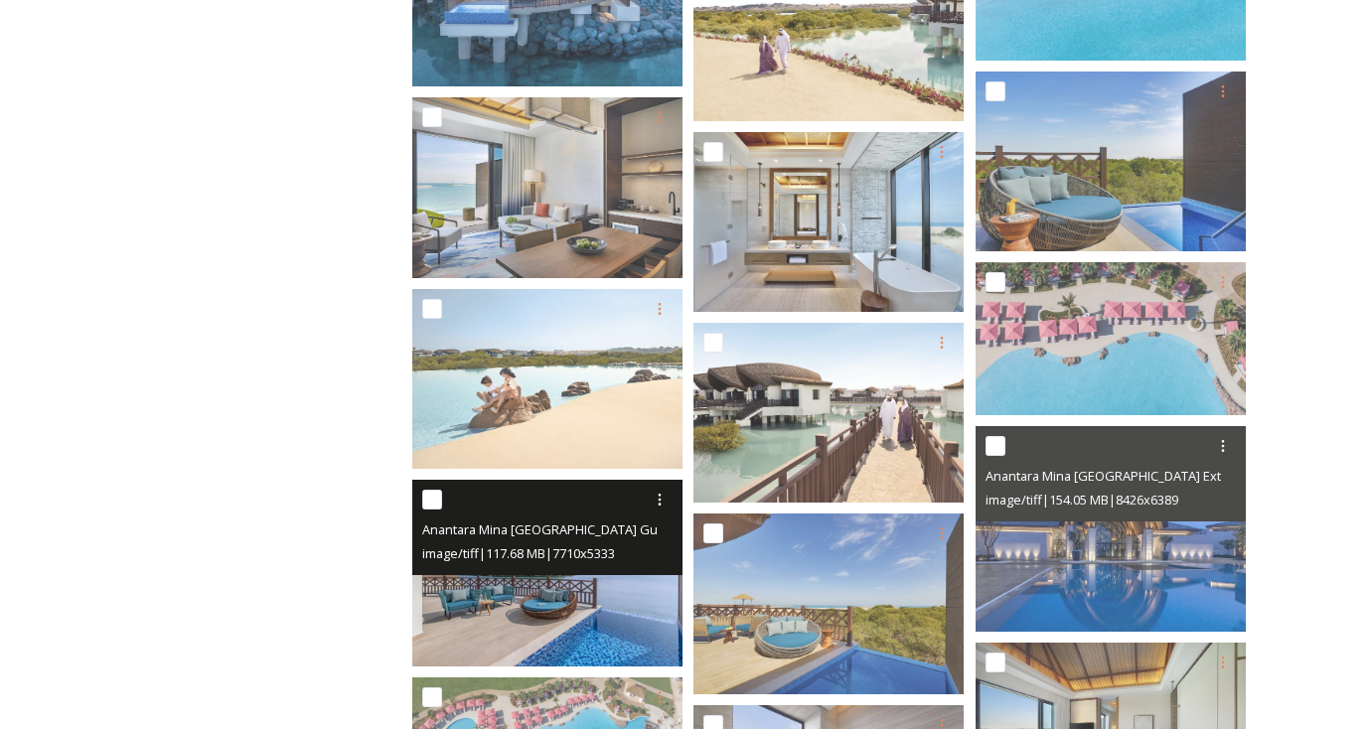
scroll to position [466, 0]
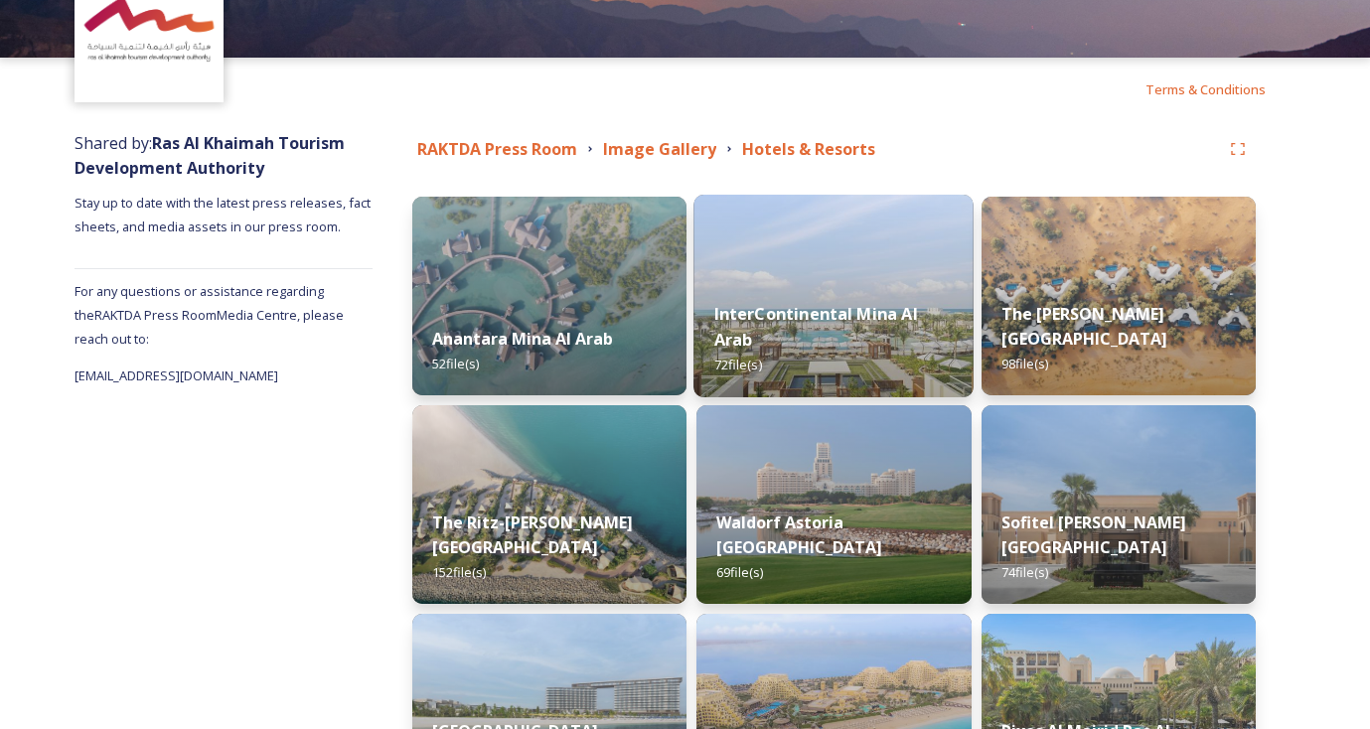
scroll to position [156, 0]
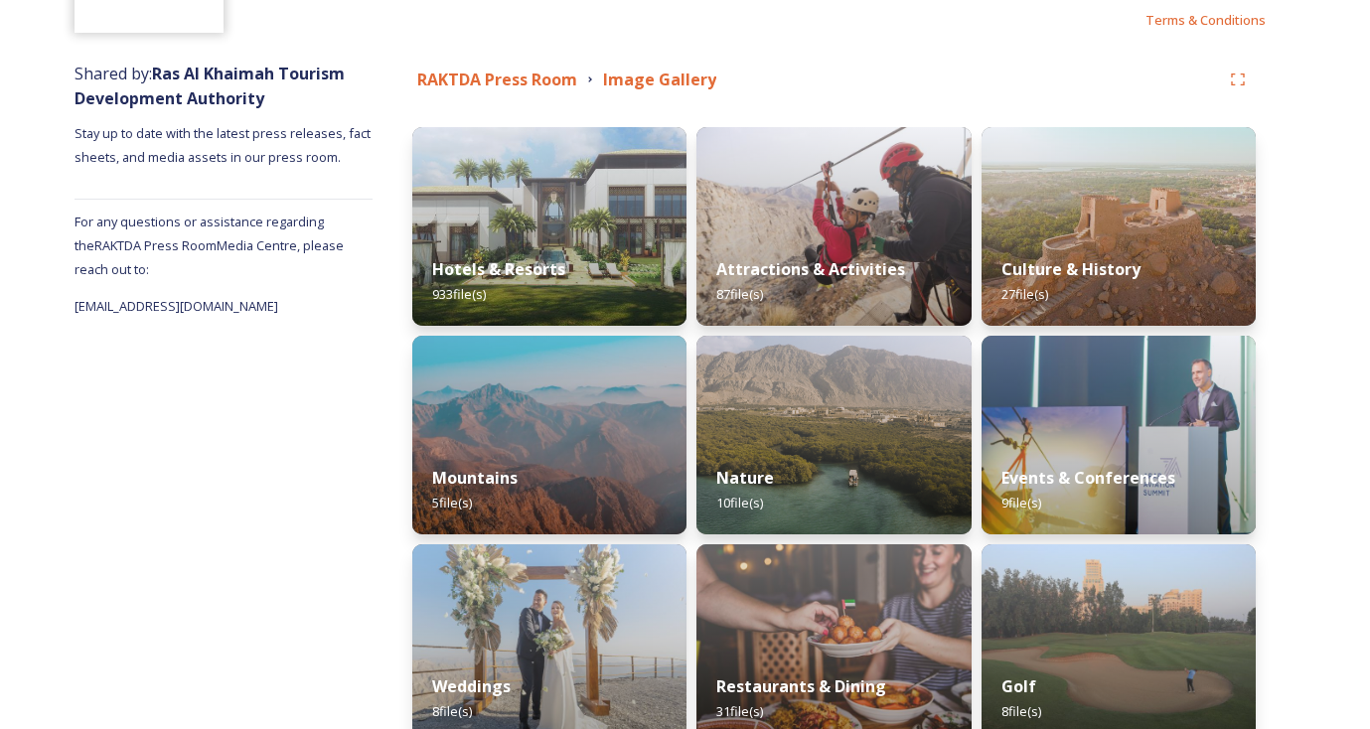
scroll to position [226, 0]
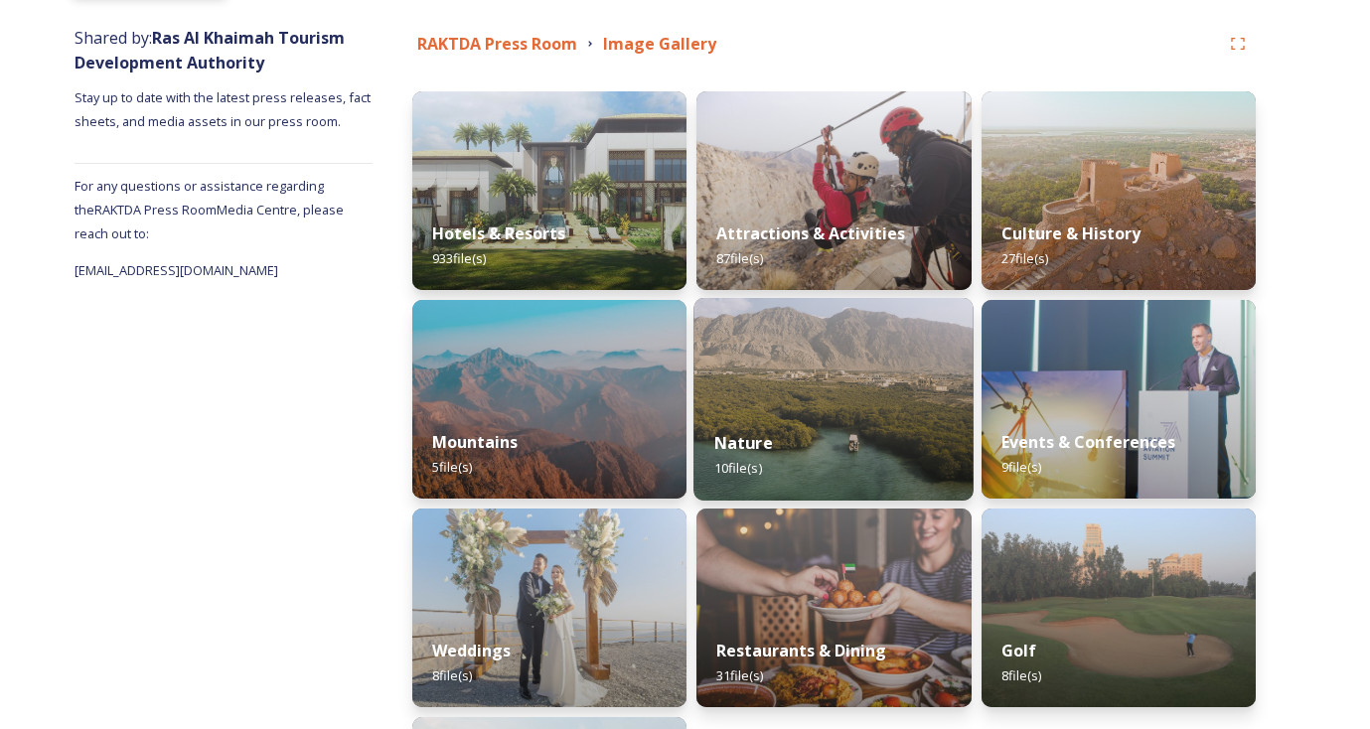
click at [813, 402] on img at bounding box center [834, 399] width 280 height 203
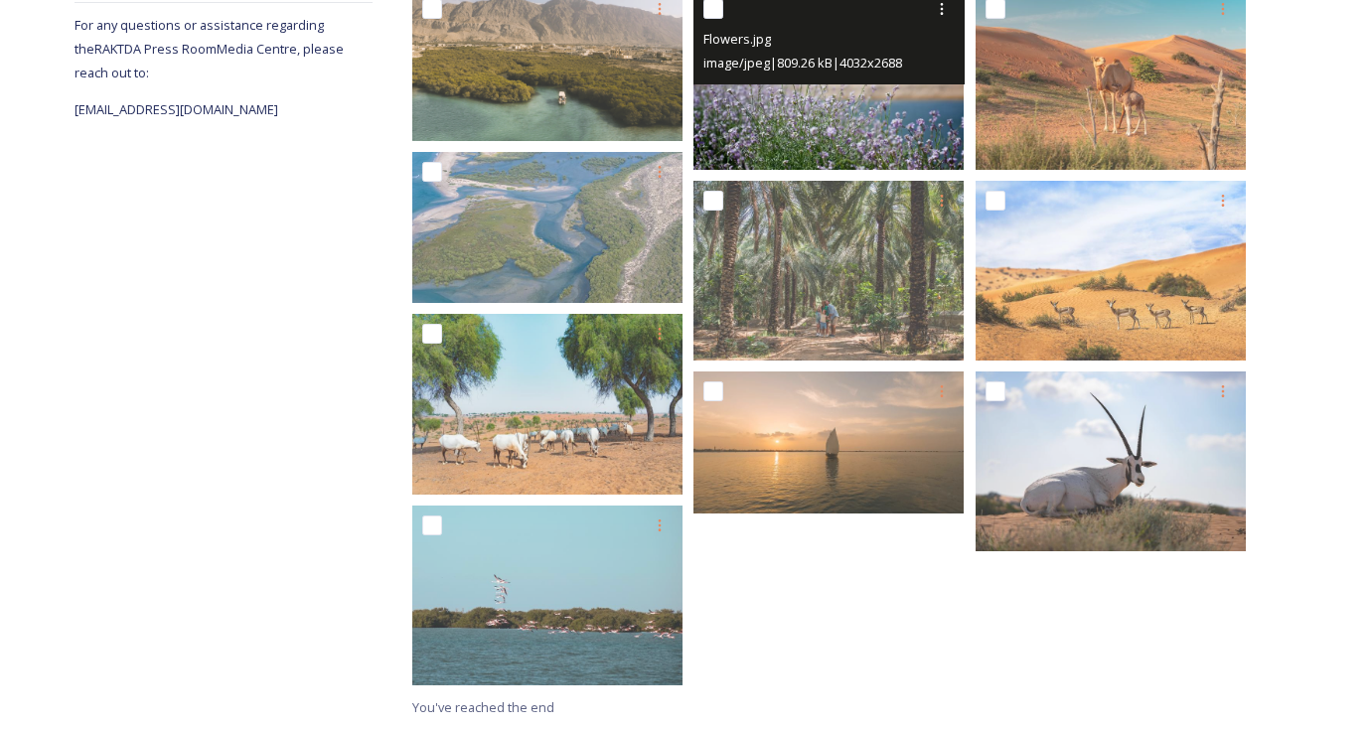
scroll to position [387, 0]
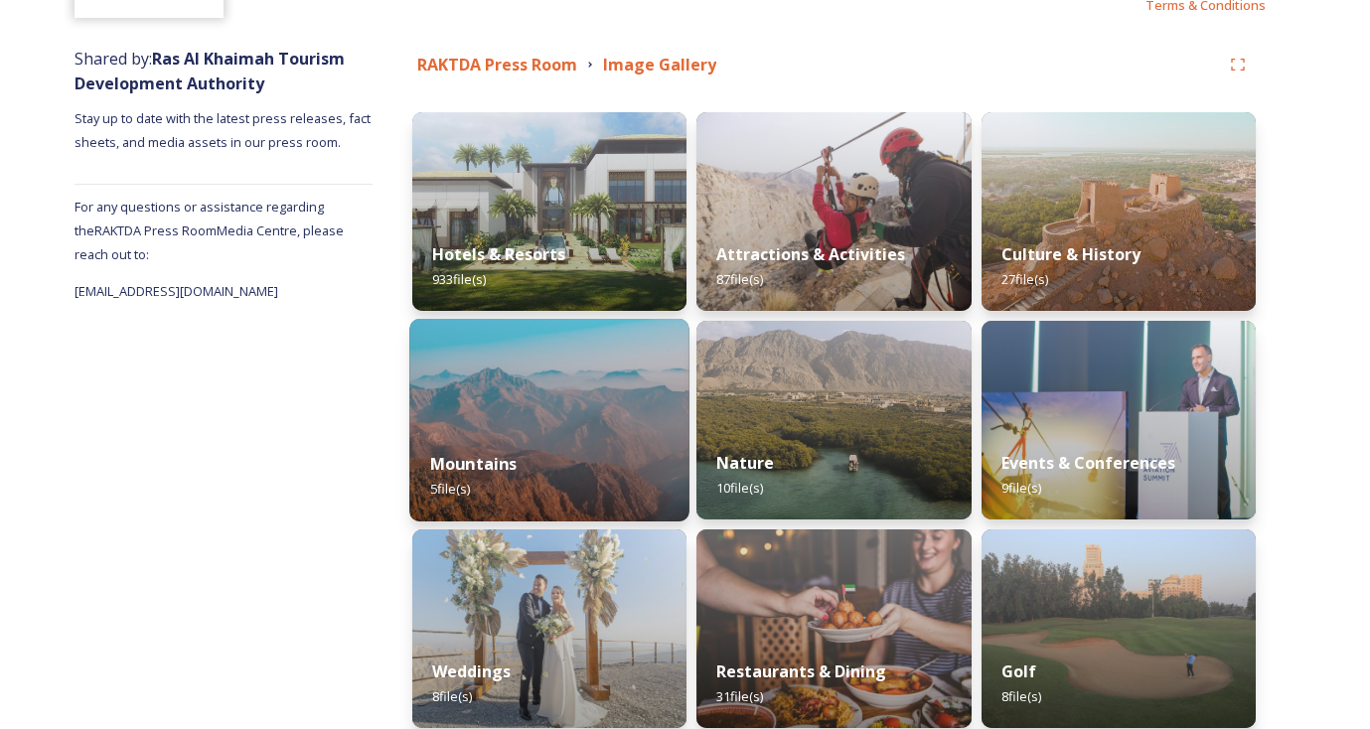
scroll to position [198, 0]
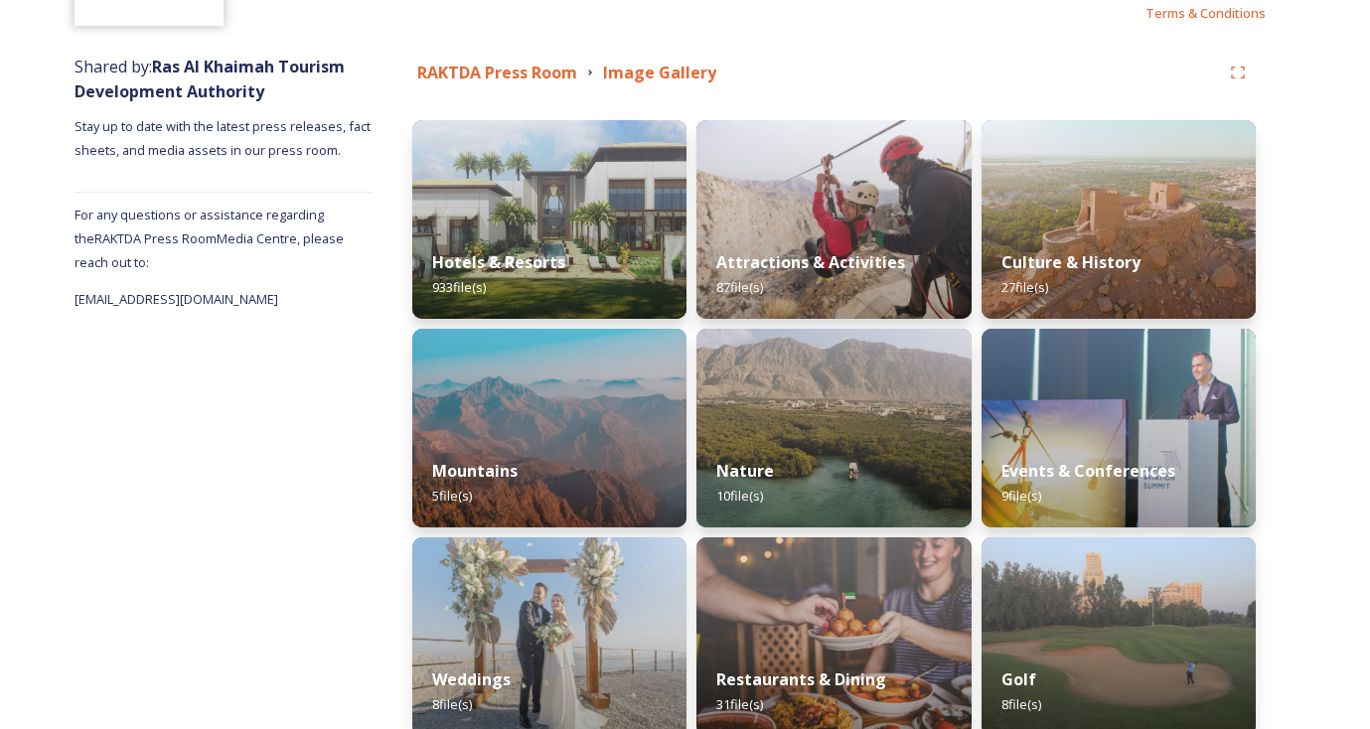
click at [553, 230] on img at bounding box center [549, 219] width 274 height 199
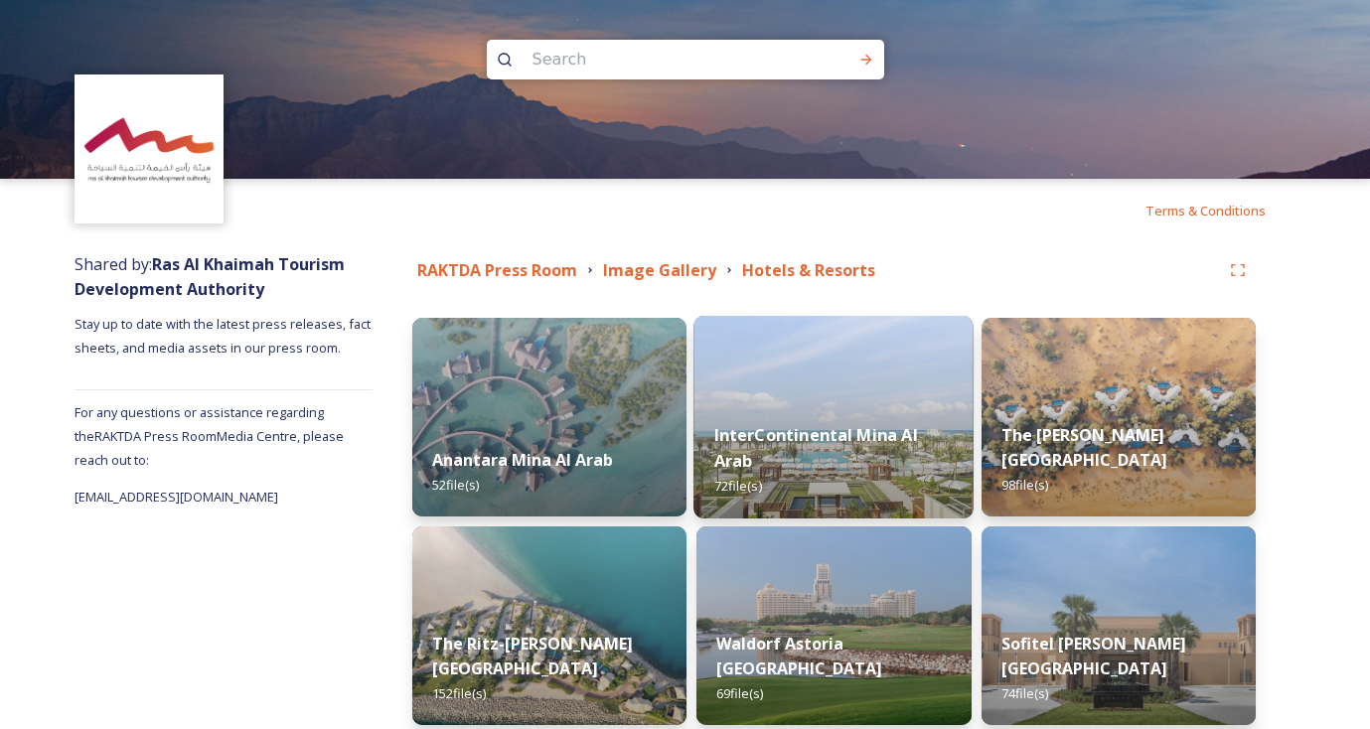
scroll to position [532, 0]
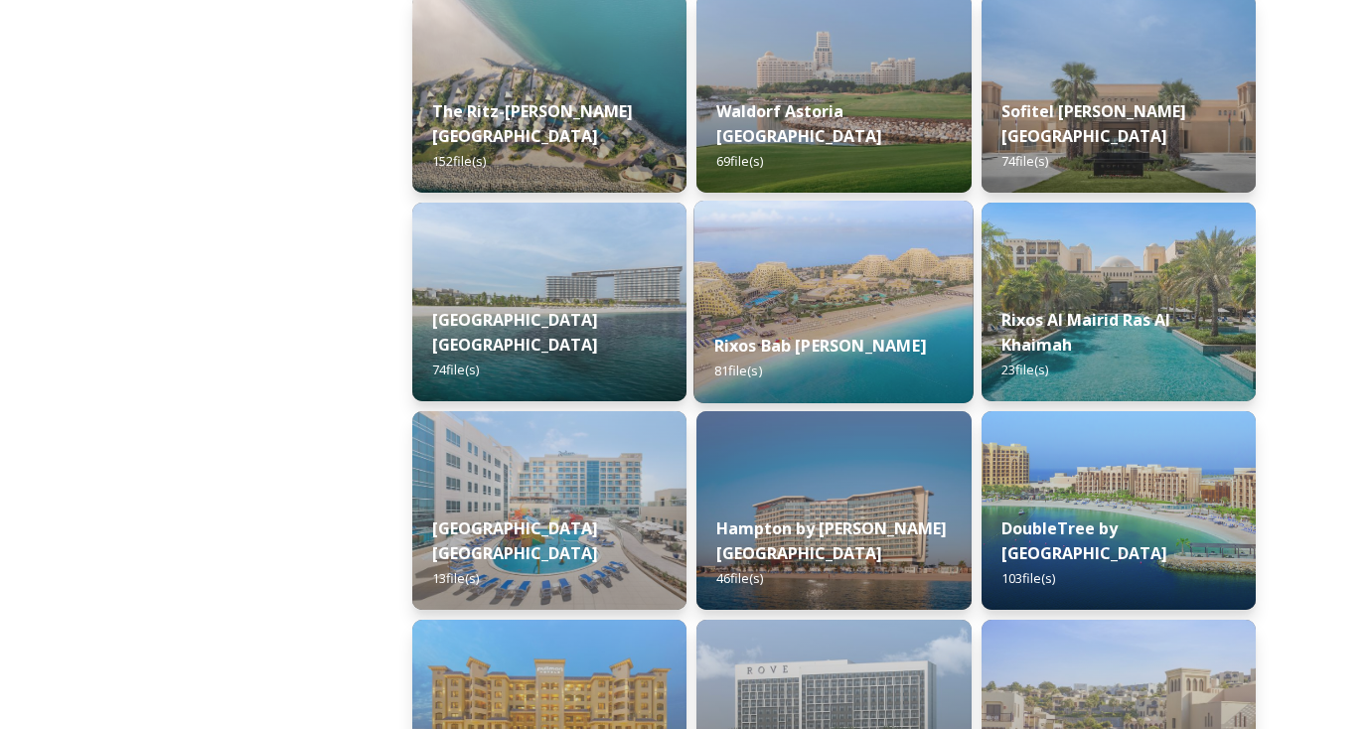
click at [898, 320] on div "Rixos Bab [PERSON_NAME] 81 file(s)" at bounding box center [834, 358] width 280 height 90
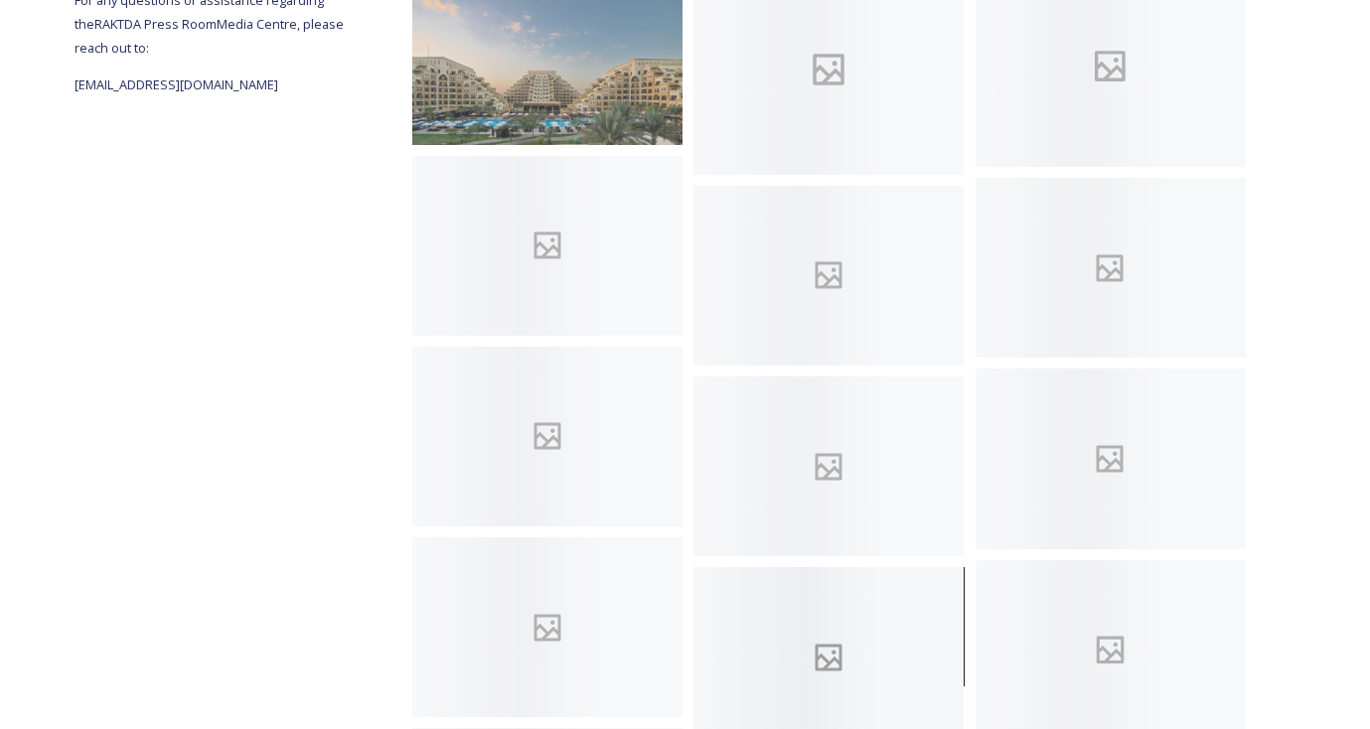
scroll to position [247, 0]
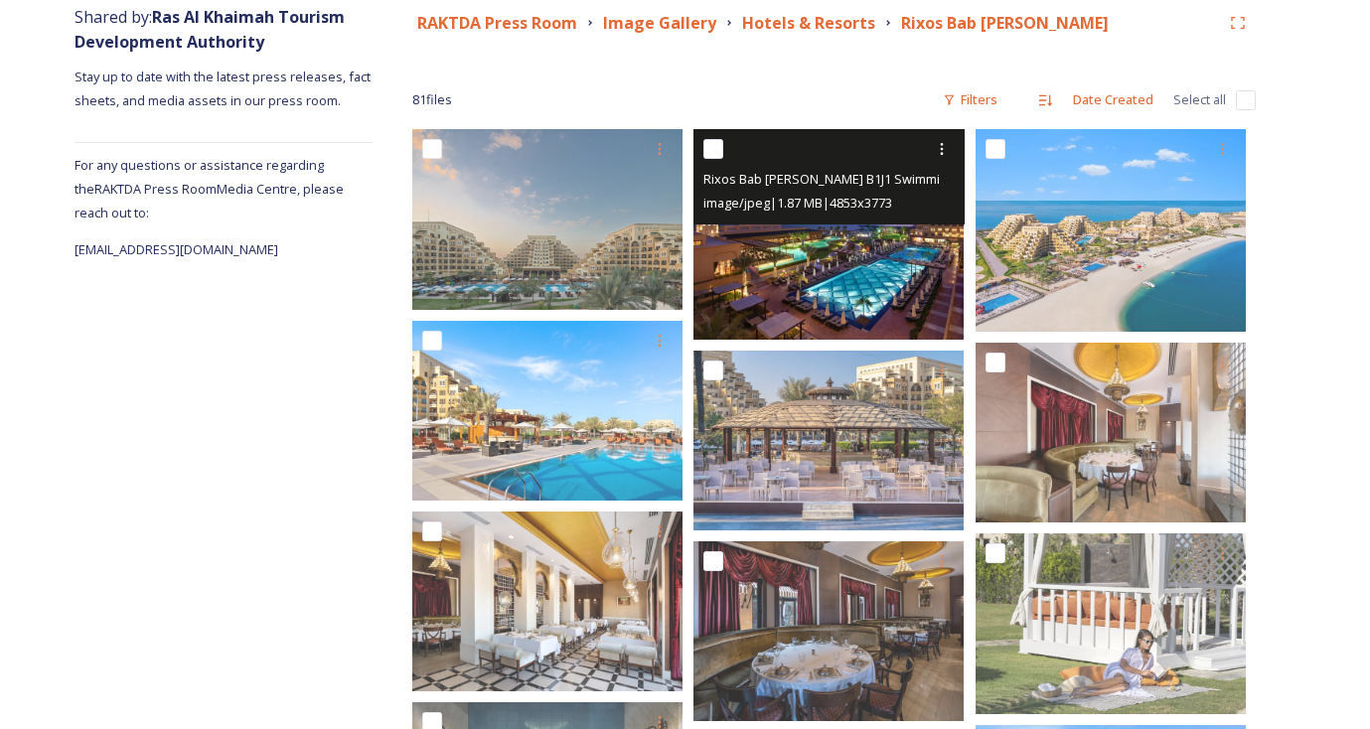
click at [824, 277] on img at bounding box center [828, 234] width 270 height 210
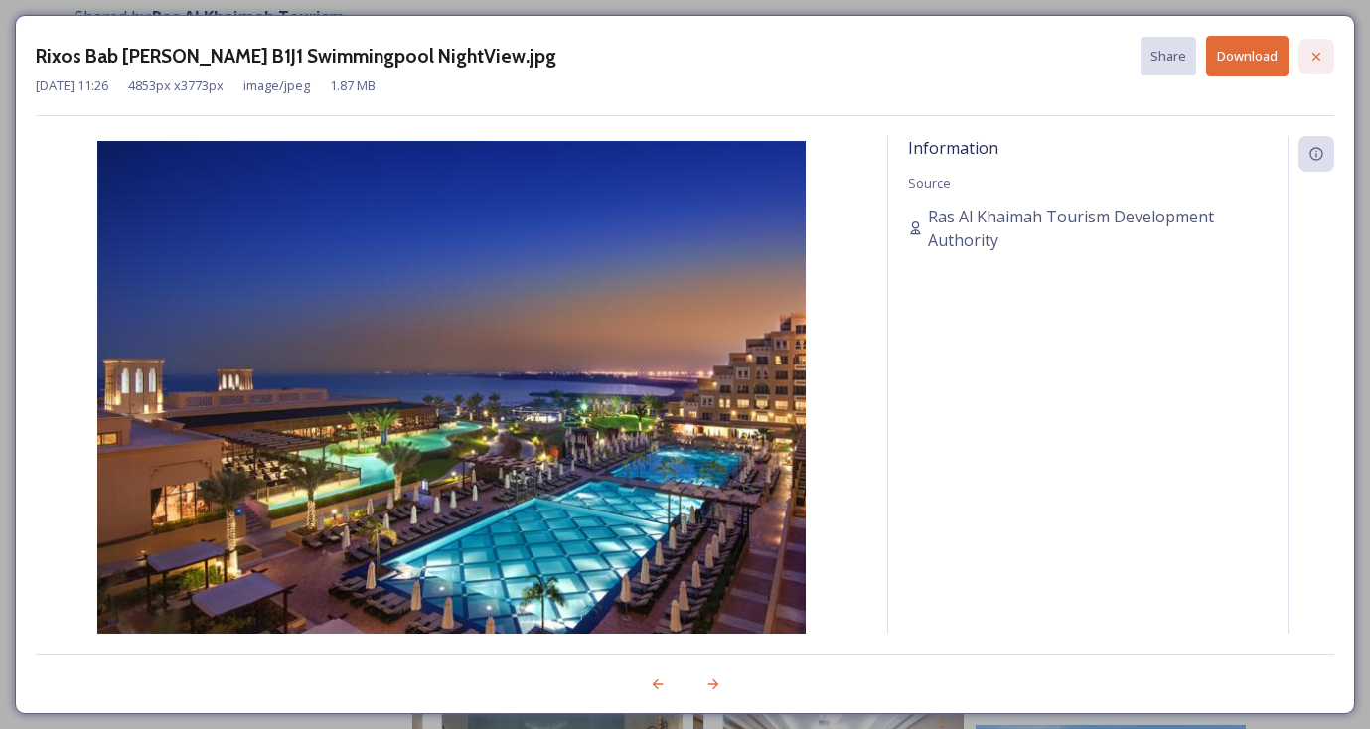
click at [1318, 51] on icon at bounding box center [1316, 57] width 16 height 16
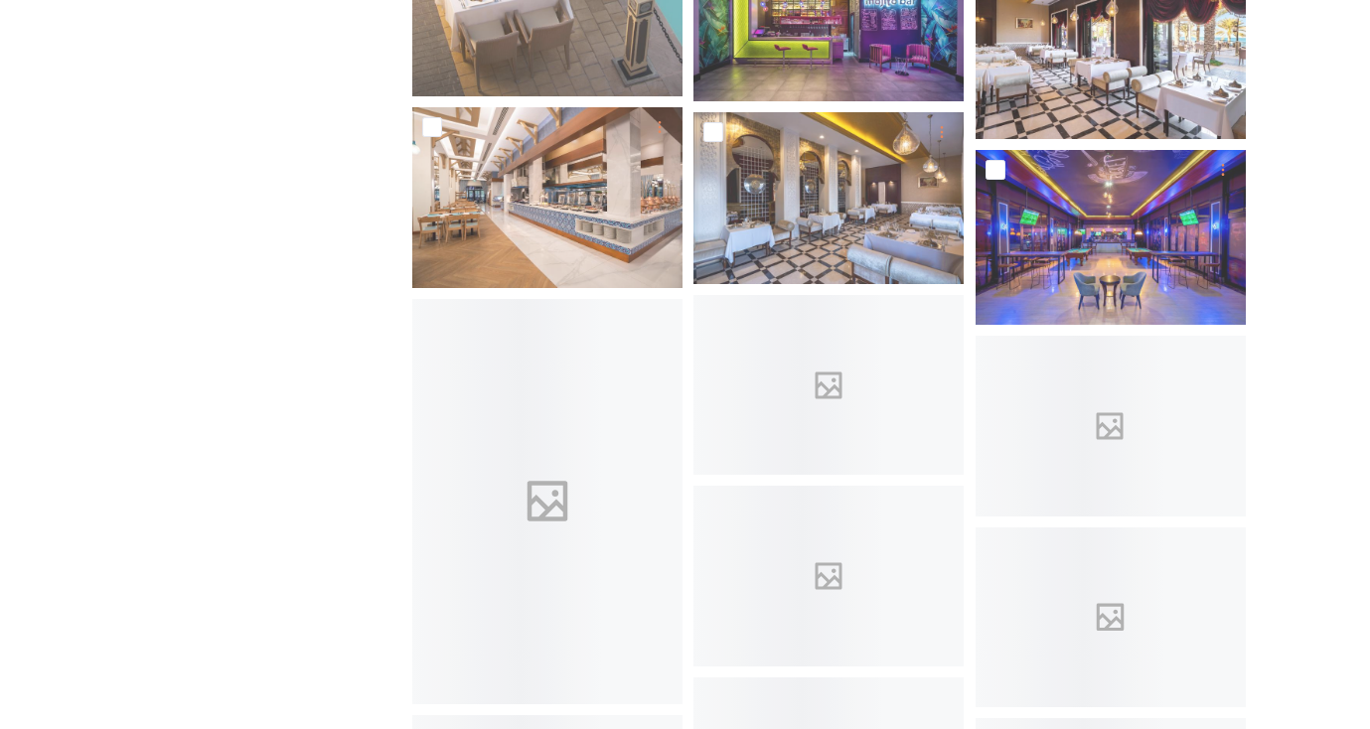
scroll to position [4332, 0]
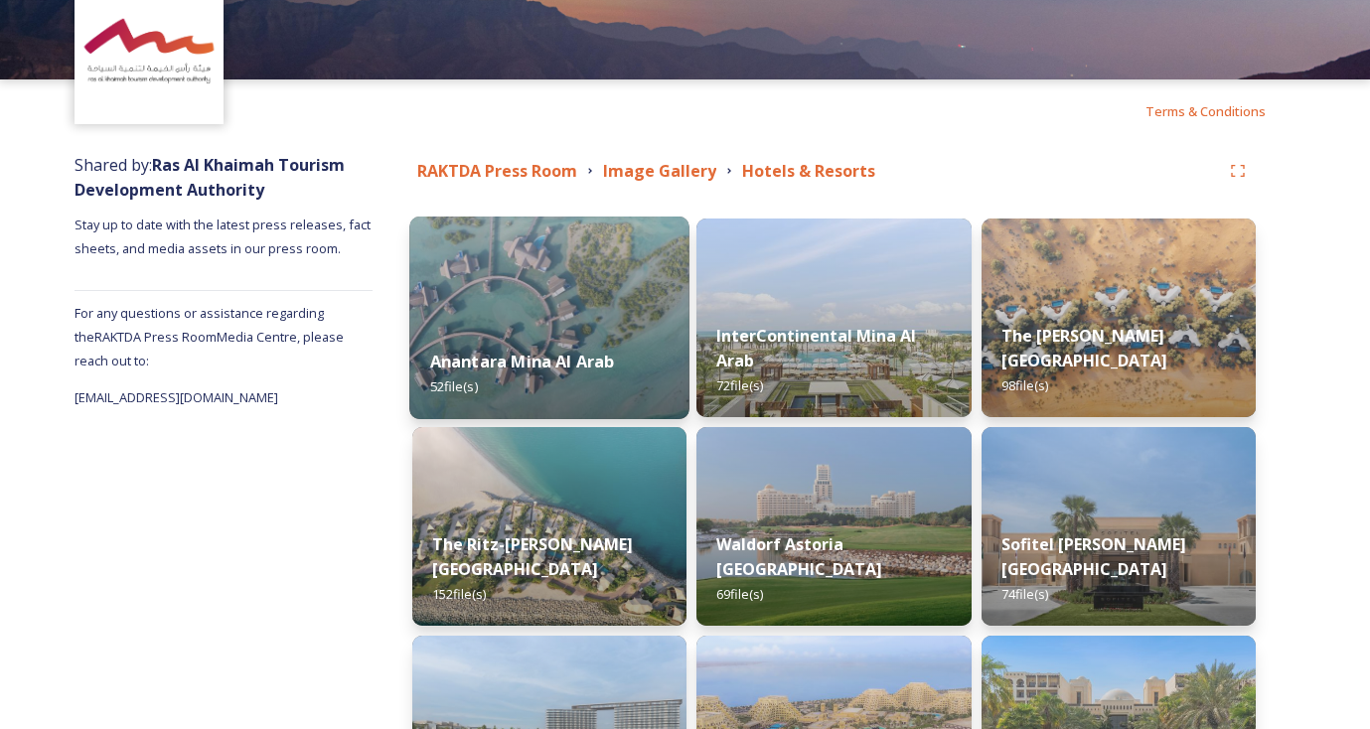
scroll to position [276, 0]
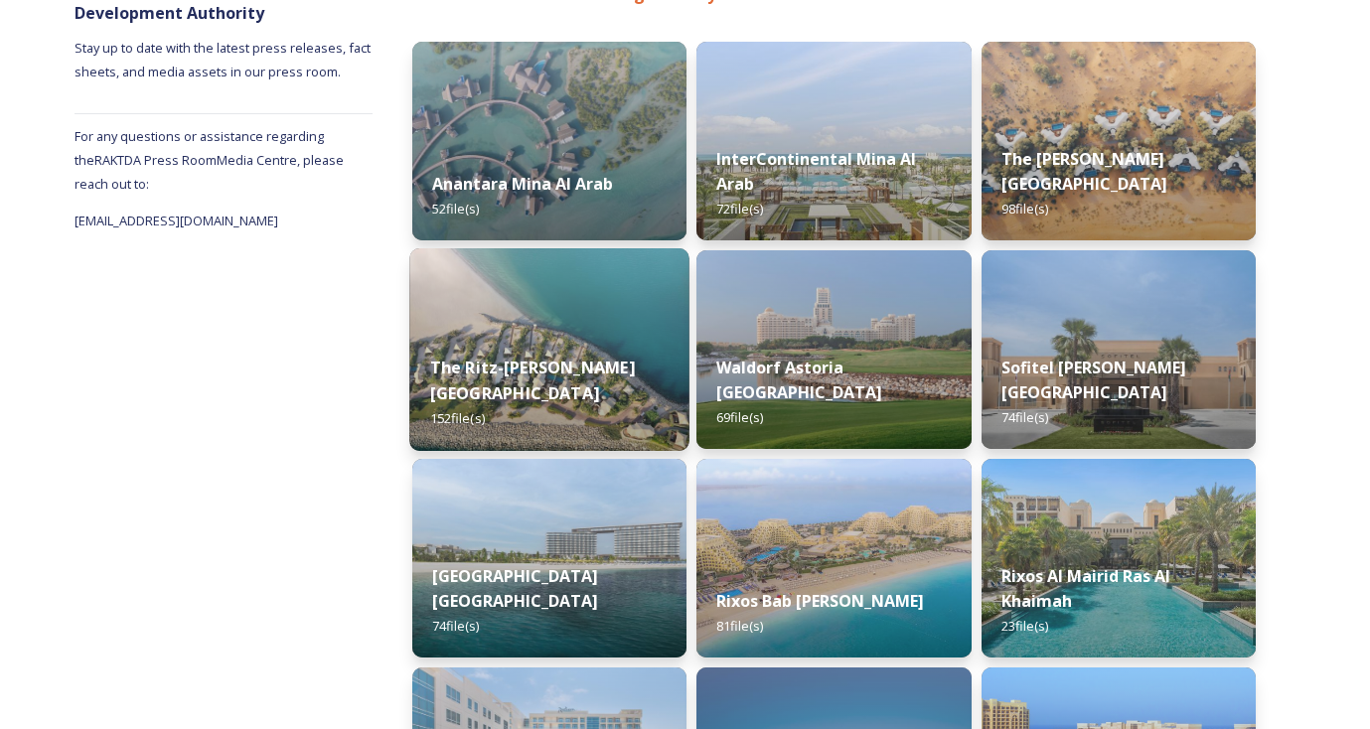
click at [528, 331] on img at bounding box center [549, 349] width 280 height 203
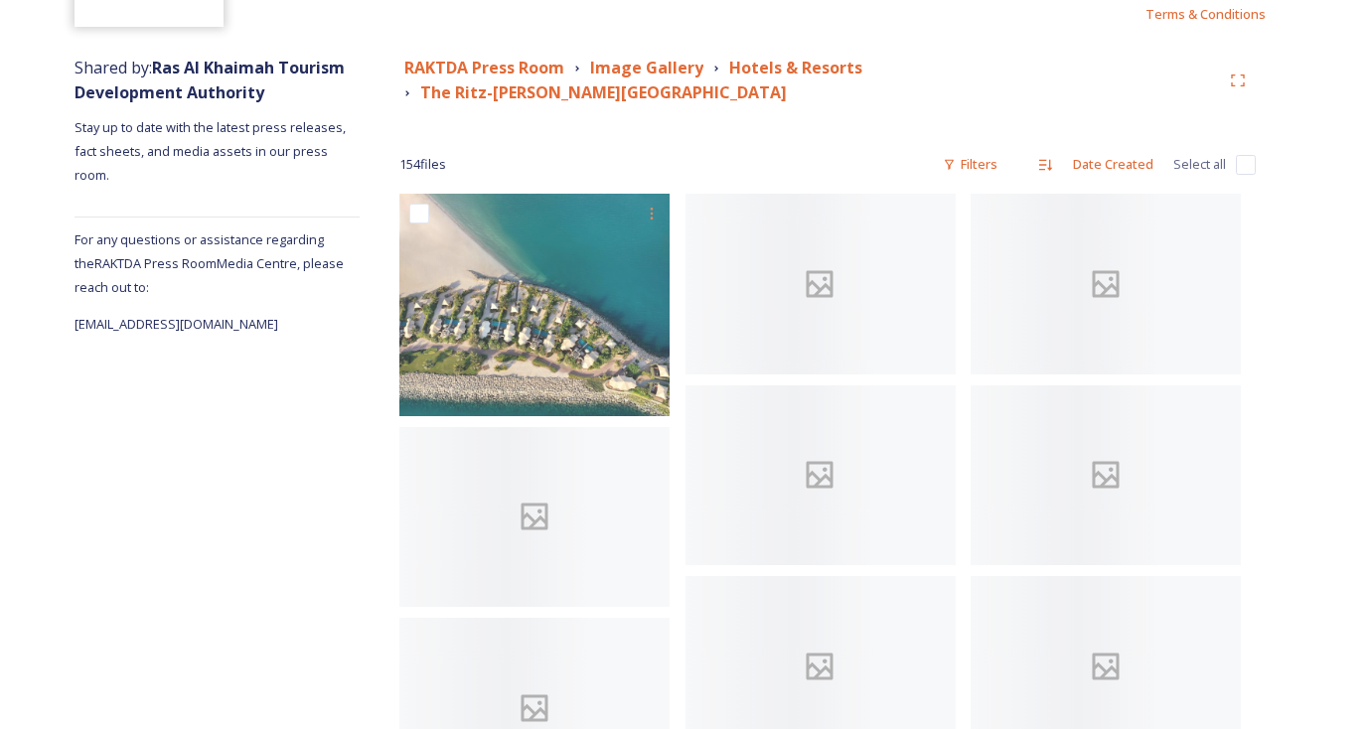
scroll to position [221, 0]
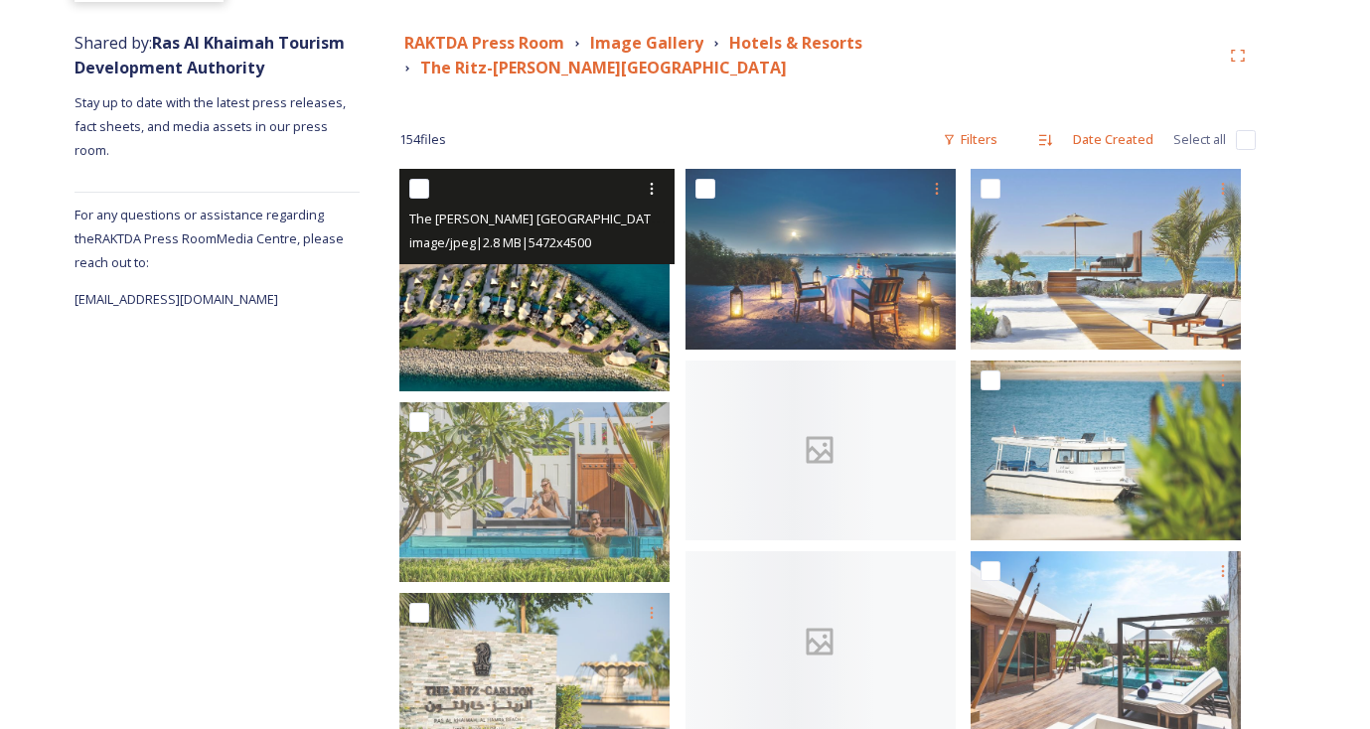
click at [597, 286] on img at bounding box center [534, 280] width 270 height 222
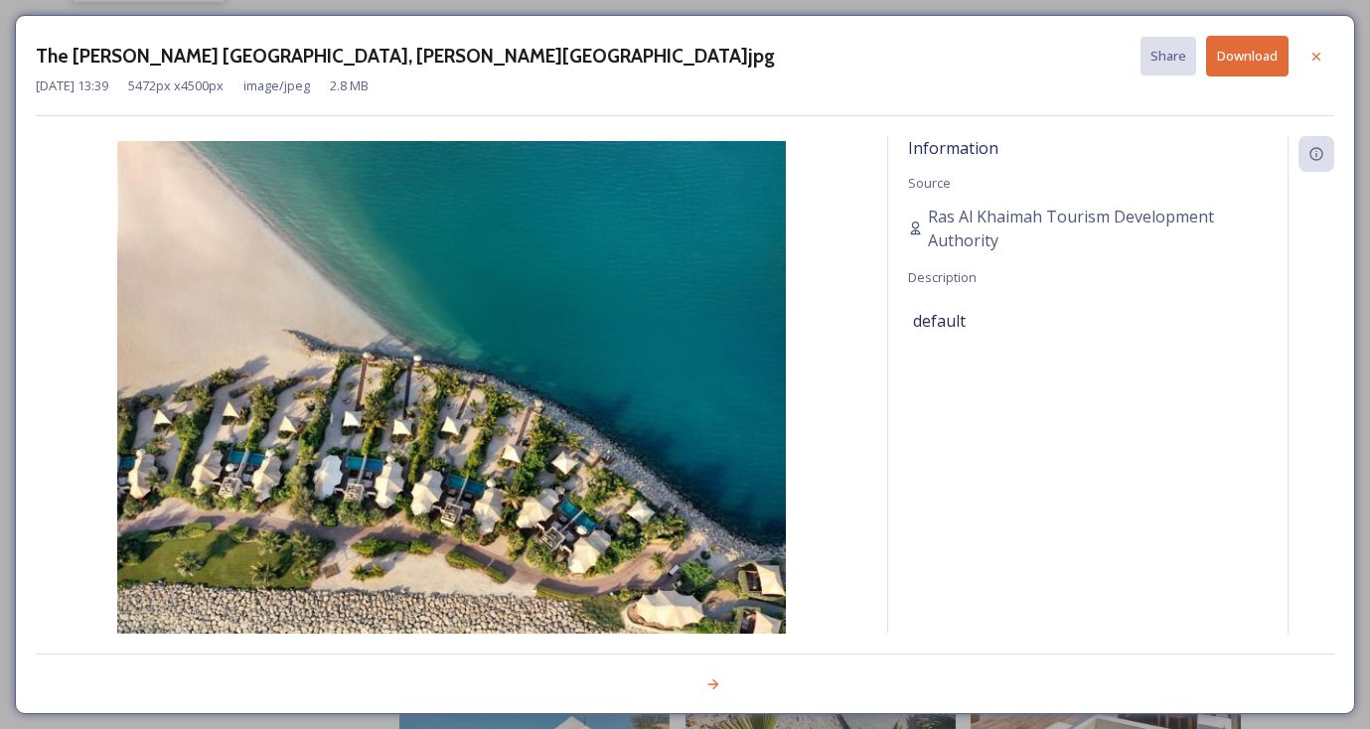
click at [1247, 57] on button "Download" at bounding box center [1247, 56] width 82 height 41
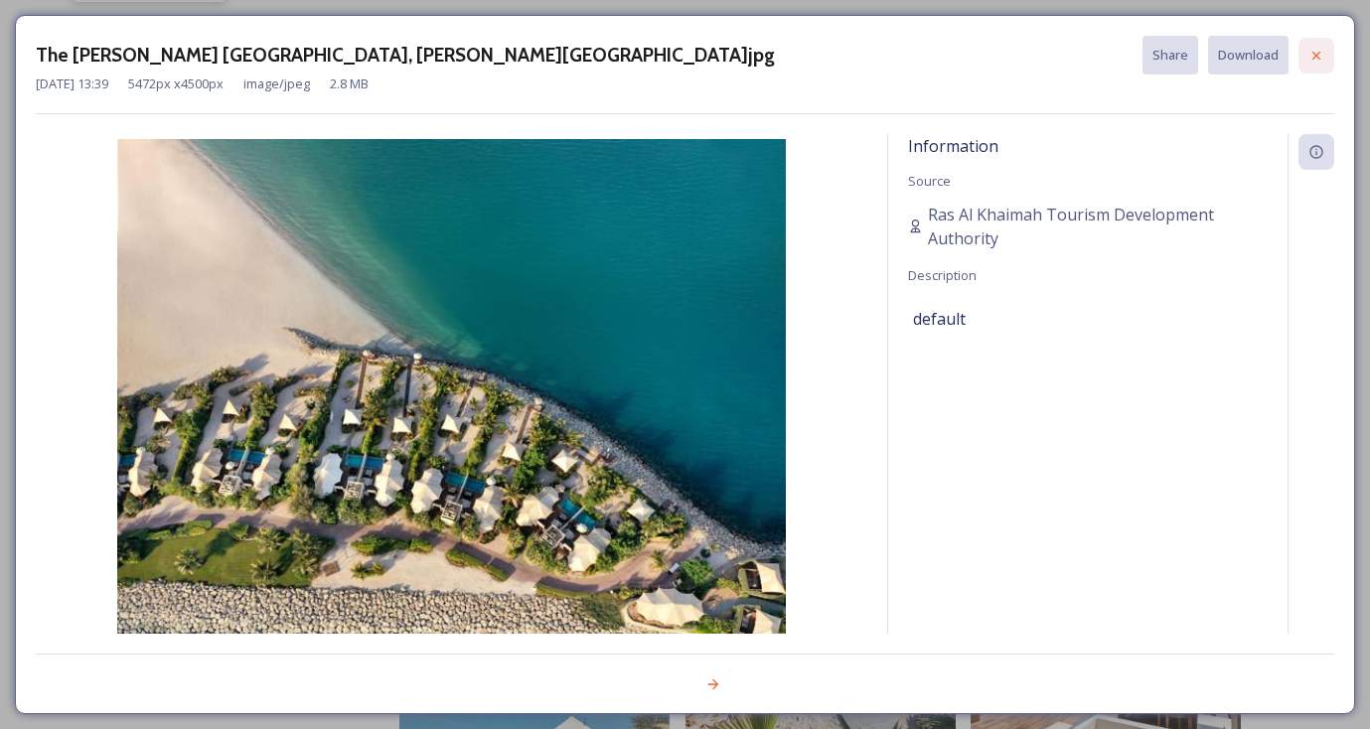
click at [1319, 44] on div at bounding box center [1316, 56] width 36 height 36
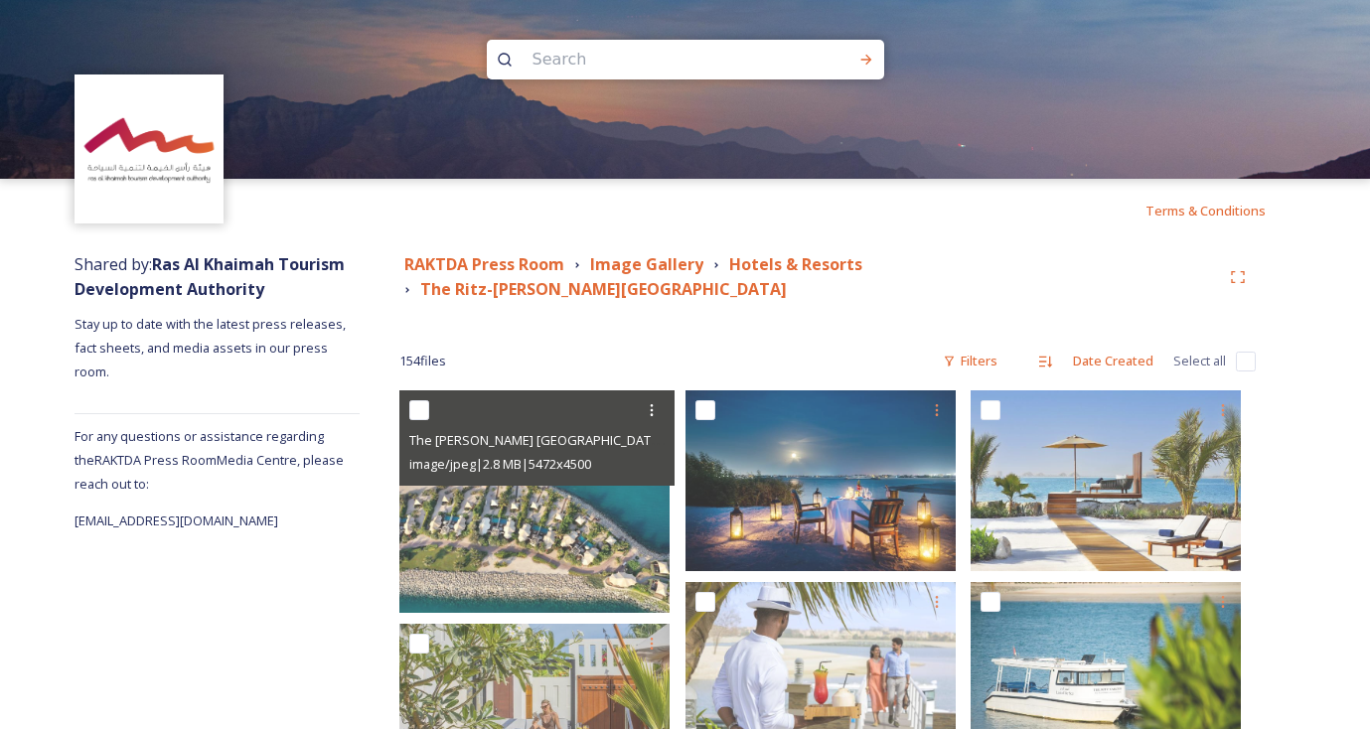
scroll to position [0, 0]
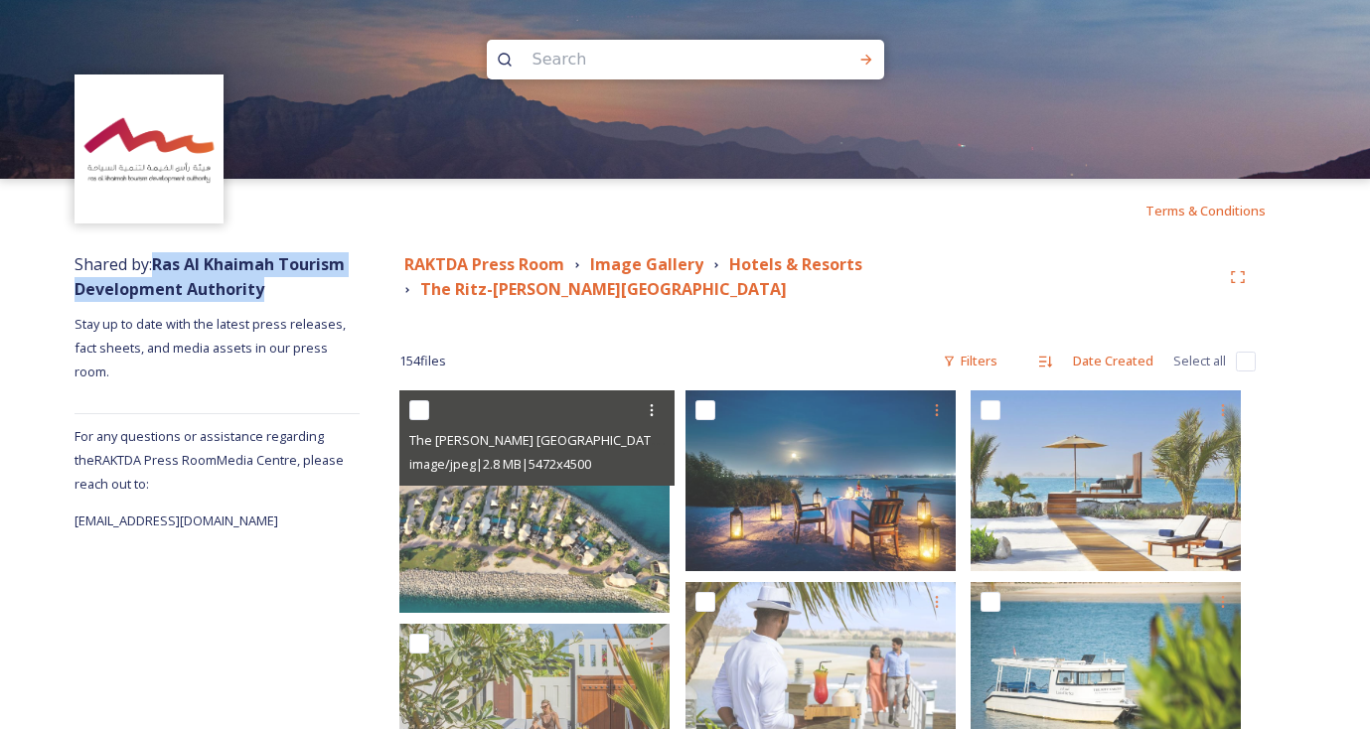
drag, startPoint x: 157, startPoint y: 260, endPoint x: 265, endPoint y: 283, distance: 110.6
copy strong "Ras Al Khaimah Tourism Development Authority"
